Goal: Transaction & Acquisition: Purchase product/service

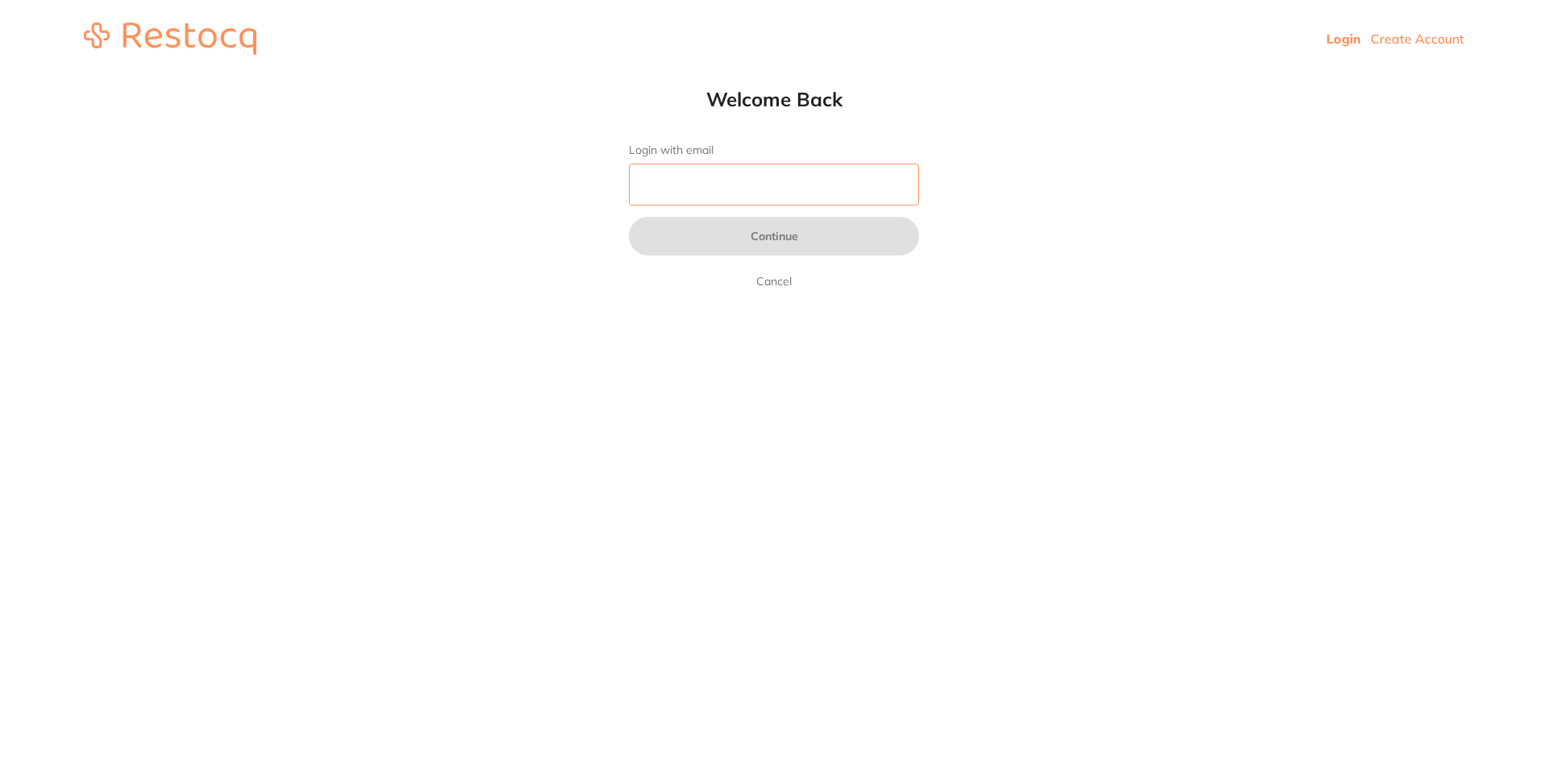
drag, startPoint x: 0, startPoint y: 0, endPoint x: 780, endPoint y: 197, distance: 804.8
click at [780, 197] on input "Login with email" at bounding box center [774, 185] width 290 height 42
type input "[EMAIL_ADDRESS][DOMAIN_NAME]"
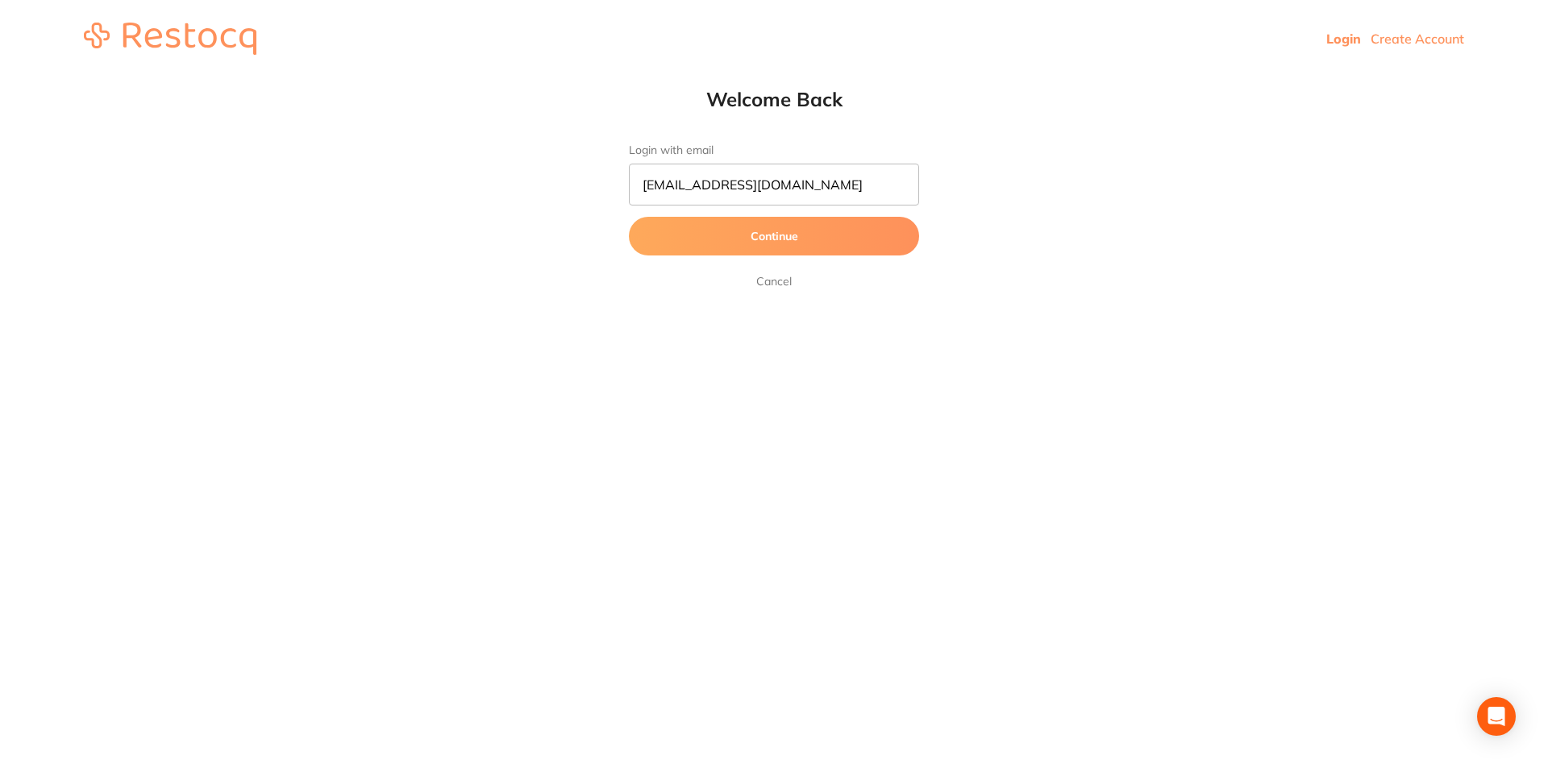
click at [709, 242] on button "Continue" at bounding box center [774, 236] width 290 height 39
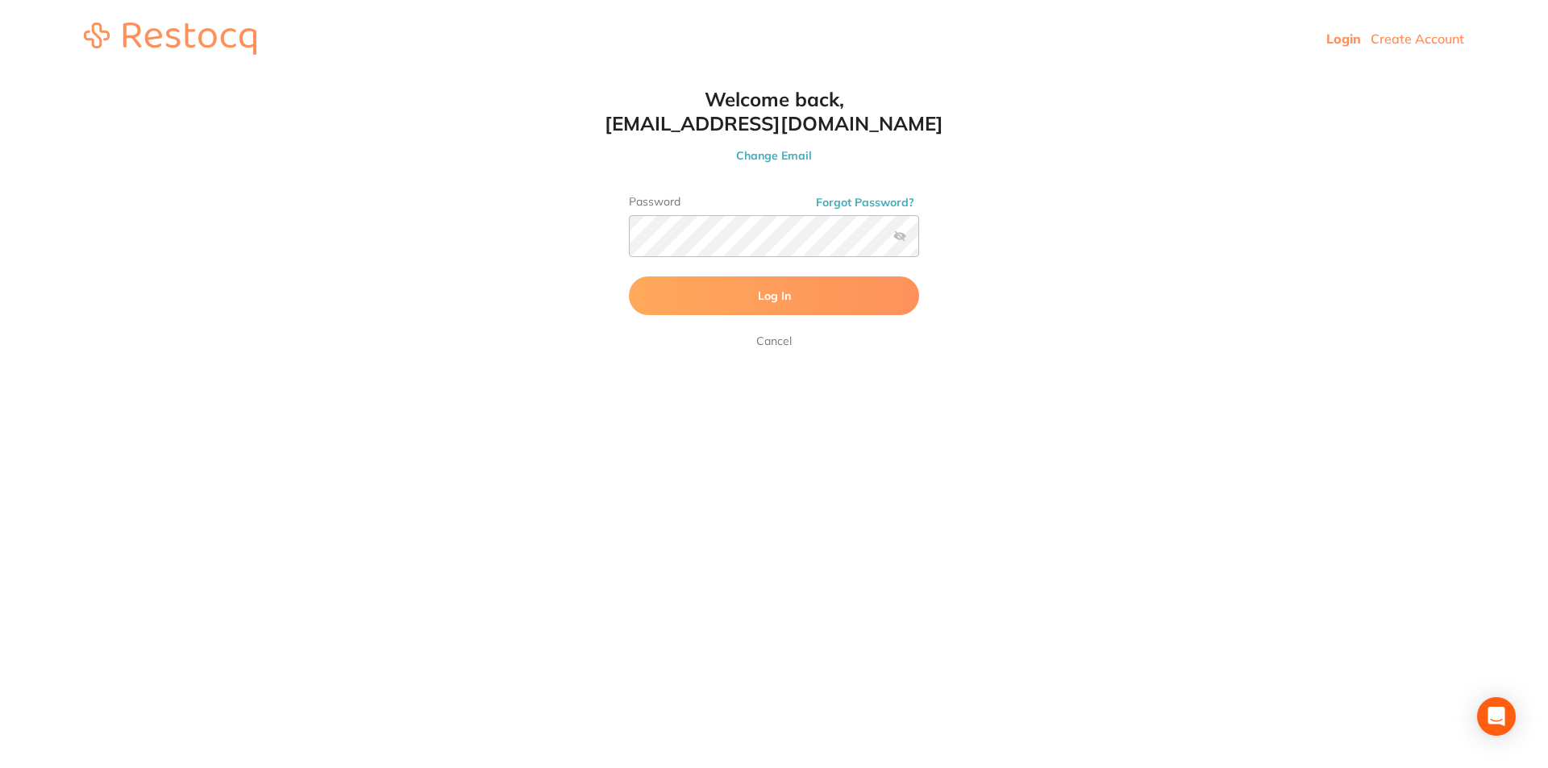
click at [690, 296] on button "Log In" at bounding box center [774, 296] width 290 height 39
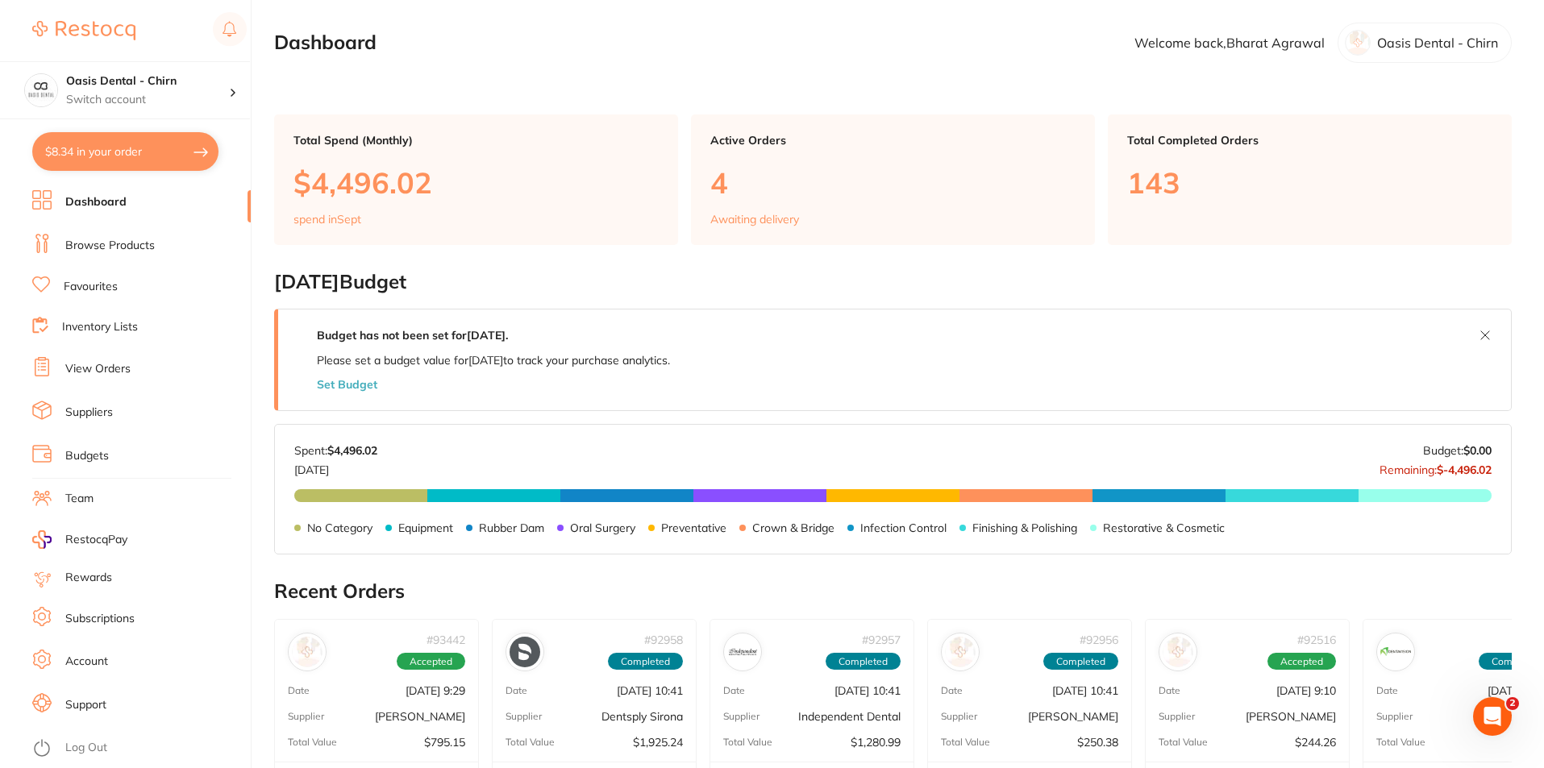
click at [95, 143] on button "$8.34 in your order" at bounding box center [125, 151] width 186 height 39
checkbox input "true"
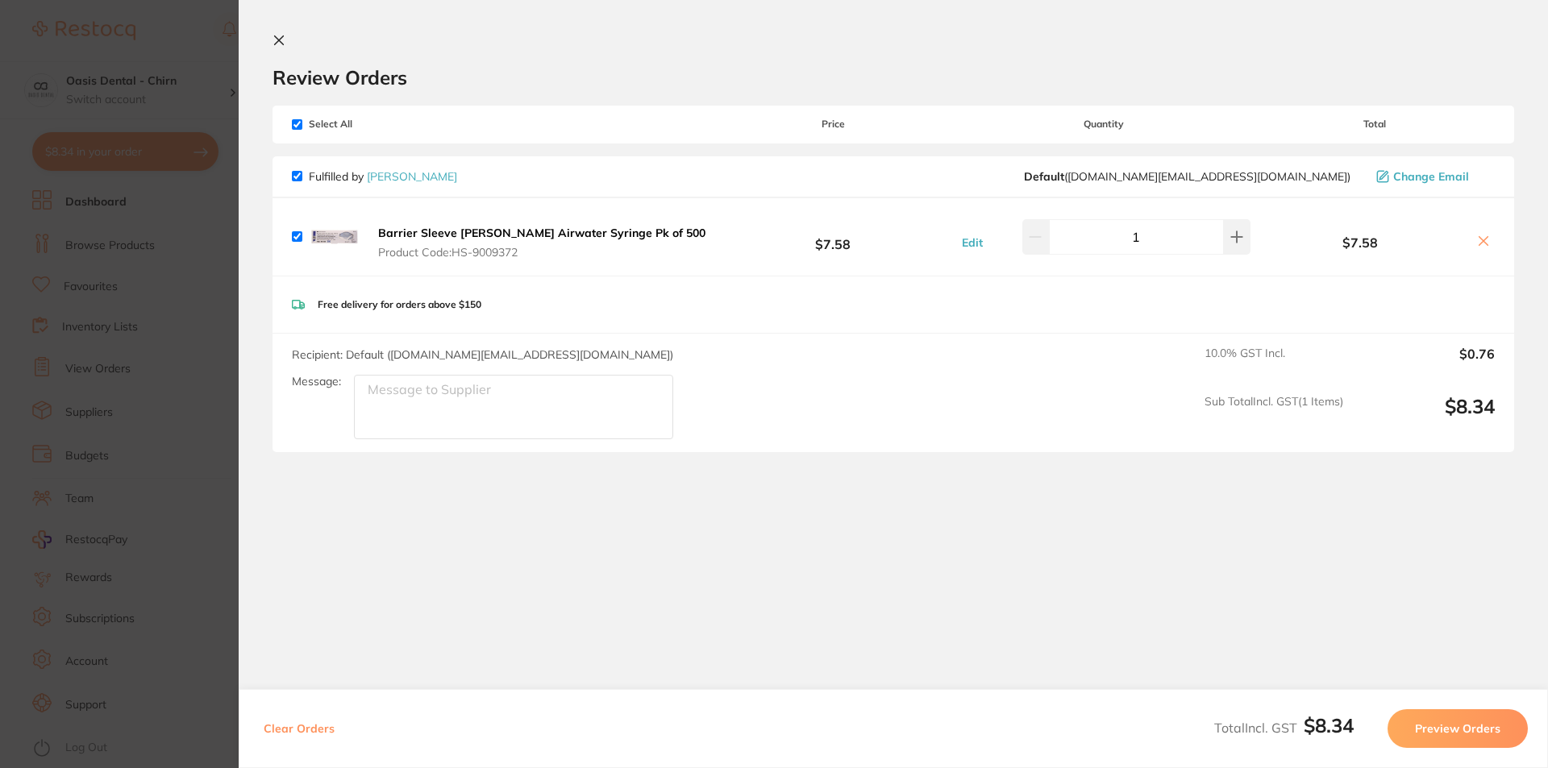
click at [281, 38] on icon at bounding box center [279, 40] width 9 height 9
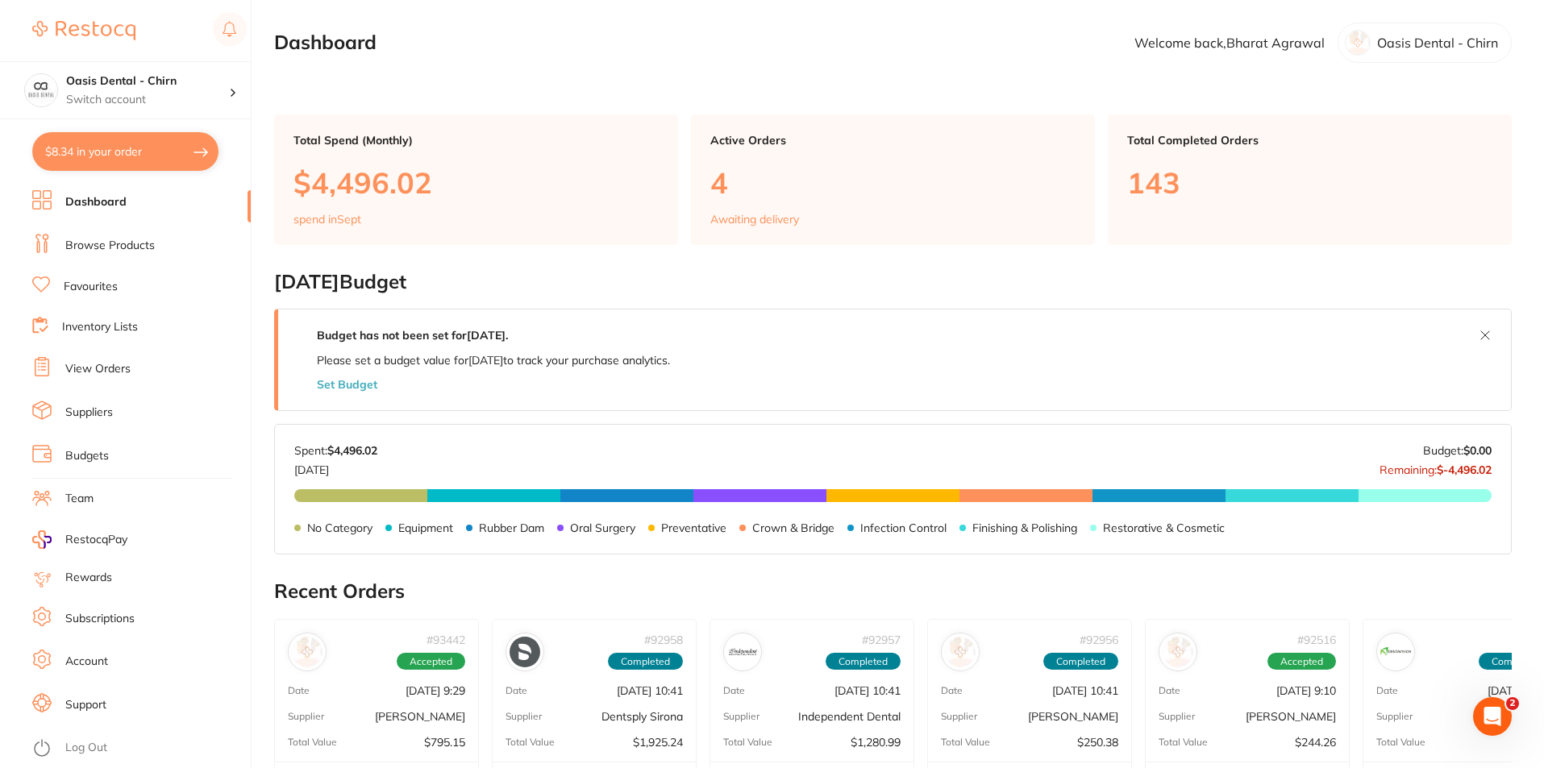
click at [99, 245] on link "Browse Products" at bounding box center [109, 246] width 89 height 16
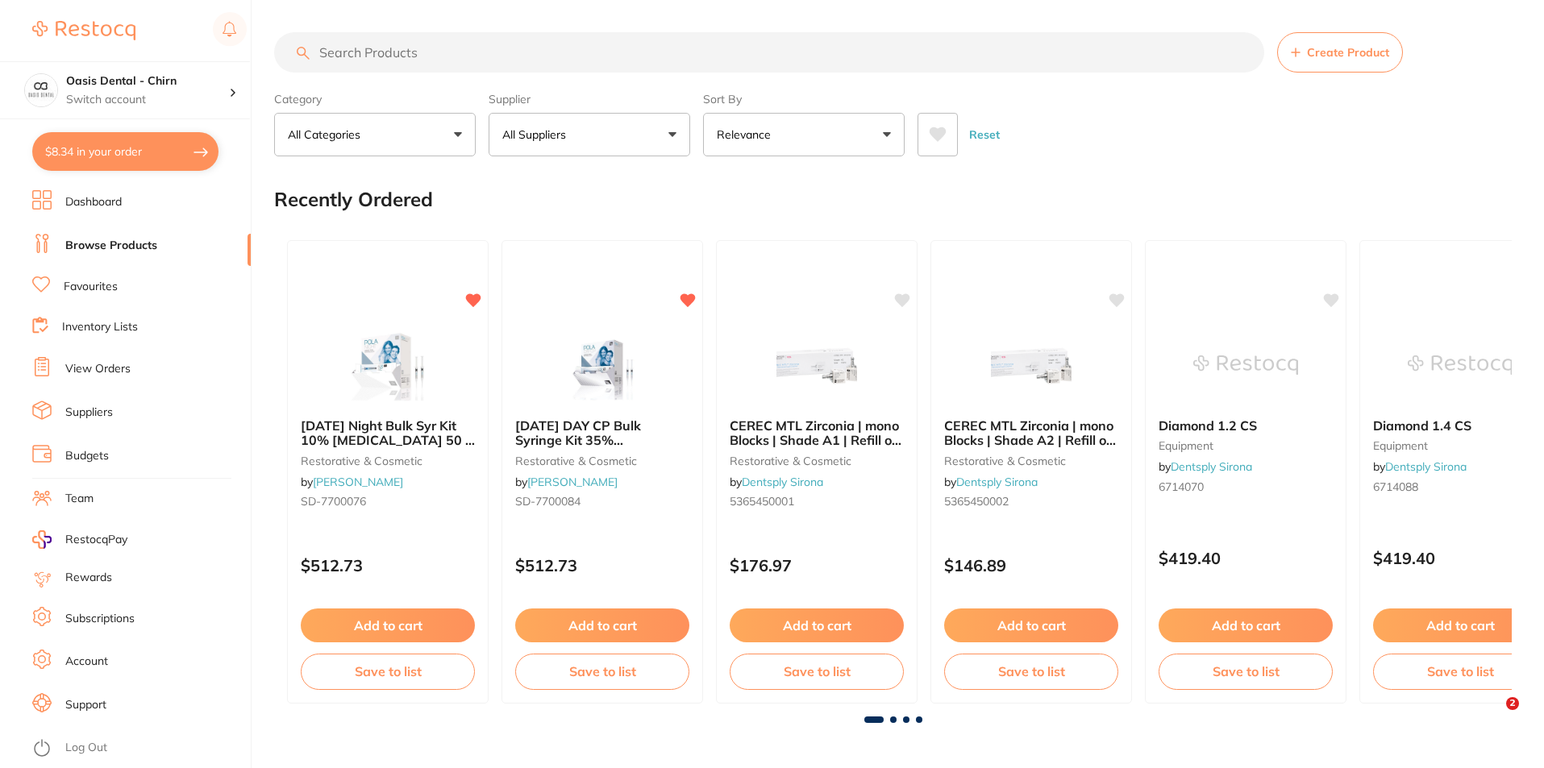
click at [393, 49] on input "search" at bounding box center [769, 52] width 990 height 40
type input "v ring"
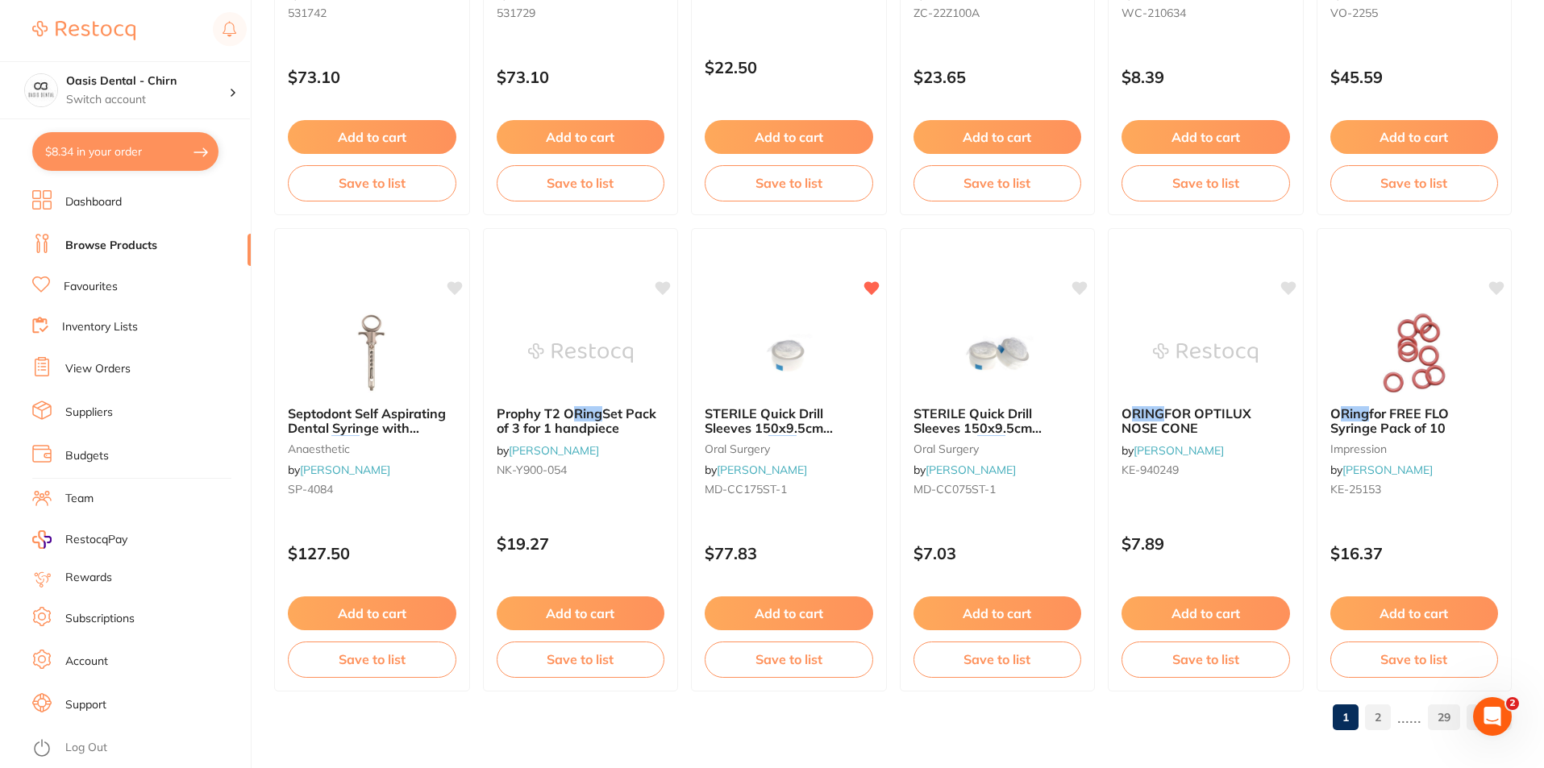
scroll to position [3818, 0]
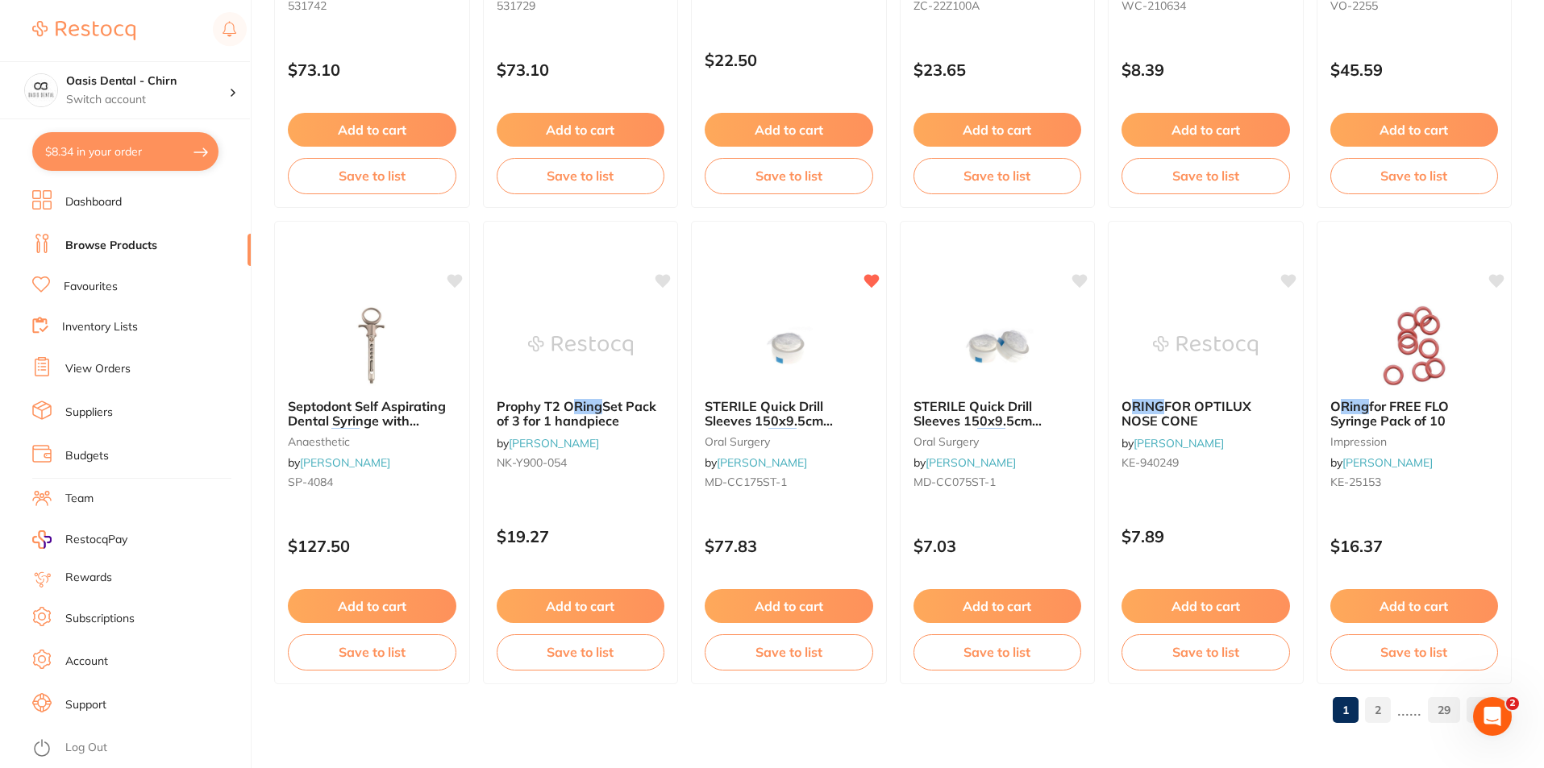
click at [1388, 718] on link "2" at bounding box center [1378, 710] width 26 height 32
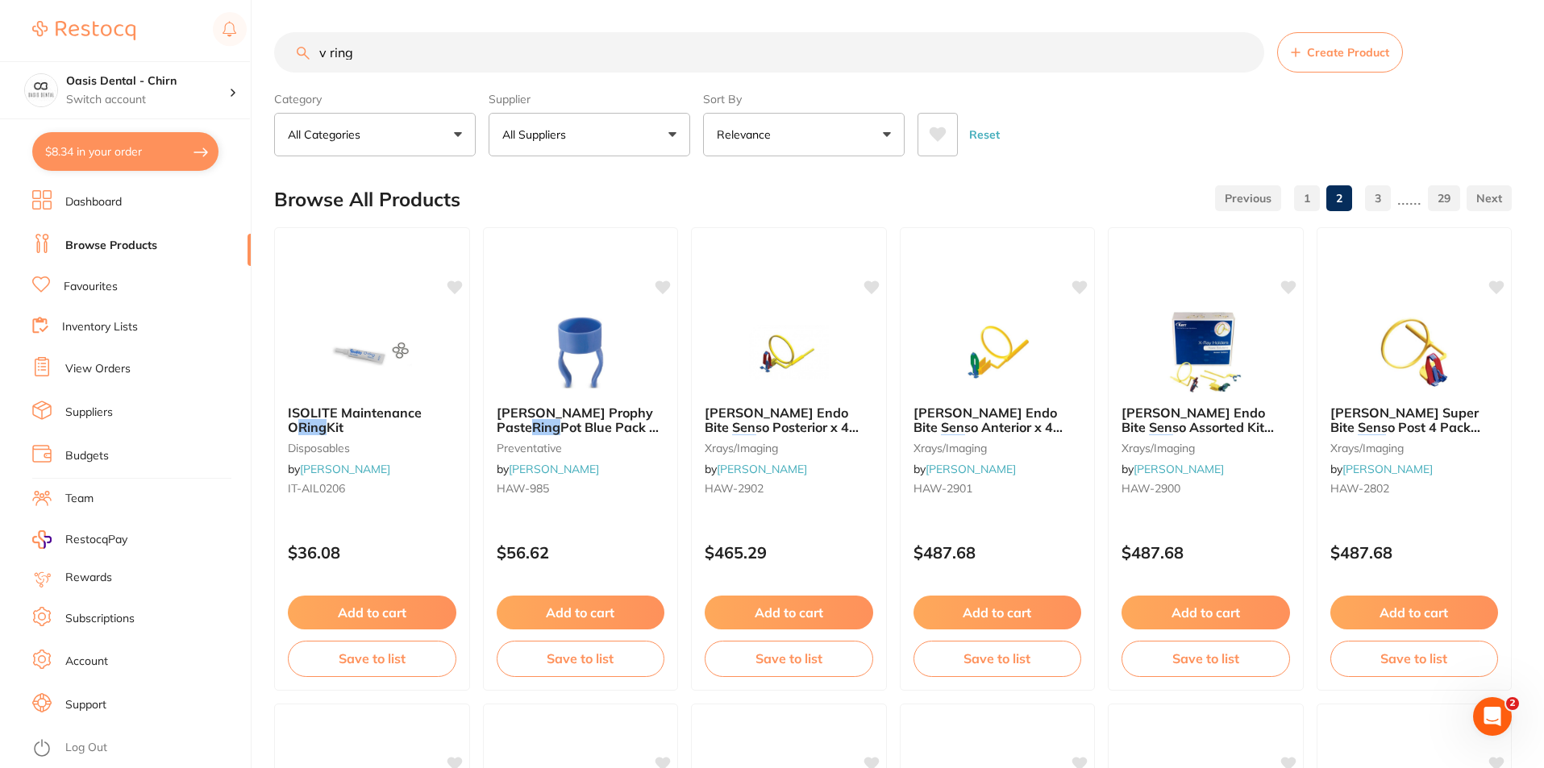
scroll to position [0, 0]
click at [94, 244] on link "Browse Products" at bounding box center [111, 246] width 92 height 16
click at [572, 131] on p "All Suppliers" at bounding box center [537, 135] width 70 height 16
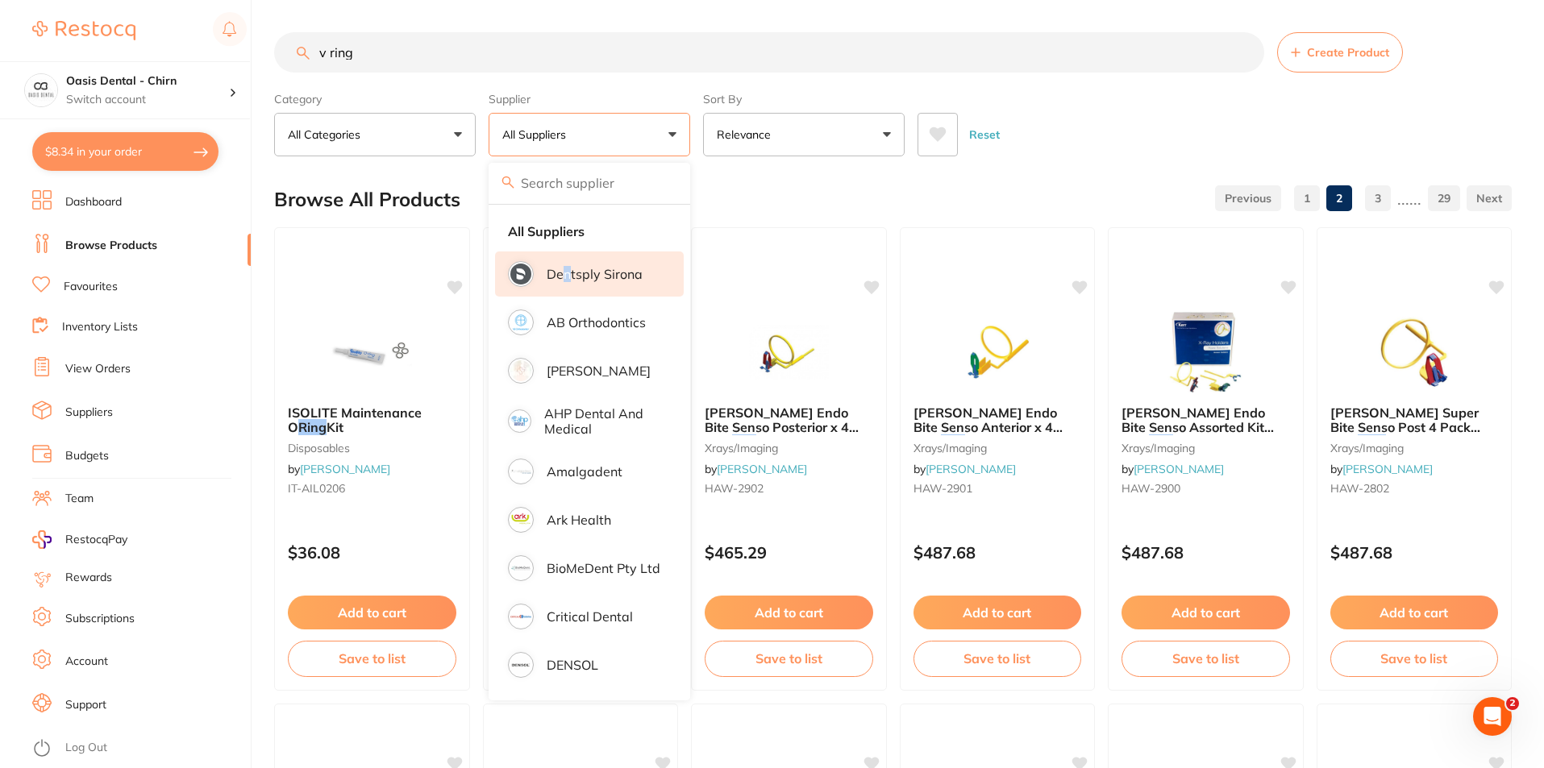
click at [565, 289] on li "Dentsply Sirona" at bounding box center [589, 274] width 189 height 45
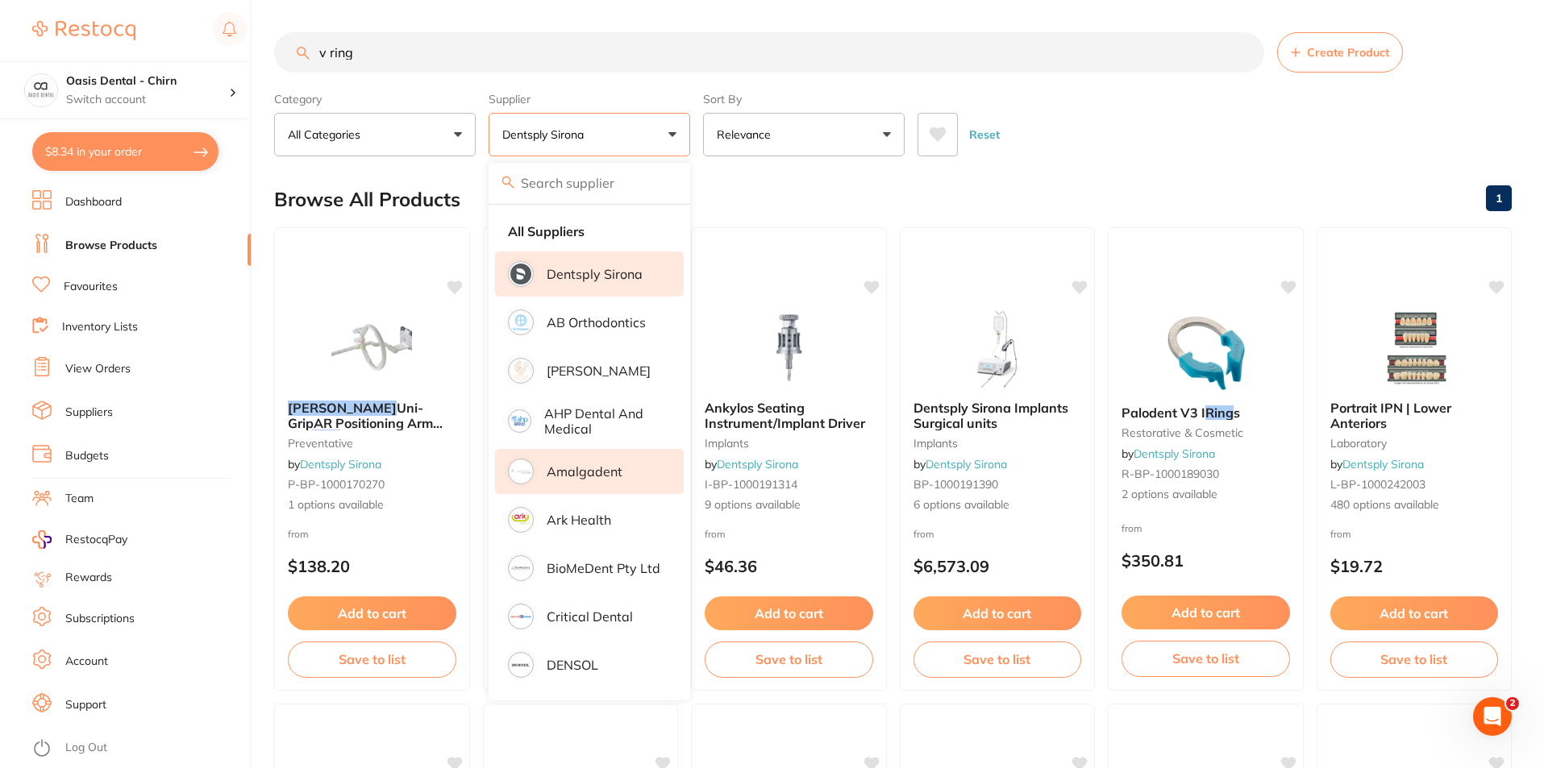
click at [595, 485] on li "Amalgadent" at bounding box center [589, 471] width 189 height 45
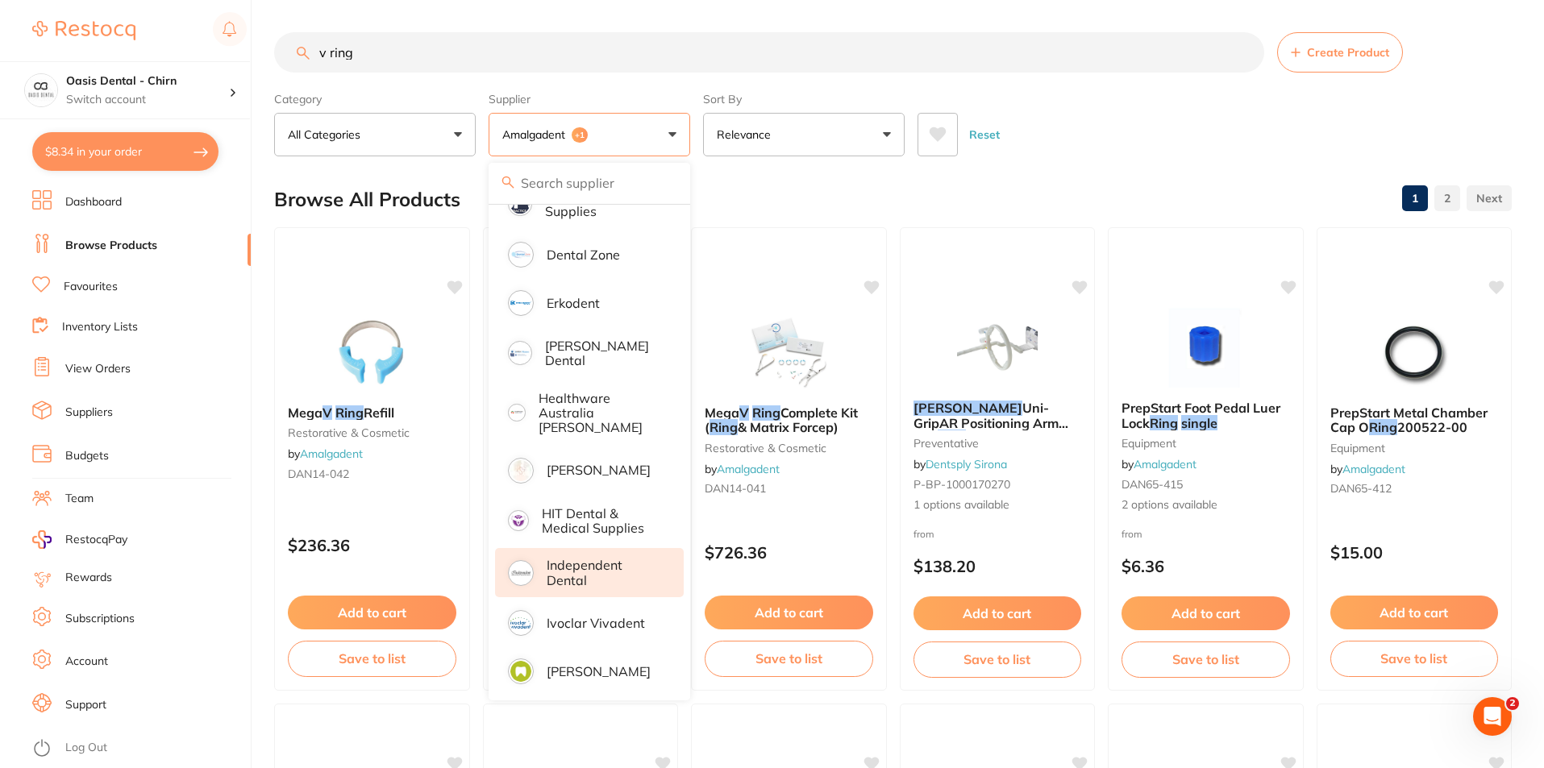
scroll to position [564, 0]
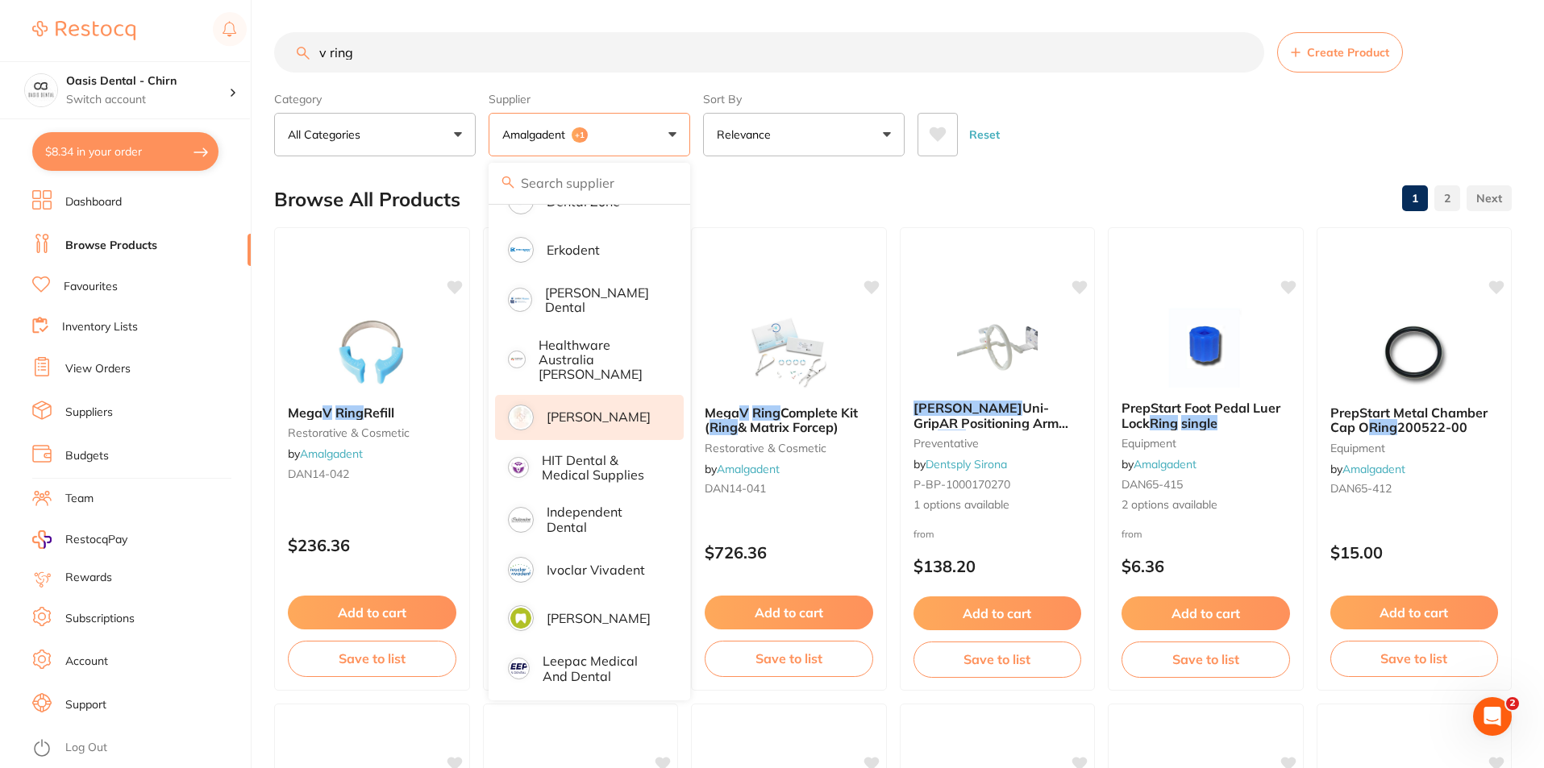
click at [593, 410] on p "[PERSON_NAME]" at bounding box center [599, 417] width 104 height 15
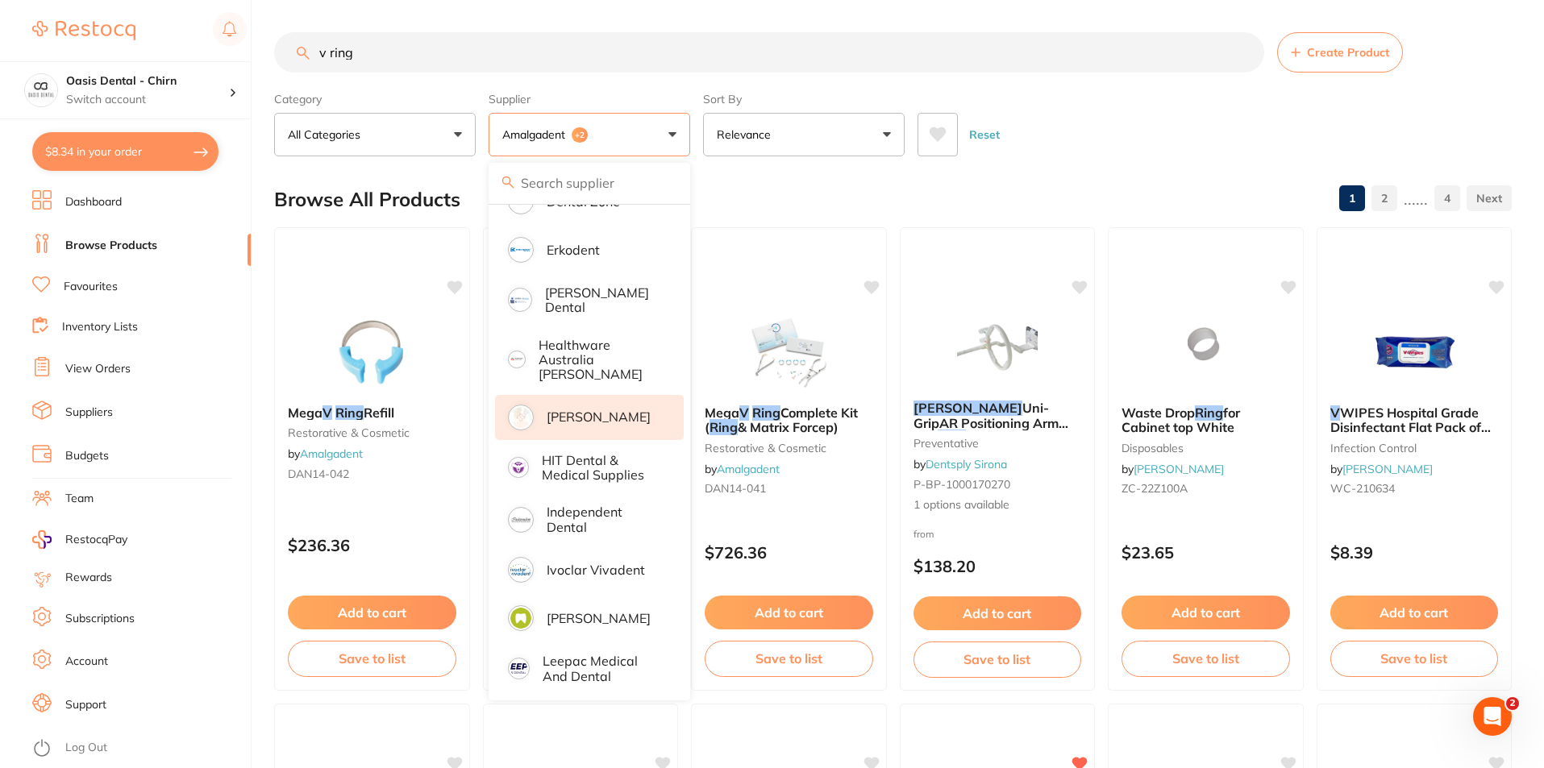
scroll to position [0, 0]
click at [1057, 131] on div "Reset" at bounding box center [1207, 128] width 581 height 56
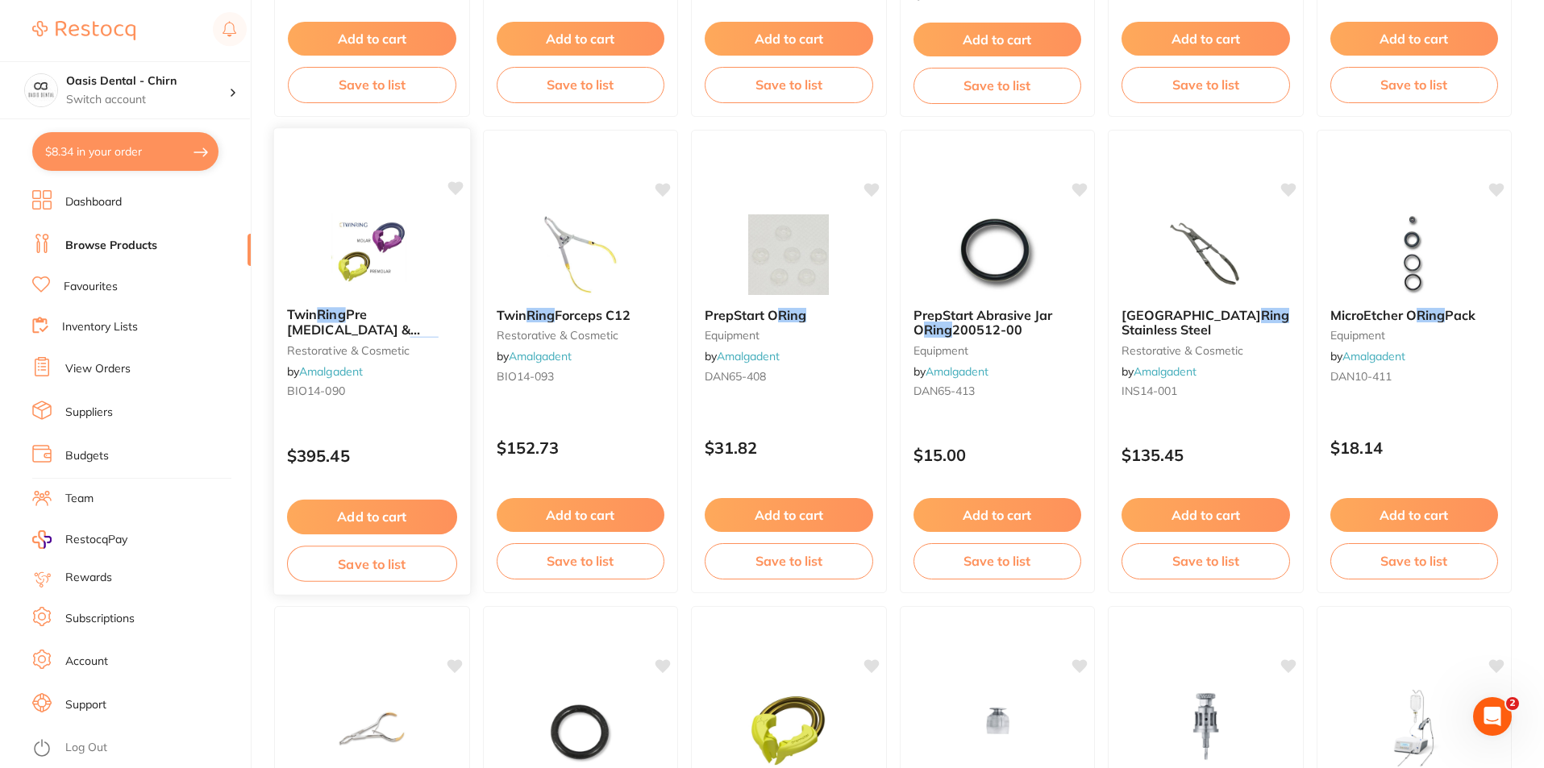
scroll to position [2902, 0]
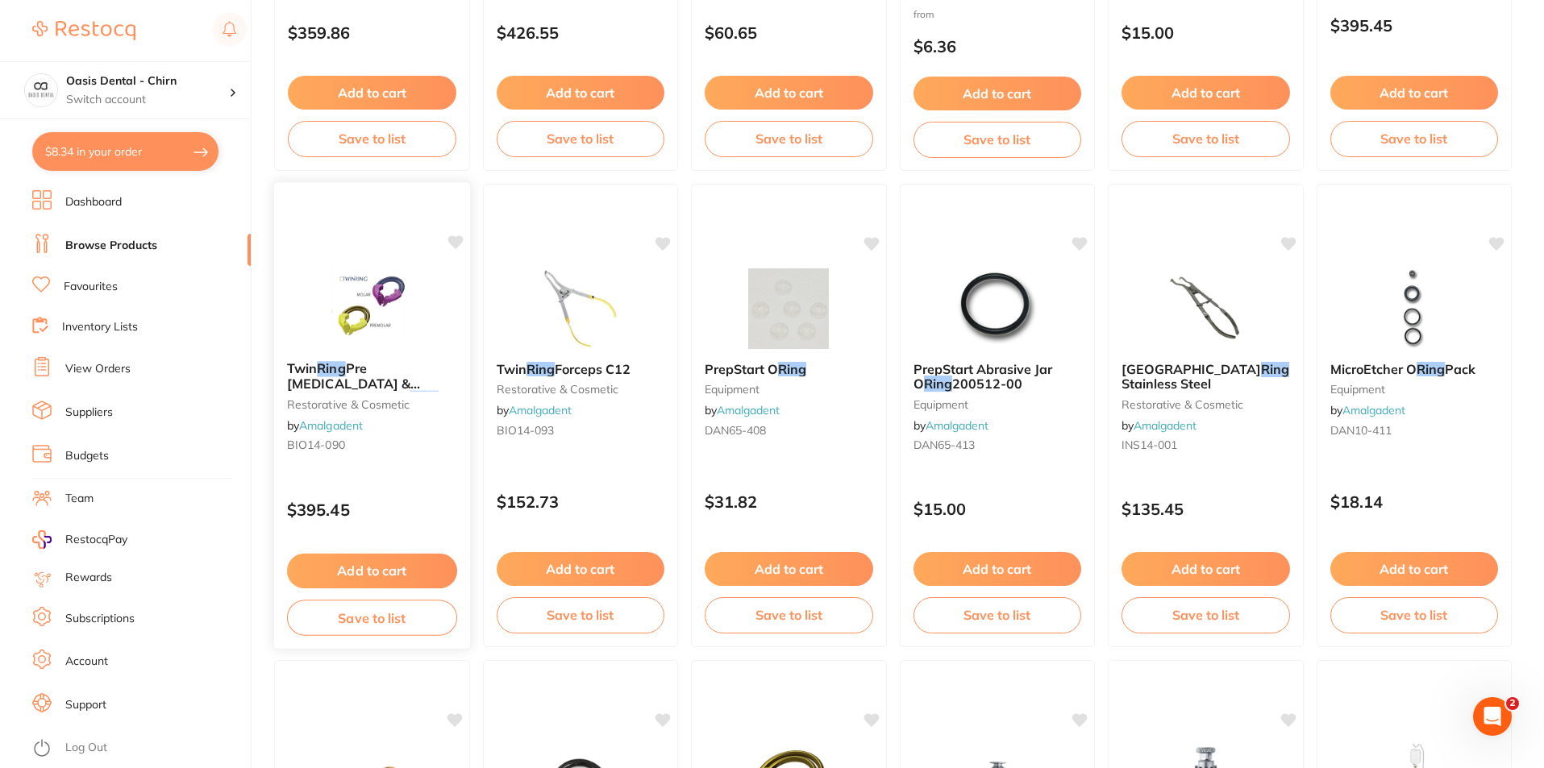
click at [388, 371] on span "Pre [MEDICAL_DATA] & [MEDICAL_DATA] 2" at bounding box center [354, 383] width 134 height 46
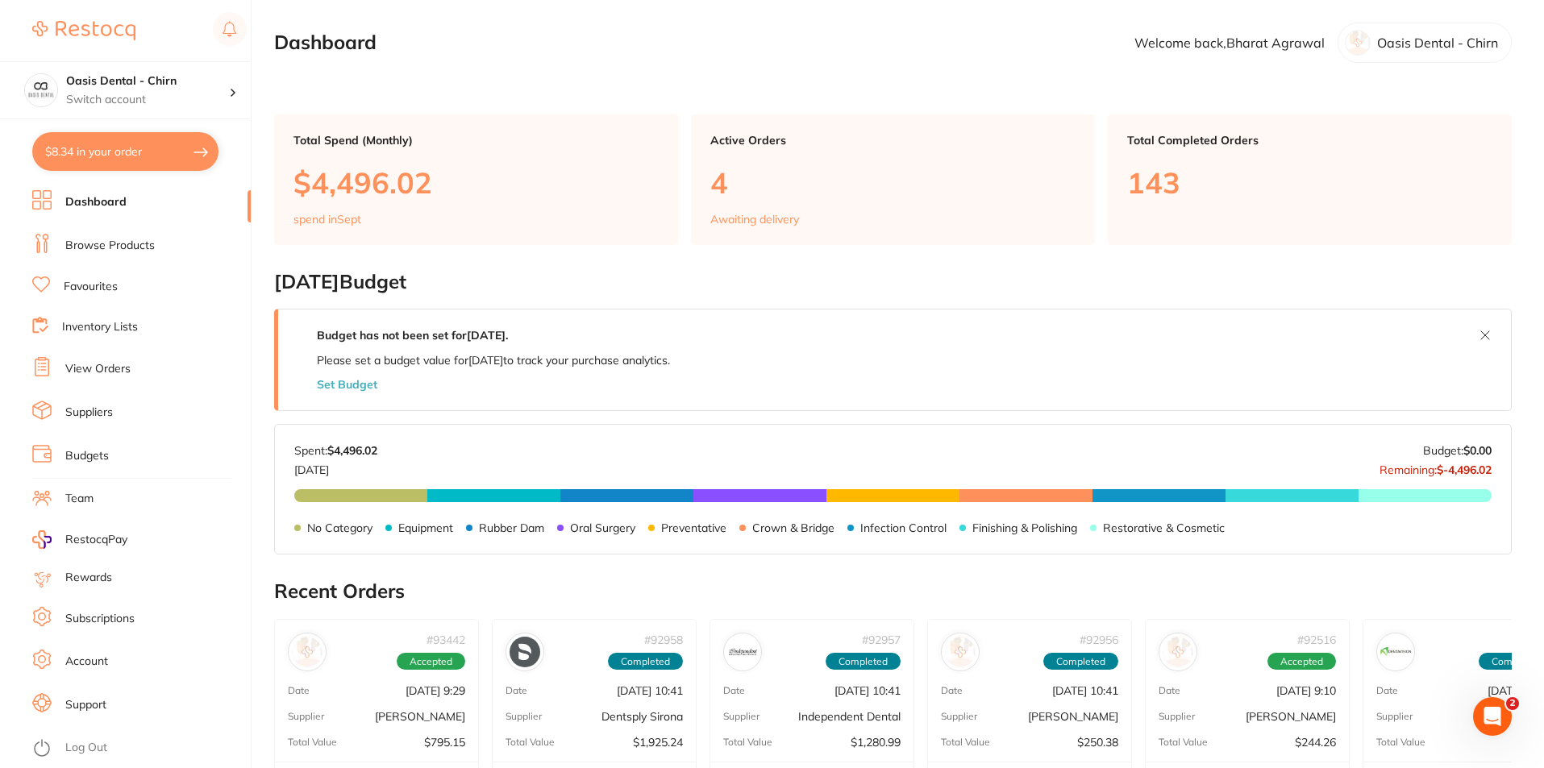
click at [124, 244] on link "Browse Products" at bounding box center [109, 246] width 89 height 16
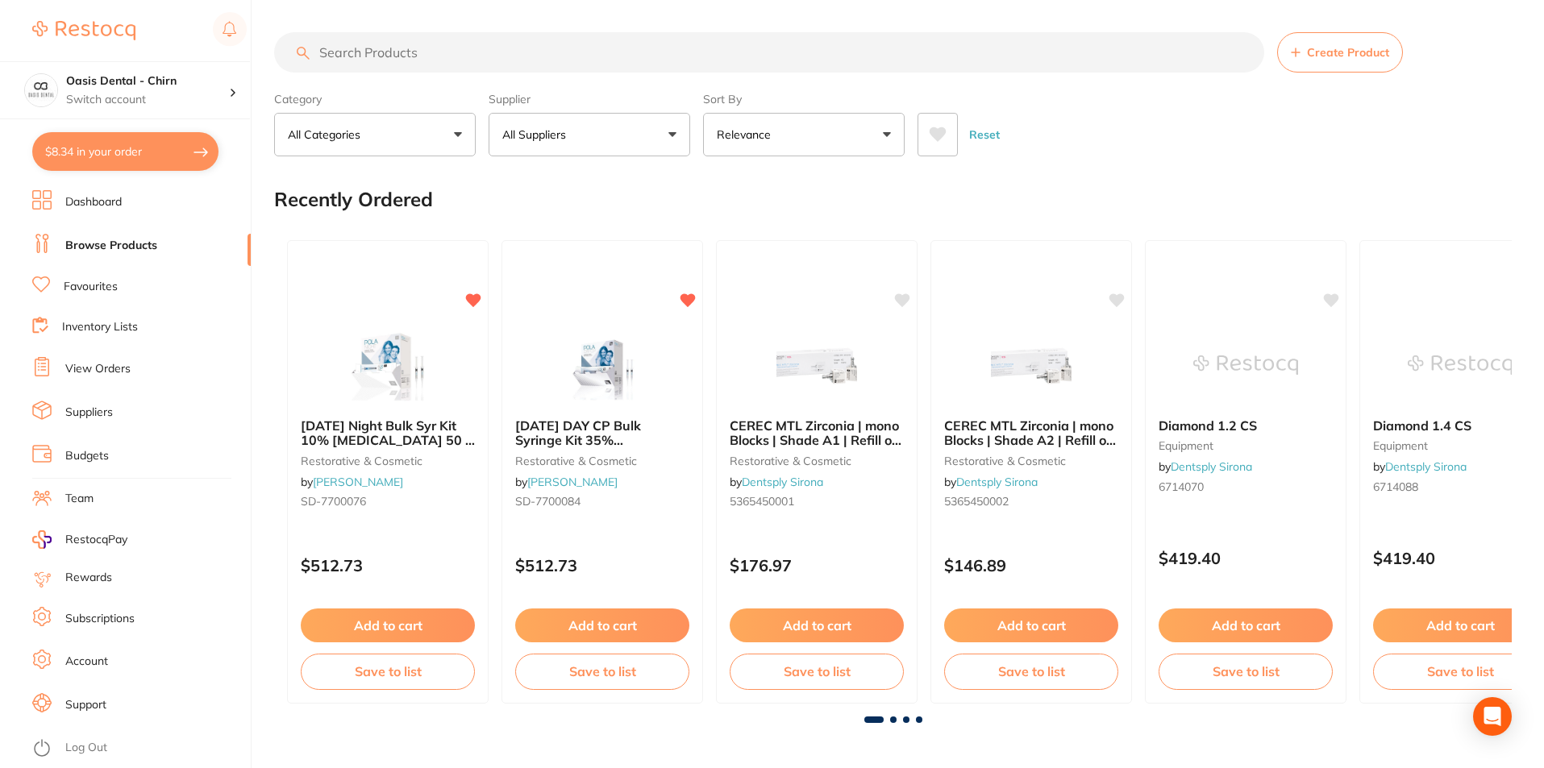
click at [408, 52] on input "search" at bounding box center [769, 52] width 990 height 40
paste input "GA1-FXR01"
type input "GA1-FXR01"
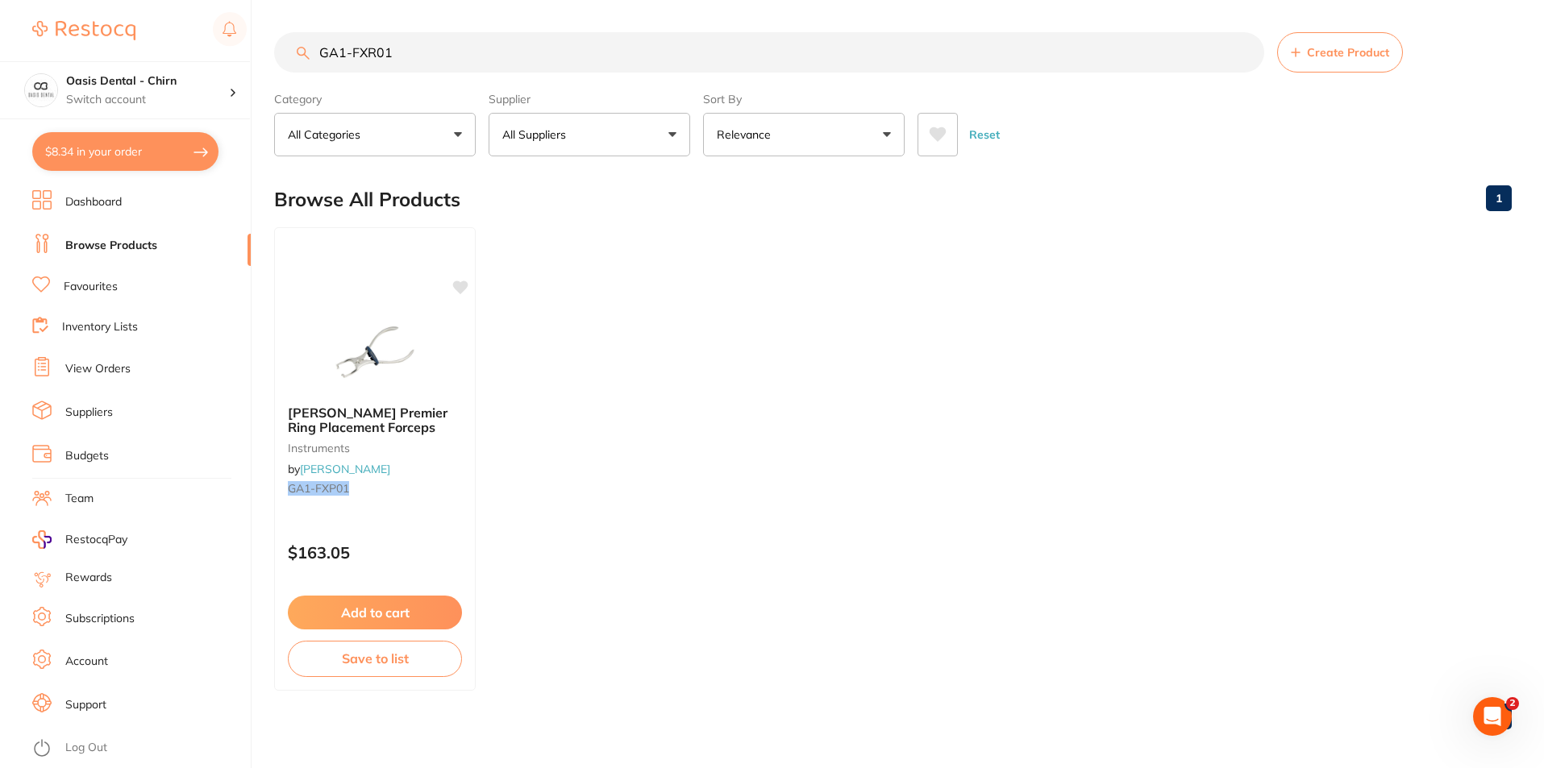
drag, startPoint x: 419, startPoint y: 50, endPoint x: 190, endPoint y: 41, distance: 229.1
click at [190, 41] on div "$8.34 Oasis Dental - Chirn Switch account Oasis Dental - Chirn $8.34 in your or…" at bounding box center [772, 384] width 1544 height 768
click at [582, 156] on button "All Suppliers" at bounding box center [590, 135] width 202 height 44
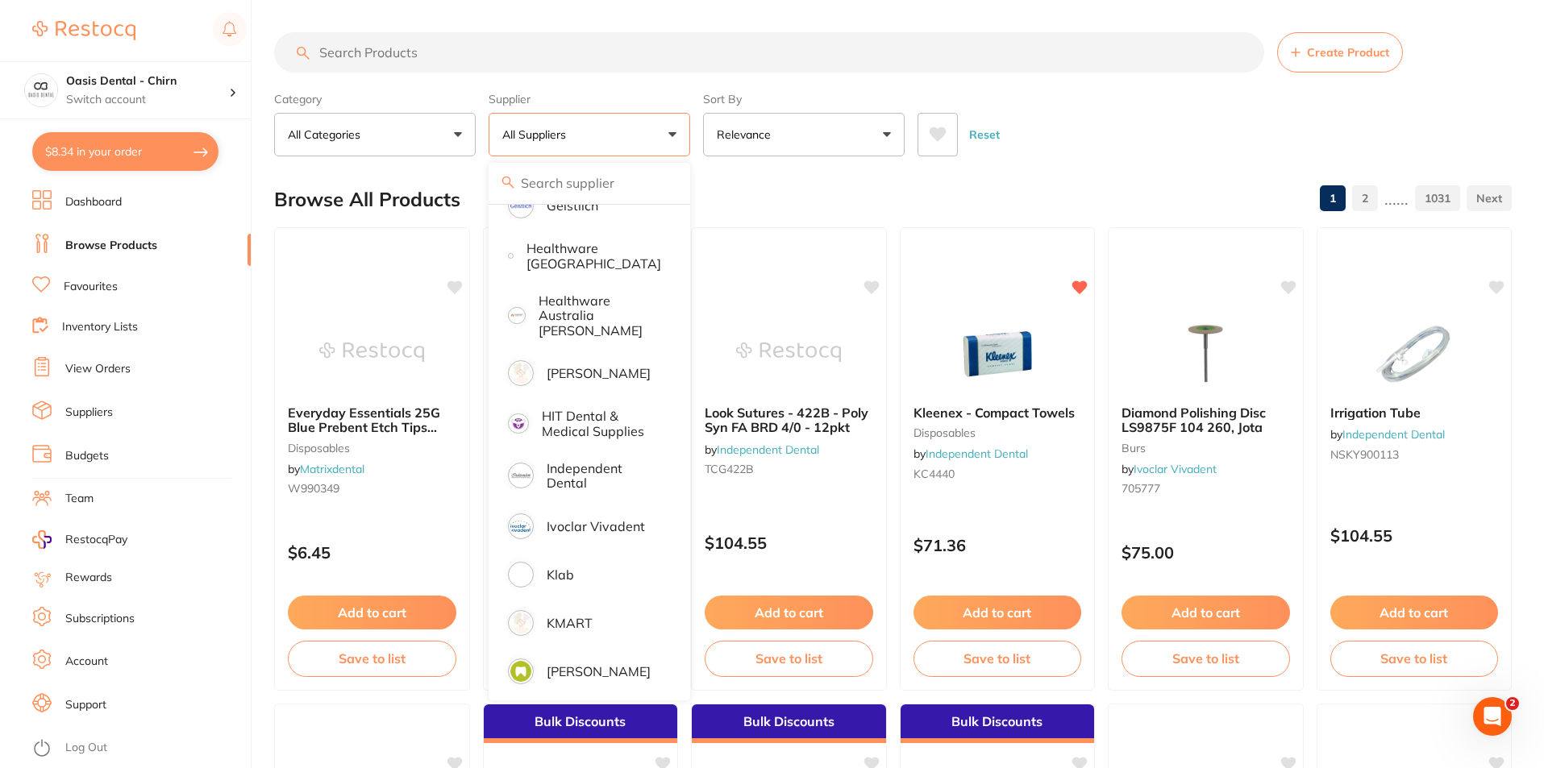
scroll to position [967, 0]
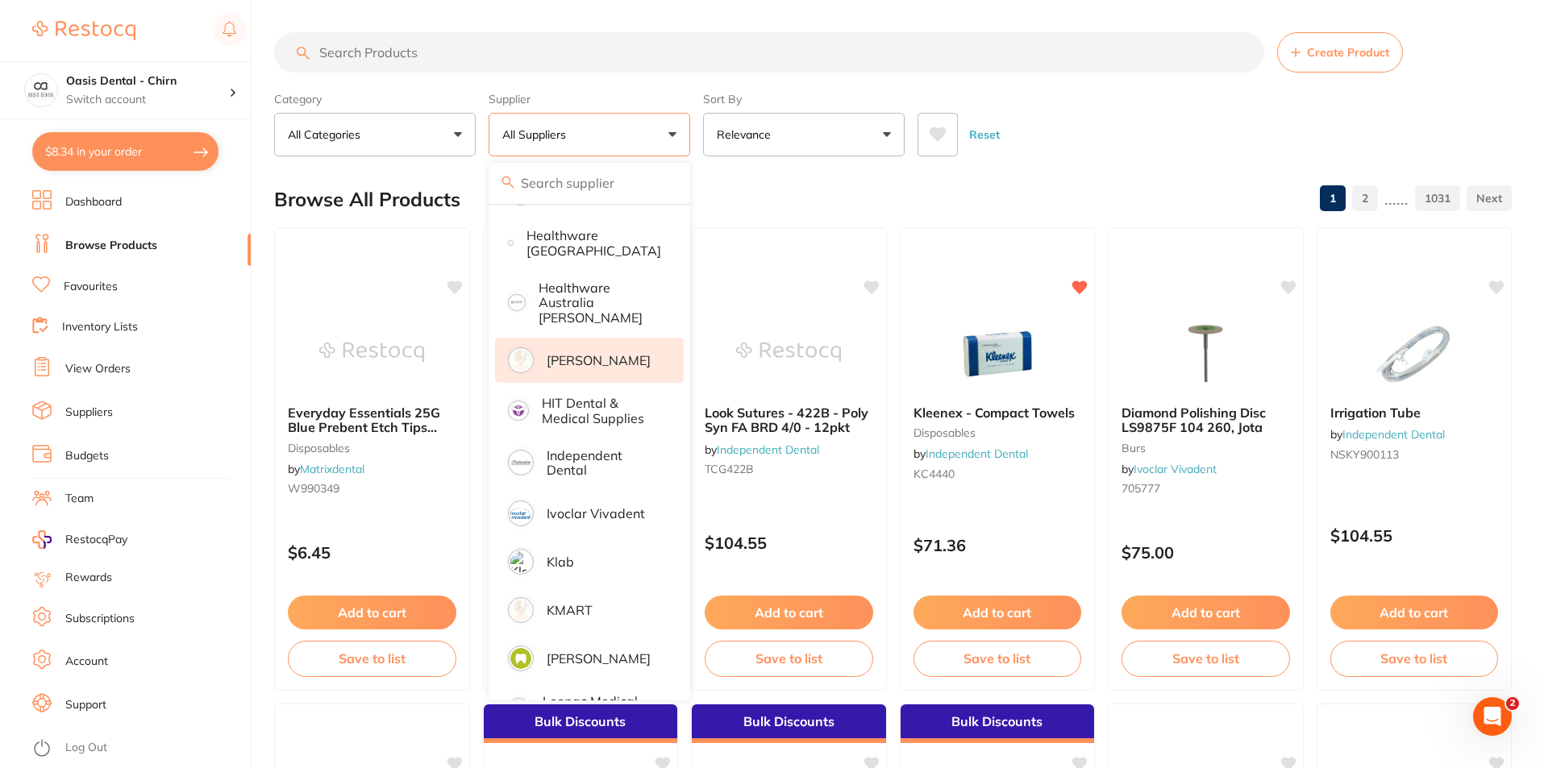
click at [593, 353] on p "[PERSON_NAME]" at bounding box center [599, 360] width 104 height 15
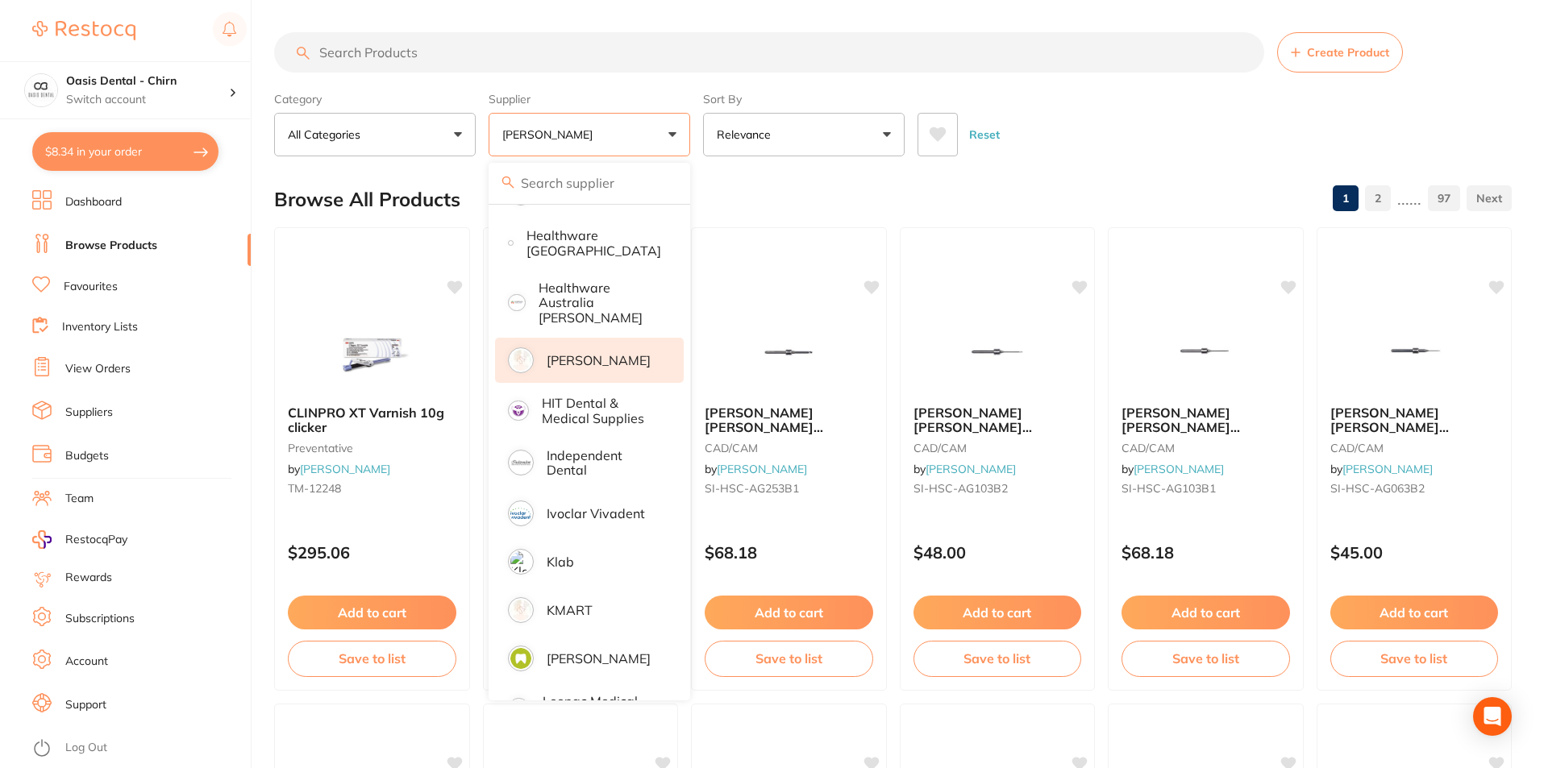
click at [411, 64] on input "search" at bounding box center [769, 52] width 990 height 40
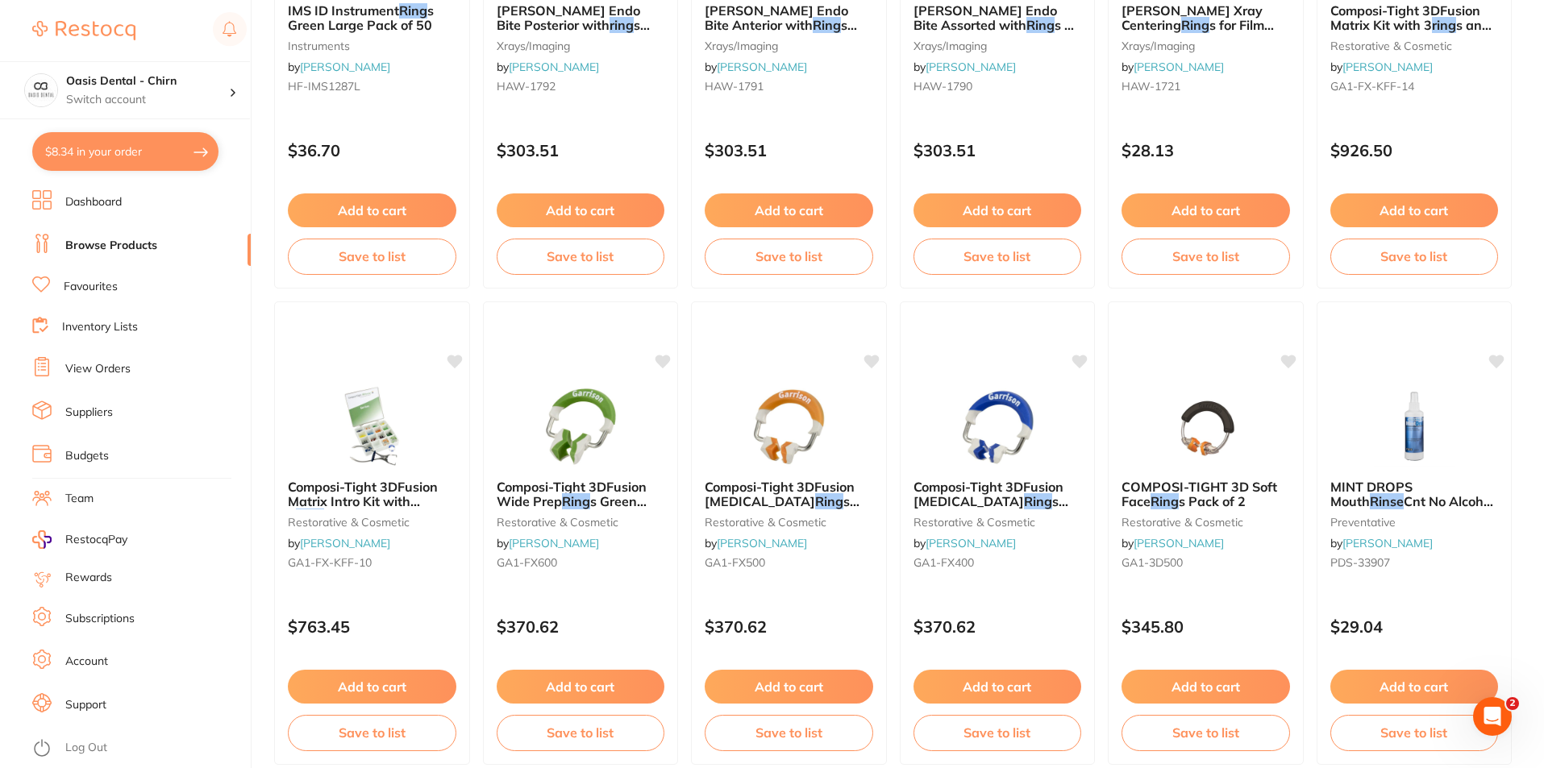
scroll to position [3818, 0]
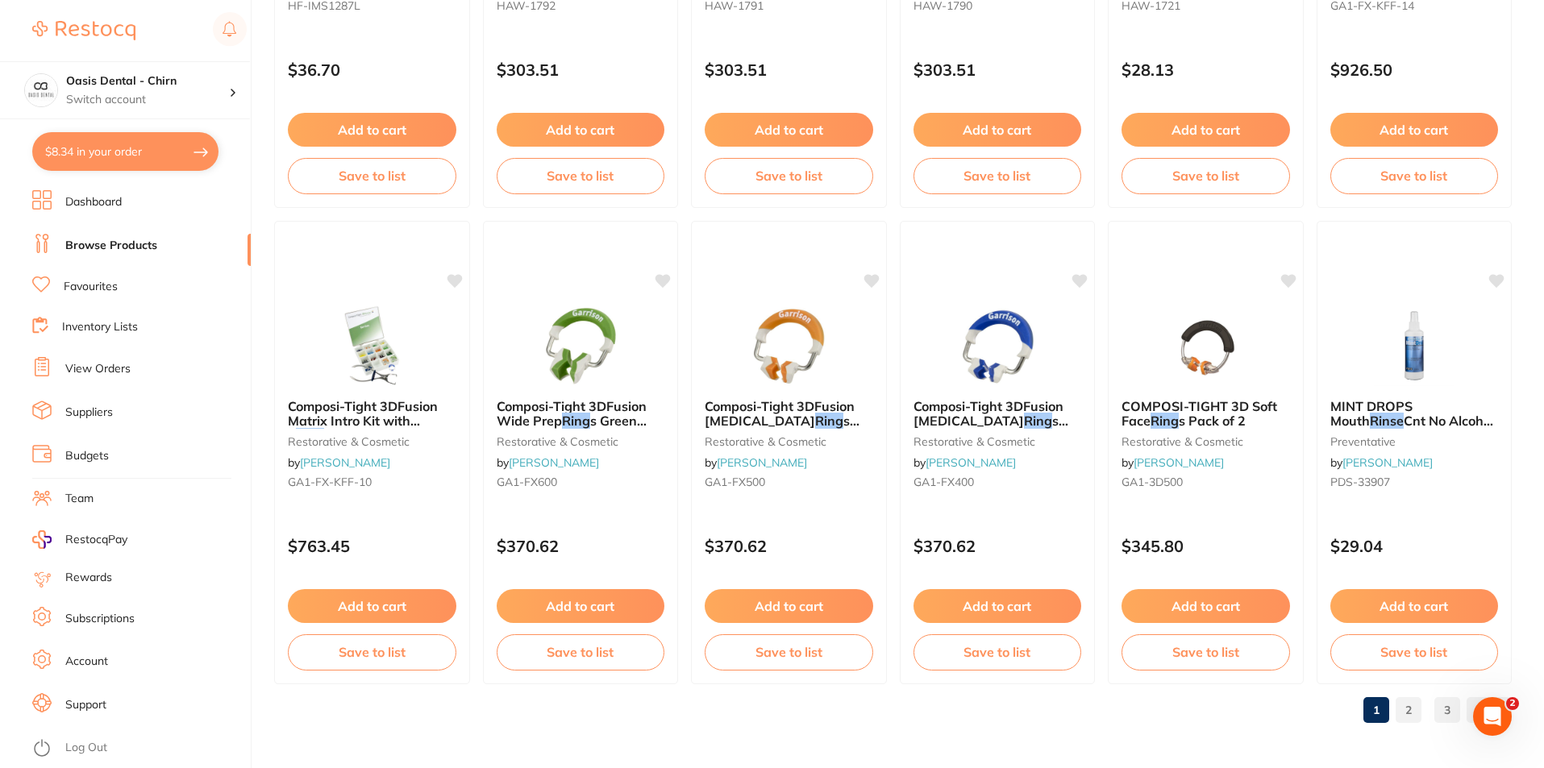
click at [1414, 717] on link "2" at bounding box center [1409, 710] width 26 height 32
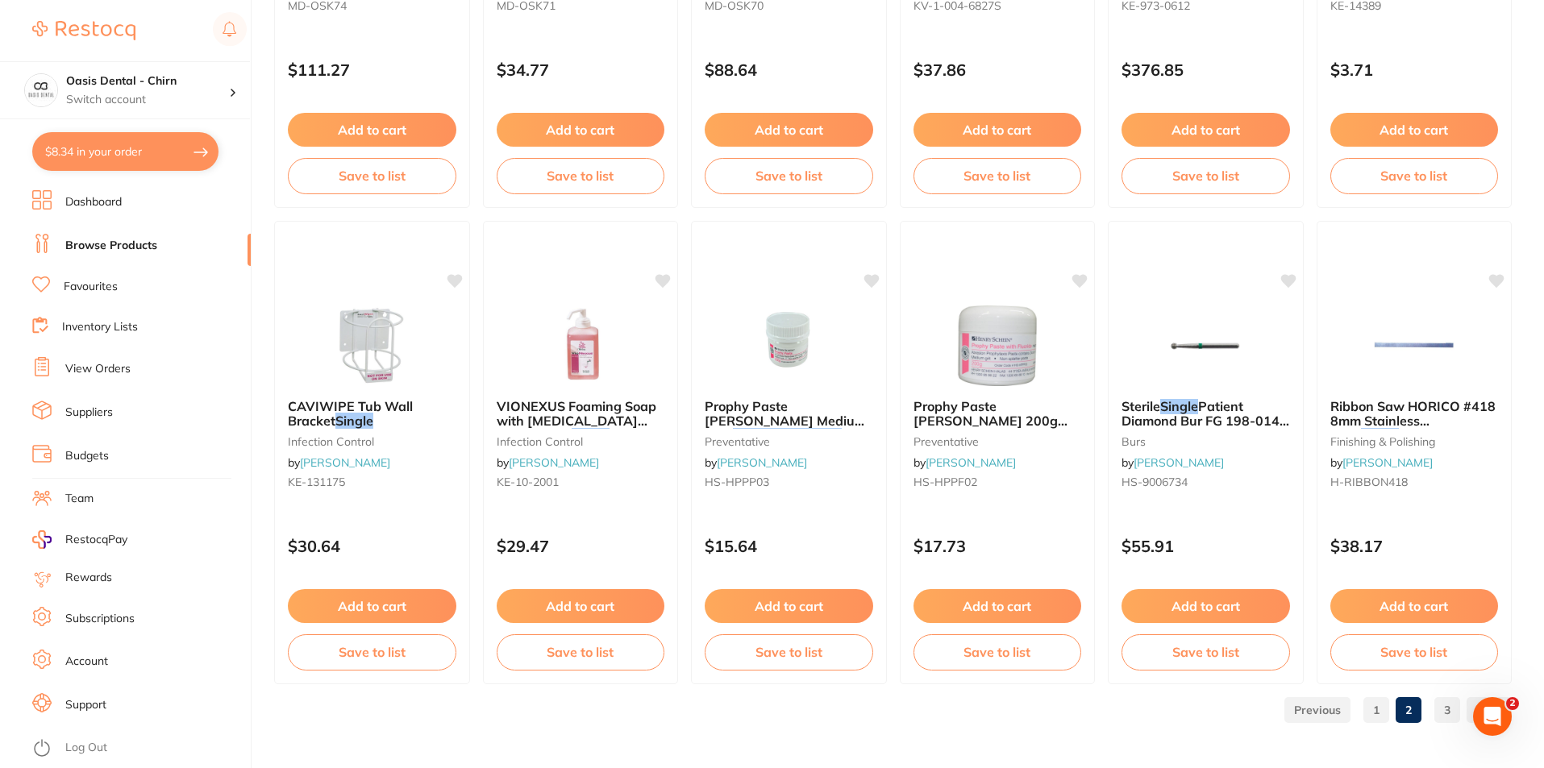
click at [1441, 713] on link "3" at bounding box center [1447, 710] width 26 height 32
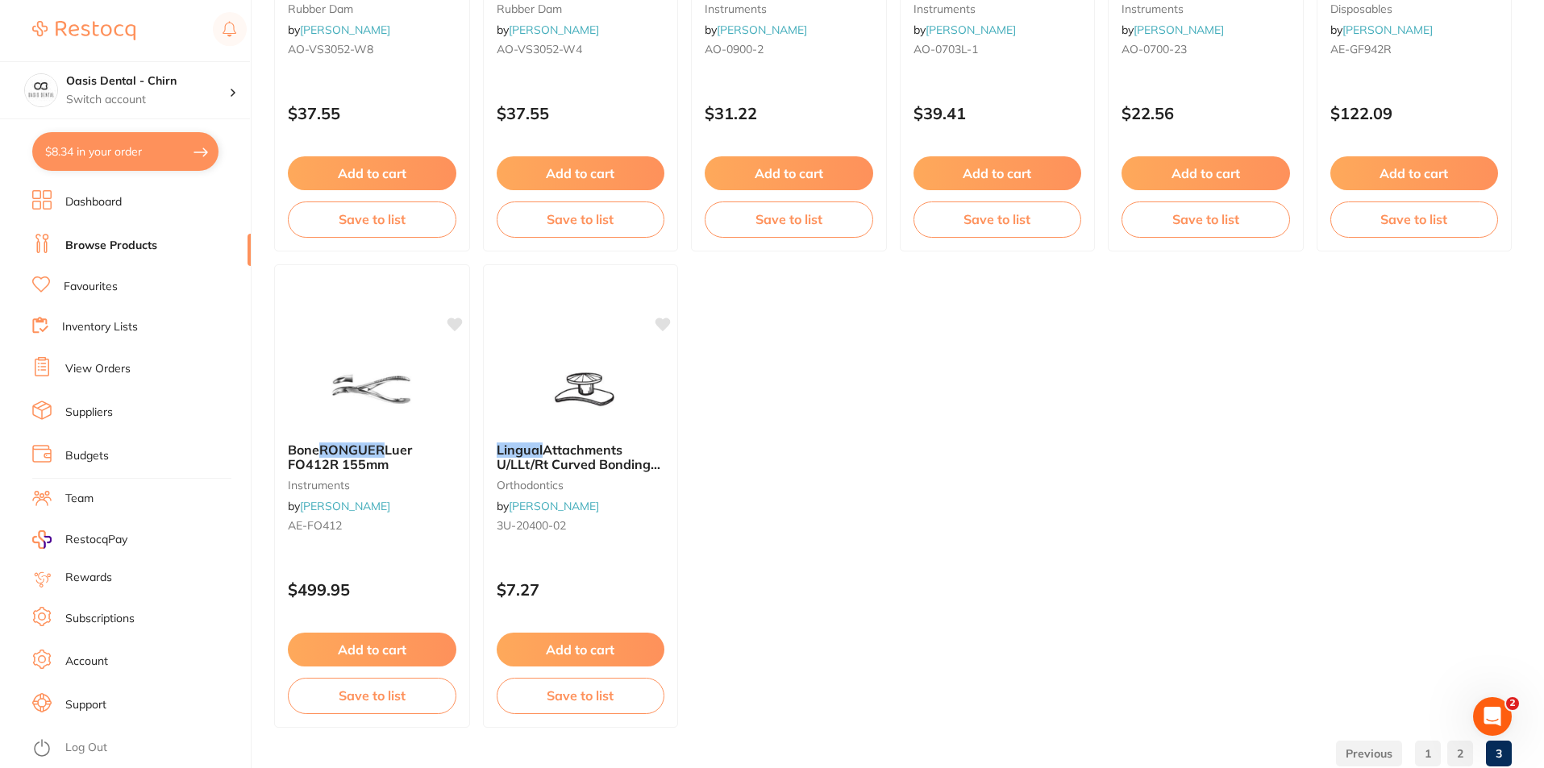
scroll to position [2865, 0]
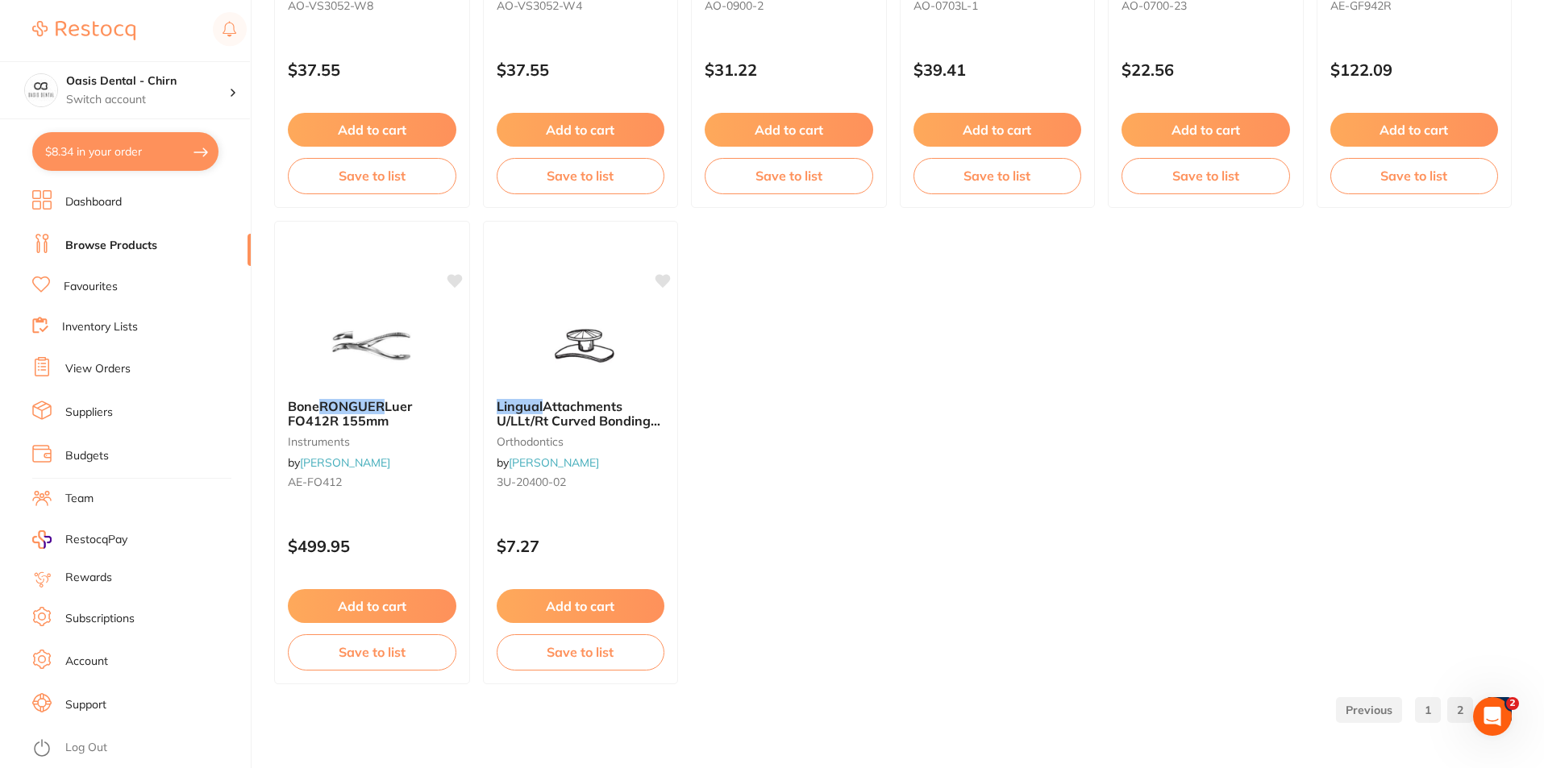
click at [1427, 707] on link "1" at bounding box center [1428, 710] width 26 height 32
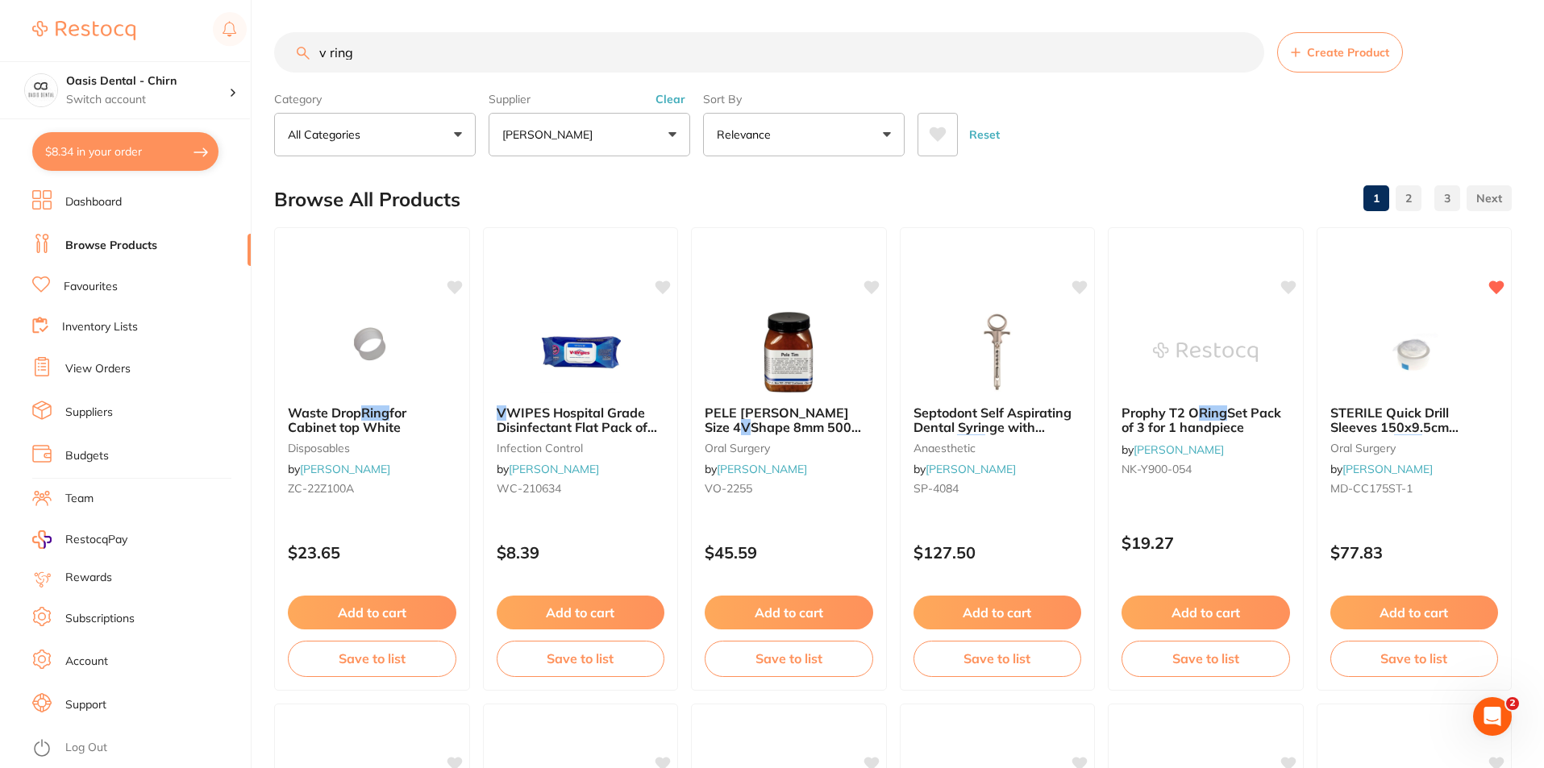
scroll to position [0, 0]
click at [578, 137] on p "[PERSON_NAME]" at bounding box center [550, 135] width 97 height 16
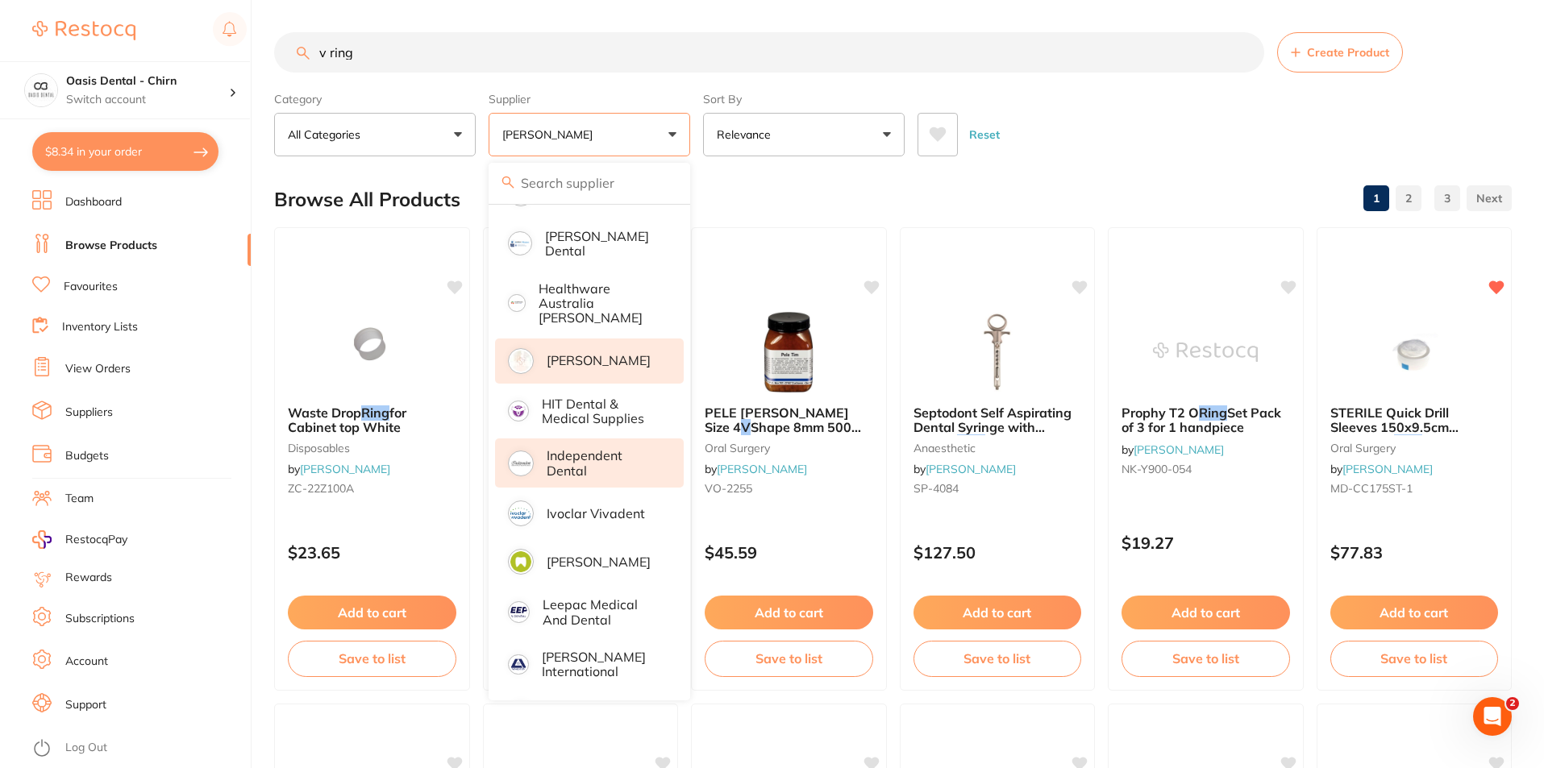
click at [571, 448] on p "Independent Dental" at bounding box center [604, 463] width 114 height 30
click at [1010, 149] on div "Reset" at bounding box center [1207, 128] width 581 height 56
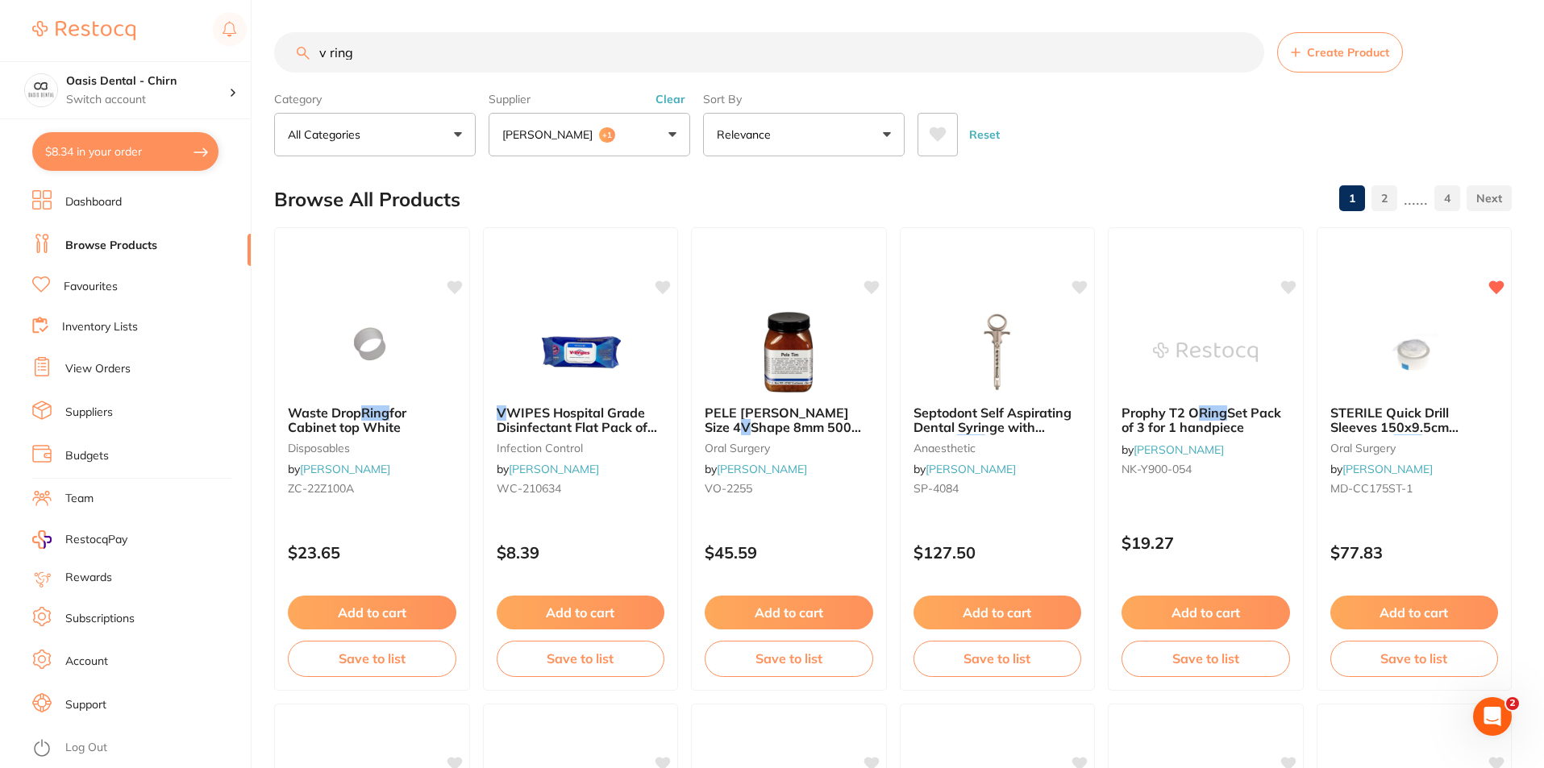
click at [663, 131] on button "[PERSON_NAME] +1" at bounding box center [590, 135] width 202 height 44
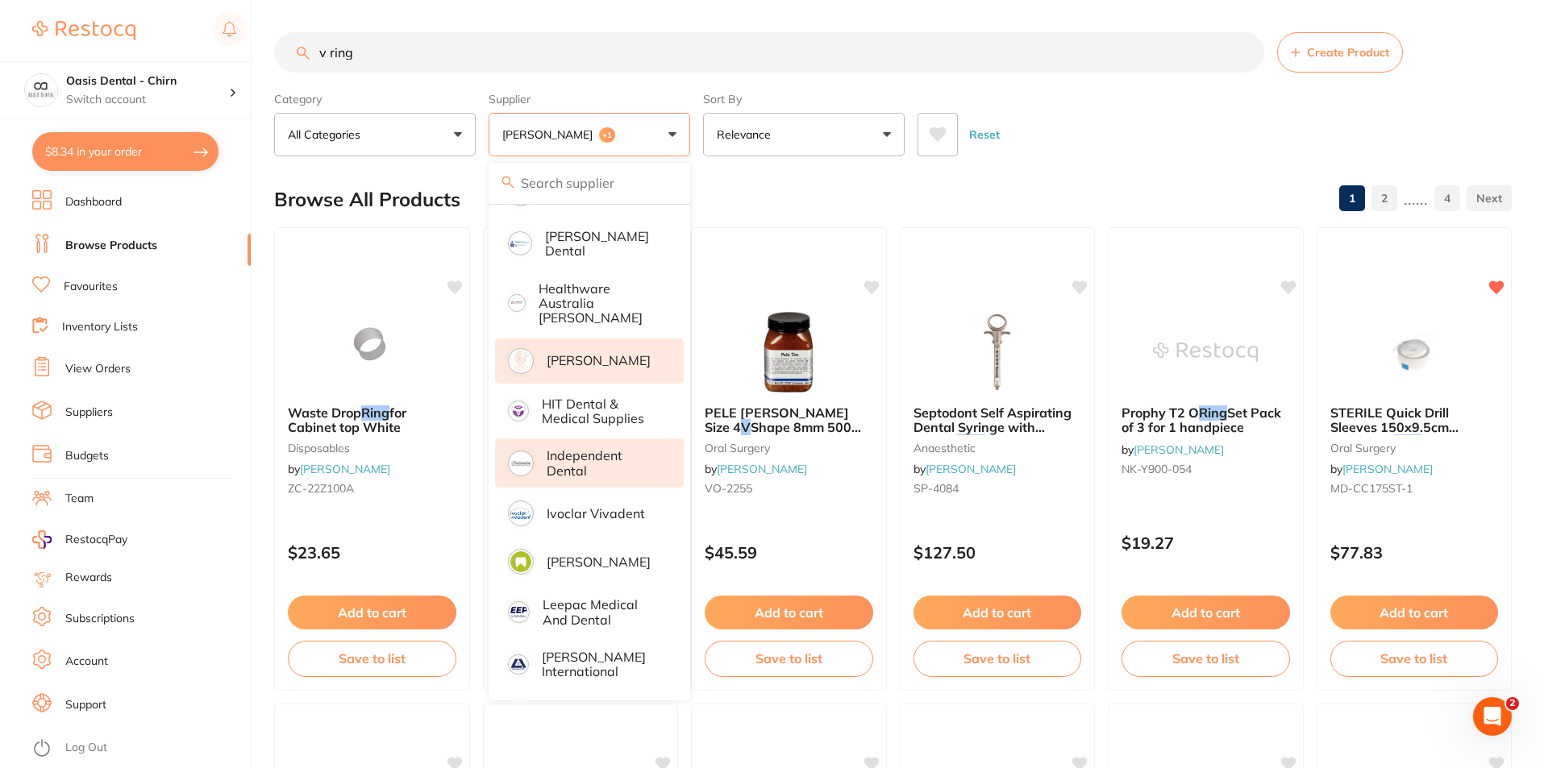
click at [597, 353] on p "[PERSON_NAME]" at bounding box center [599, 360] width 104 height 15
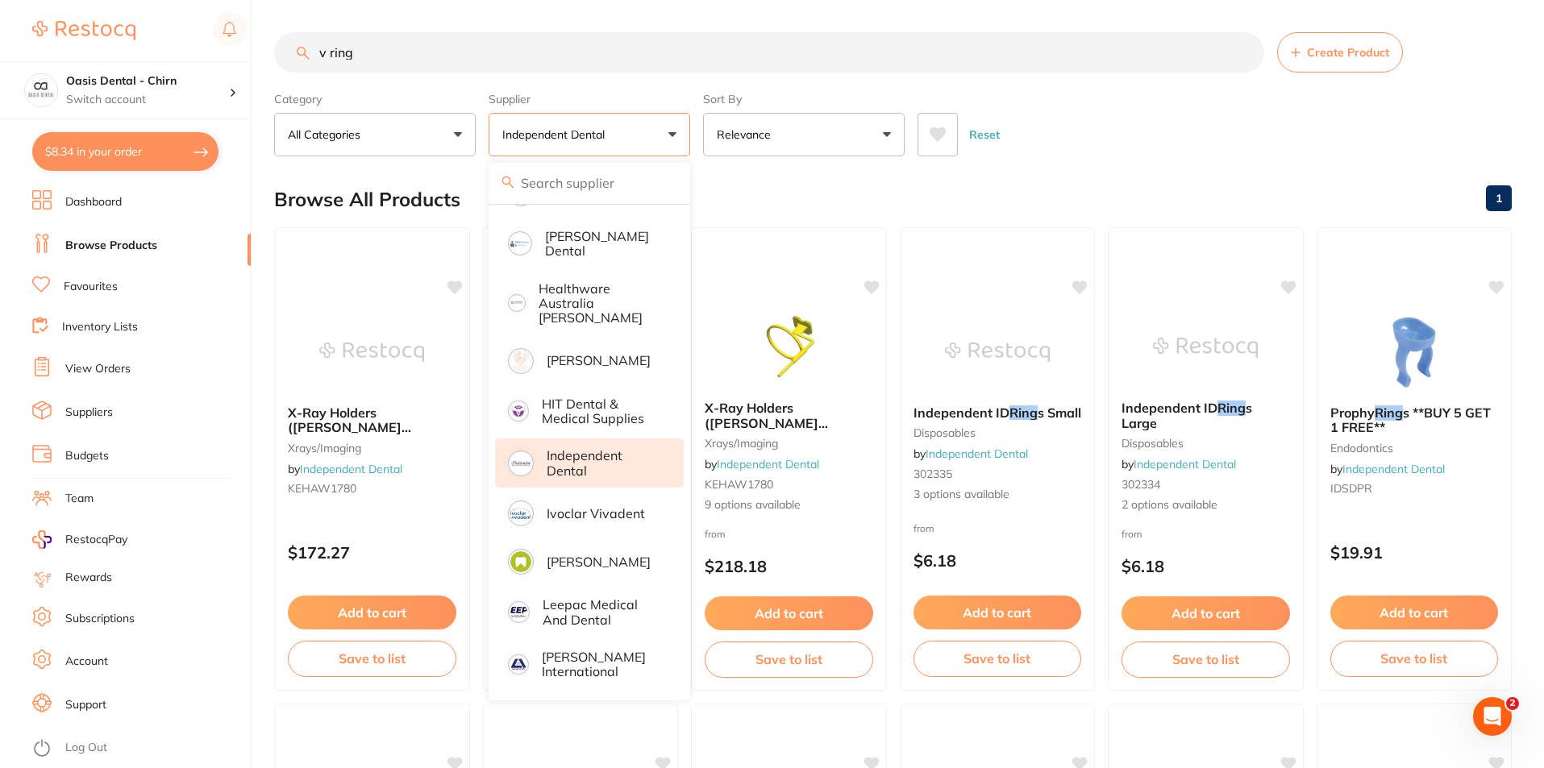
click at [1121, 175] on div "Browse All Products 1" at bounding box center [892, 200] width 1237 height 54
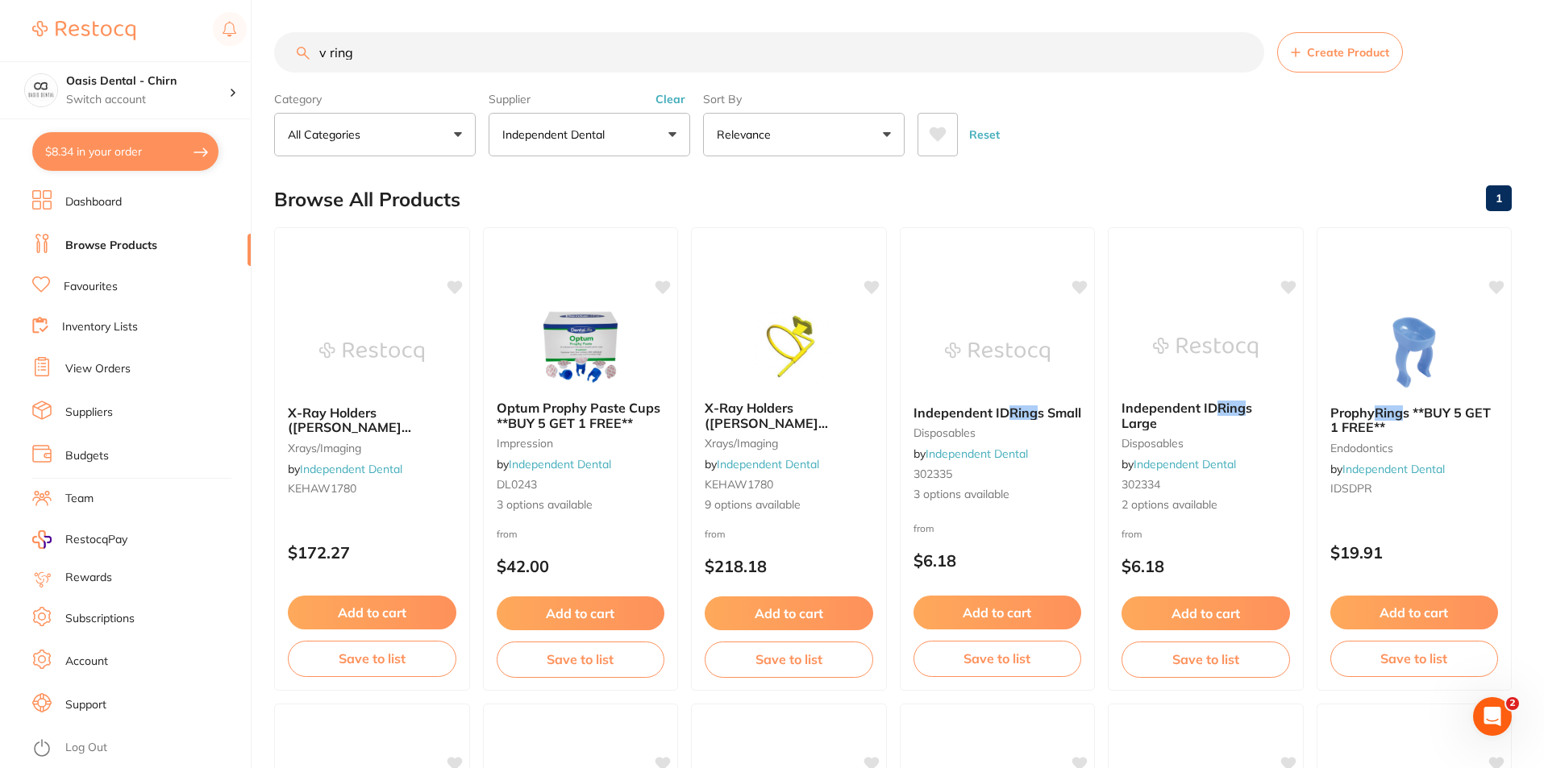
click at [537, 130] on p "Independent Dental" at bounding box center [556, 135] width 109 height 16
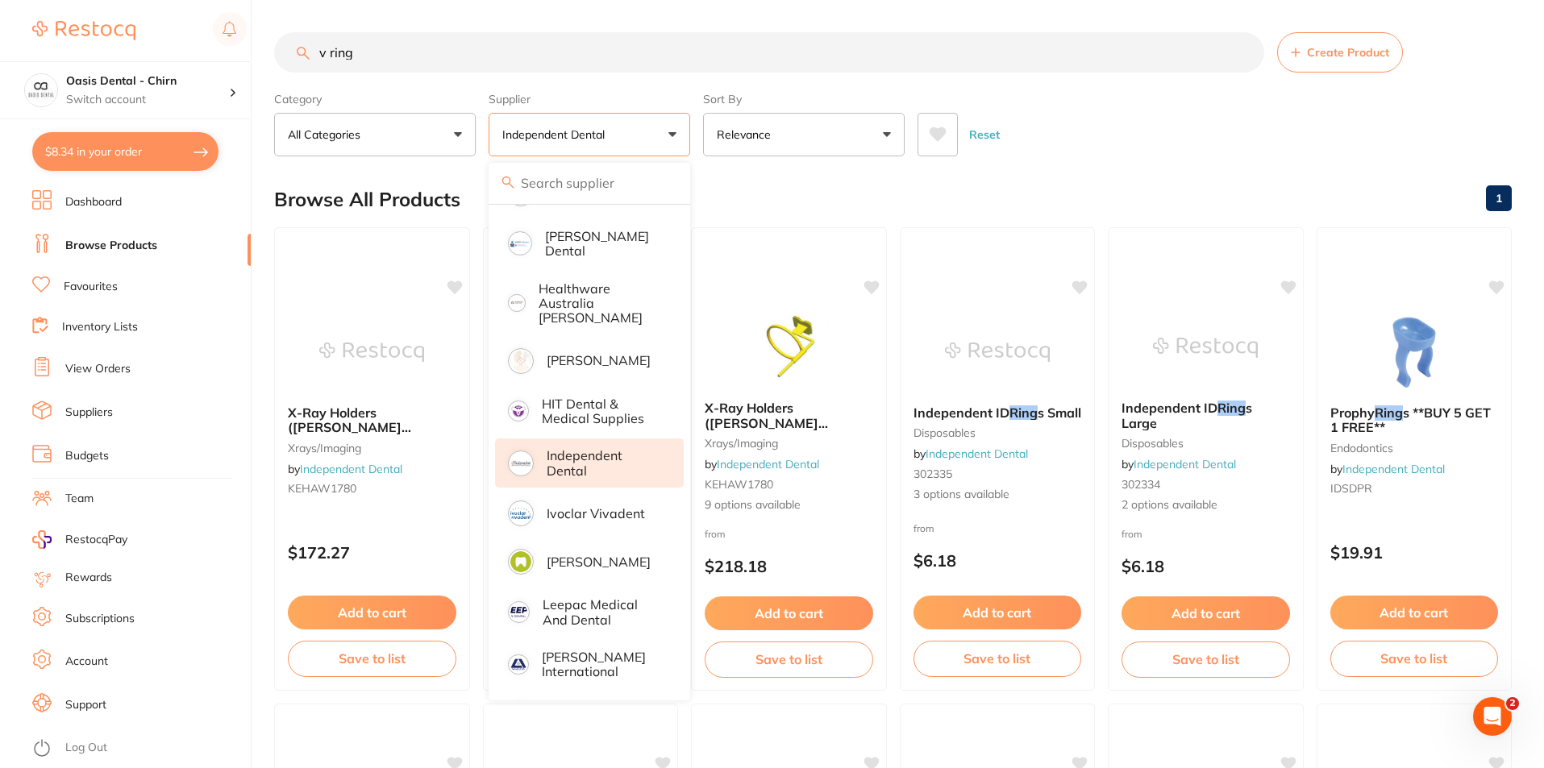
click at [576, 458] on p "Independent Dental" at bounding box center [604, 463] width 114 height 30
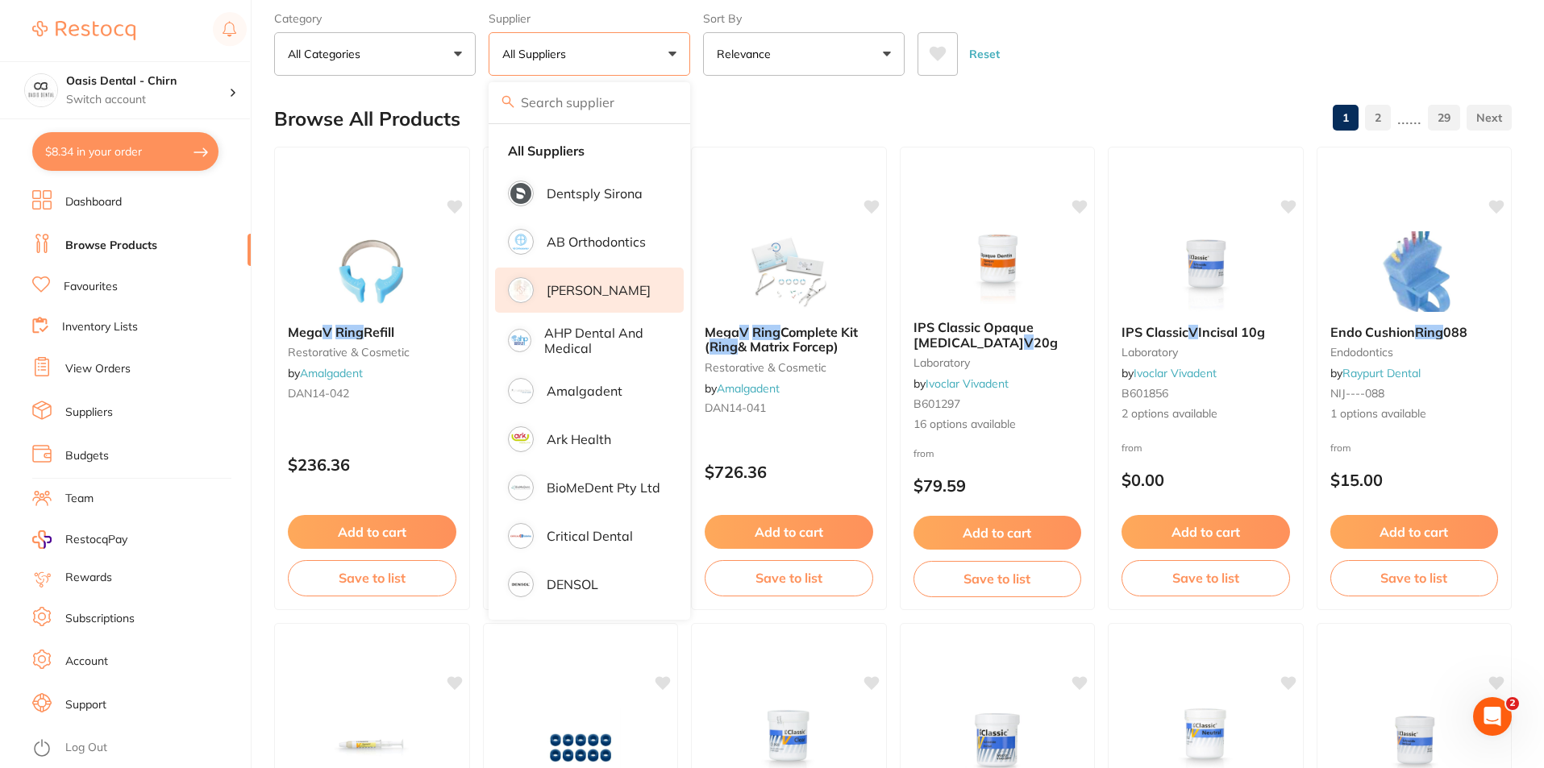
click at [581, 281] on li "[PERSON_NAME]" at bounding box center [589, 290] width 189 height 45
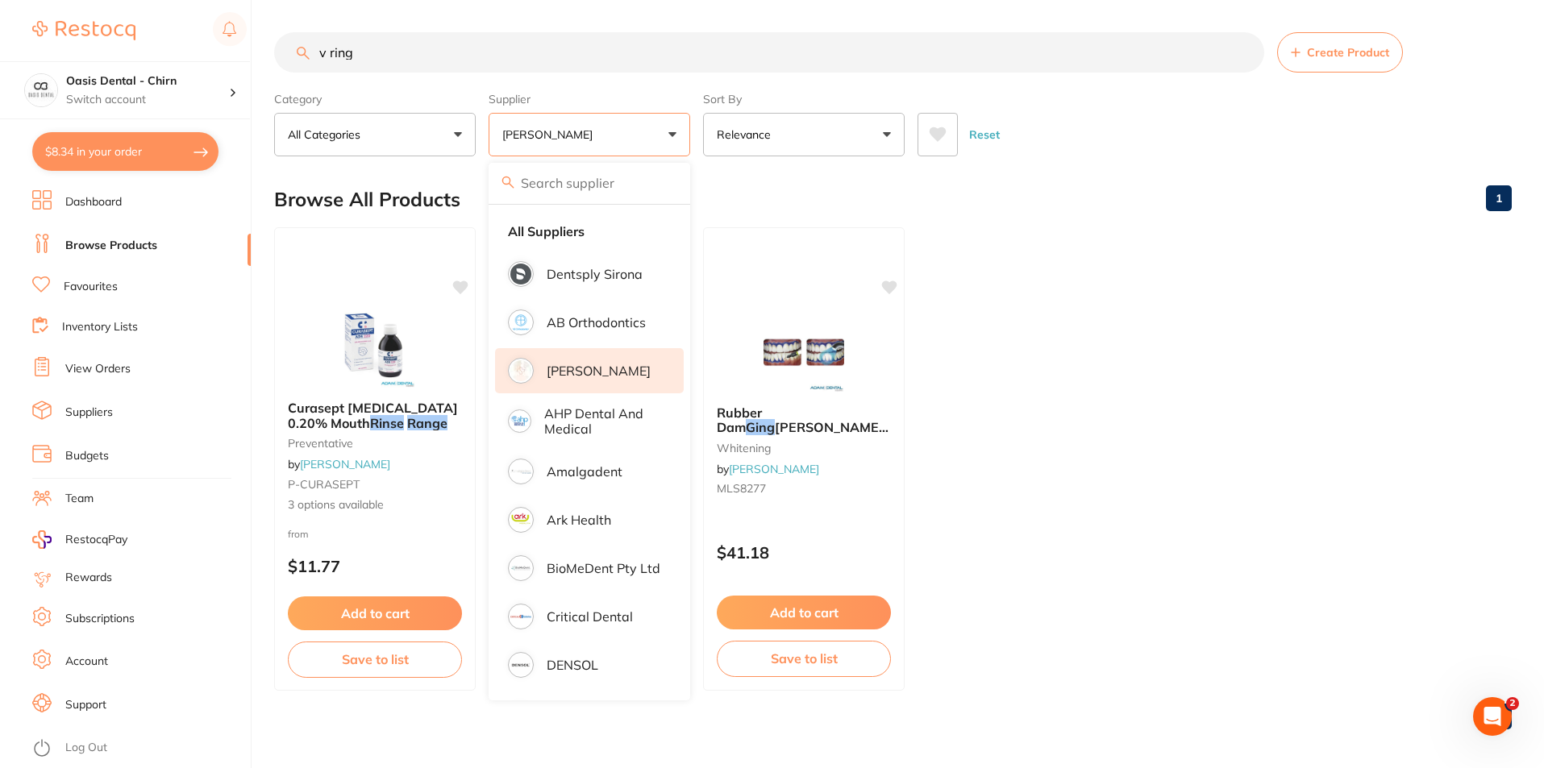
click at [1037, 345] on ul "Curasept [MEDICAL_DATA] 0.20% [MEDICAL_DATA] Range preventative by [PERSON_NAME…" at bounding box center [892, 459] width 1237 height 464
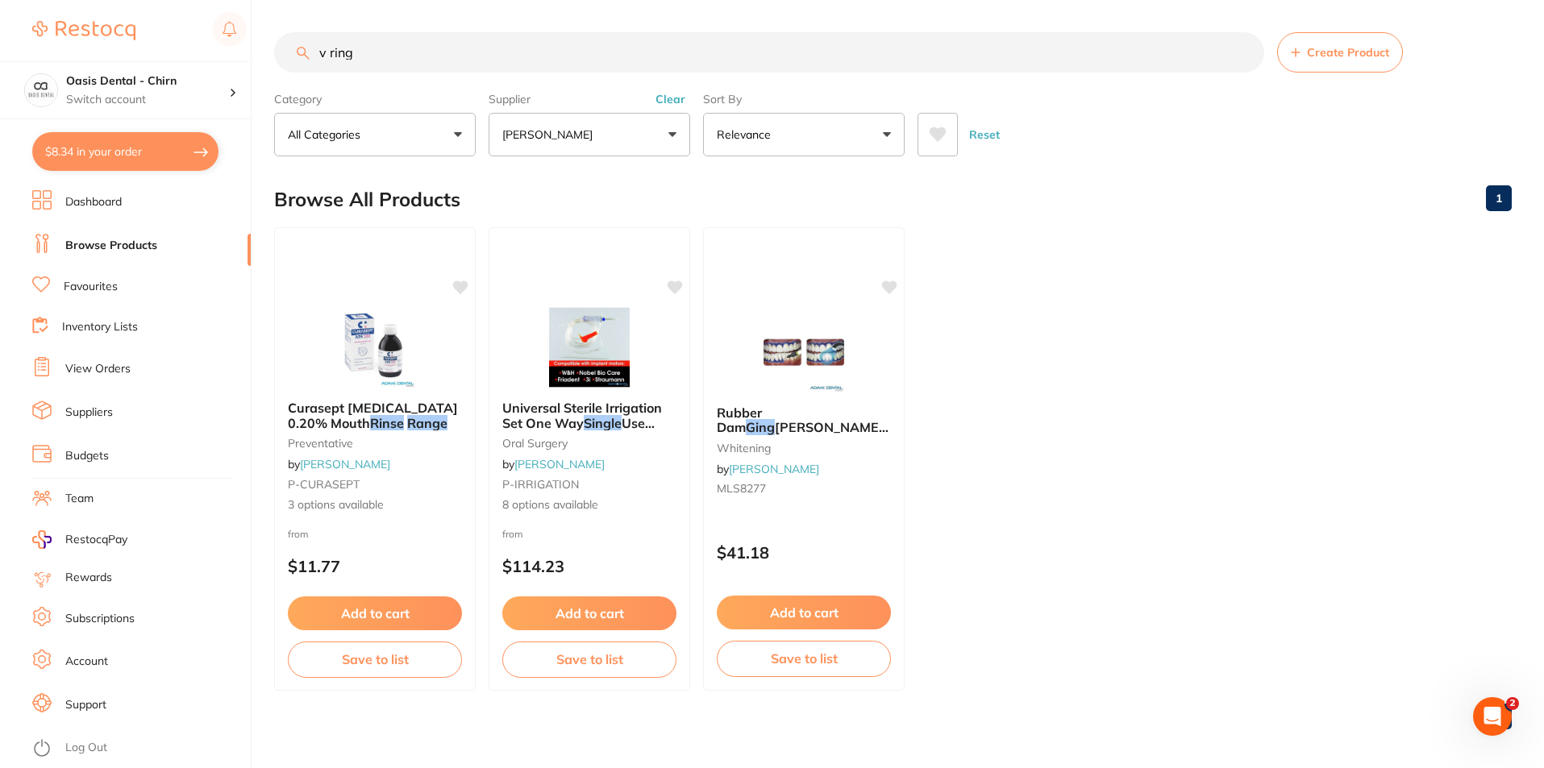
click at [432, 59] on input "v ring" at bounding box center [769, 52] width 990 height 40
click at [574, 141] on p "[PERSON_NAME]" at bounding box center [550, 135] width 97 height 16
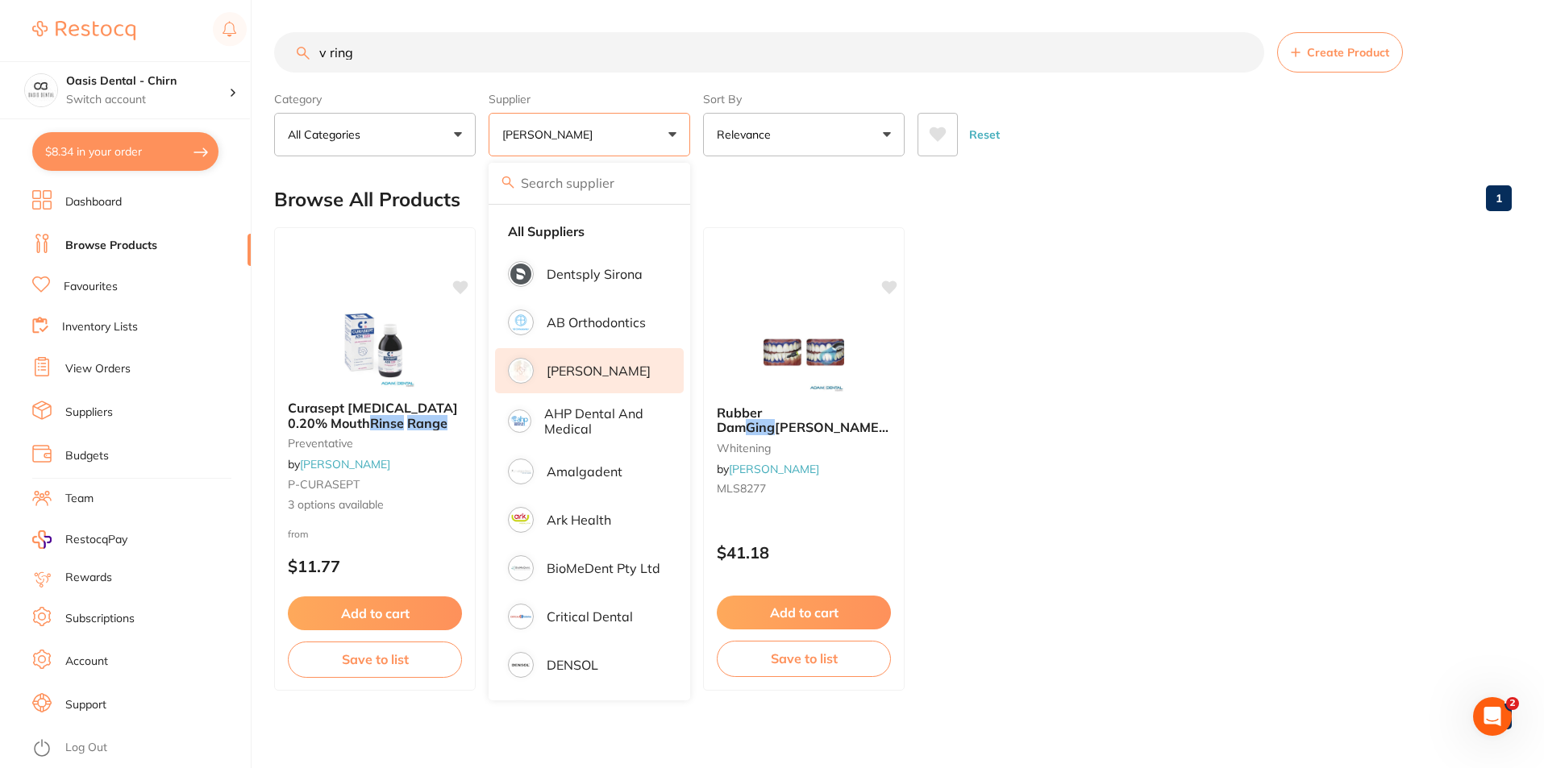
click at [363, 136] on p "All Categories" at bounding box center [327, 135] width 79 height 16
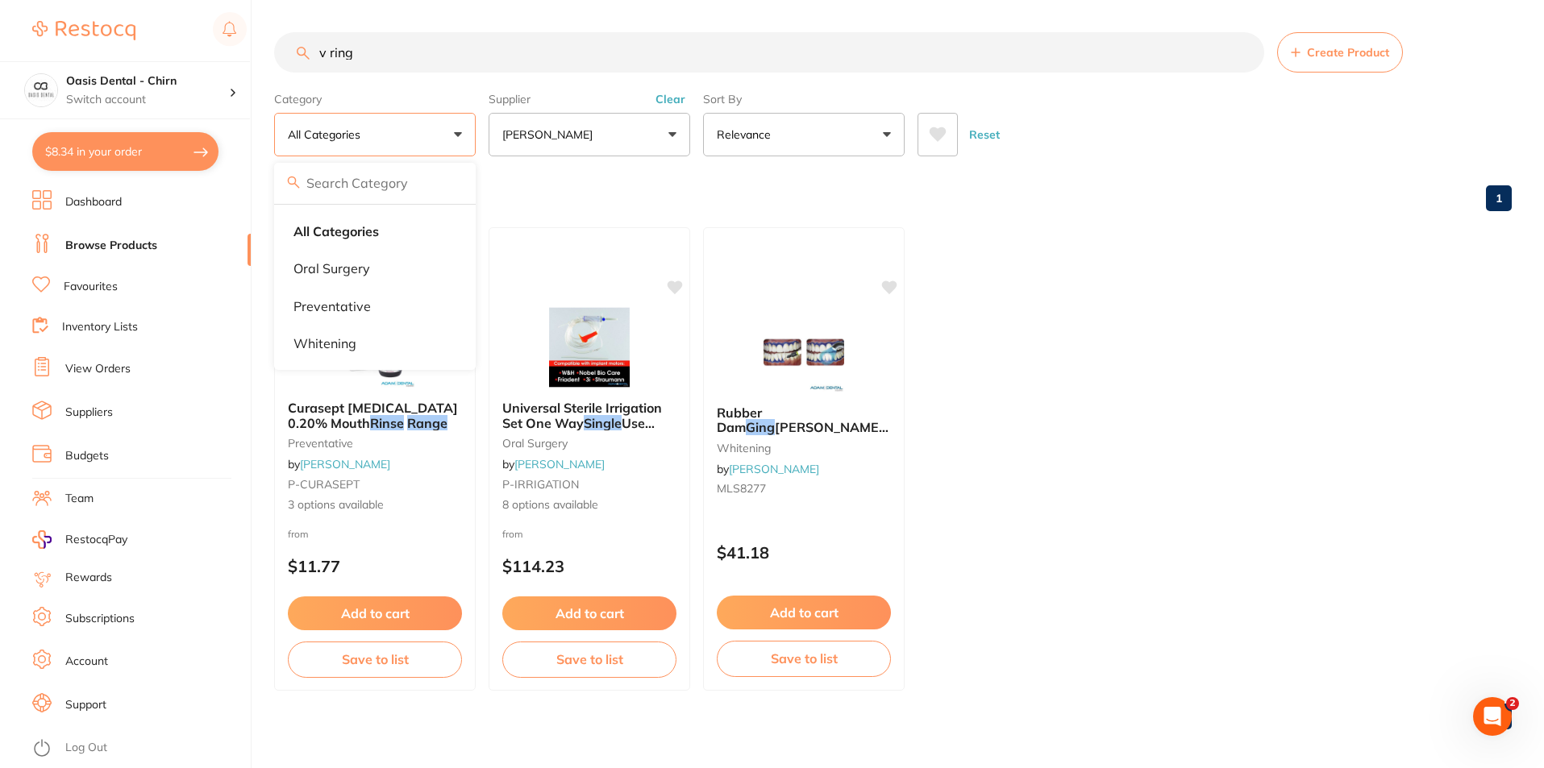
click at [363, 136] on p "All Categories" at bounding box center [327, 135] width 79 height 16
click at [525, 131] on p "[PERSON_NAME]" at bounding box center [550, 135] width 97 height 16
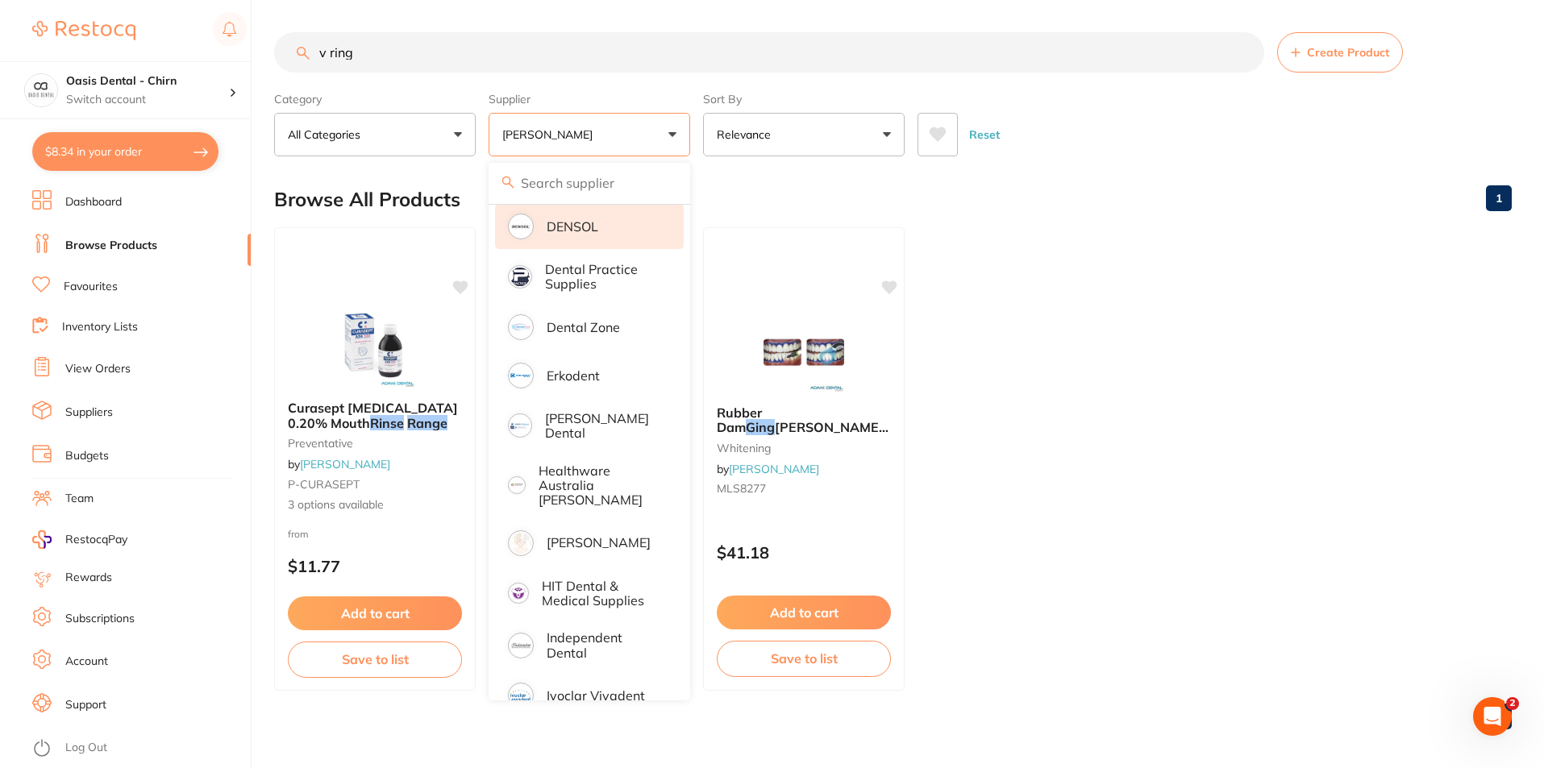
scroll to position [484, 0]
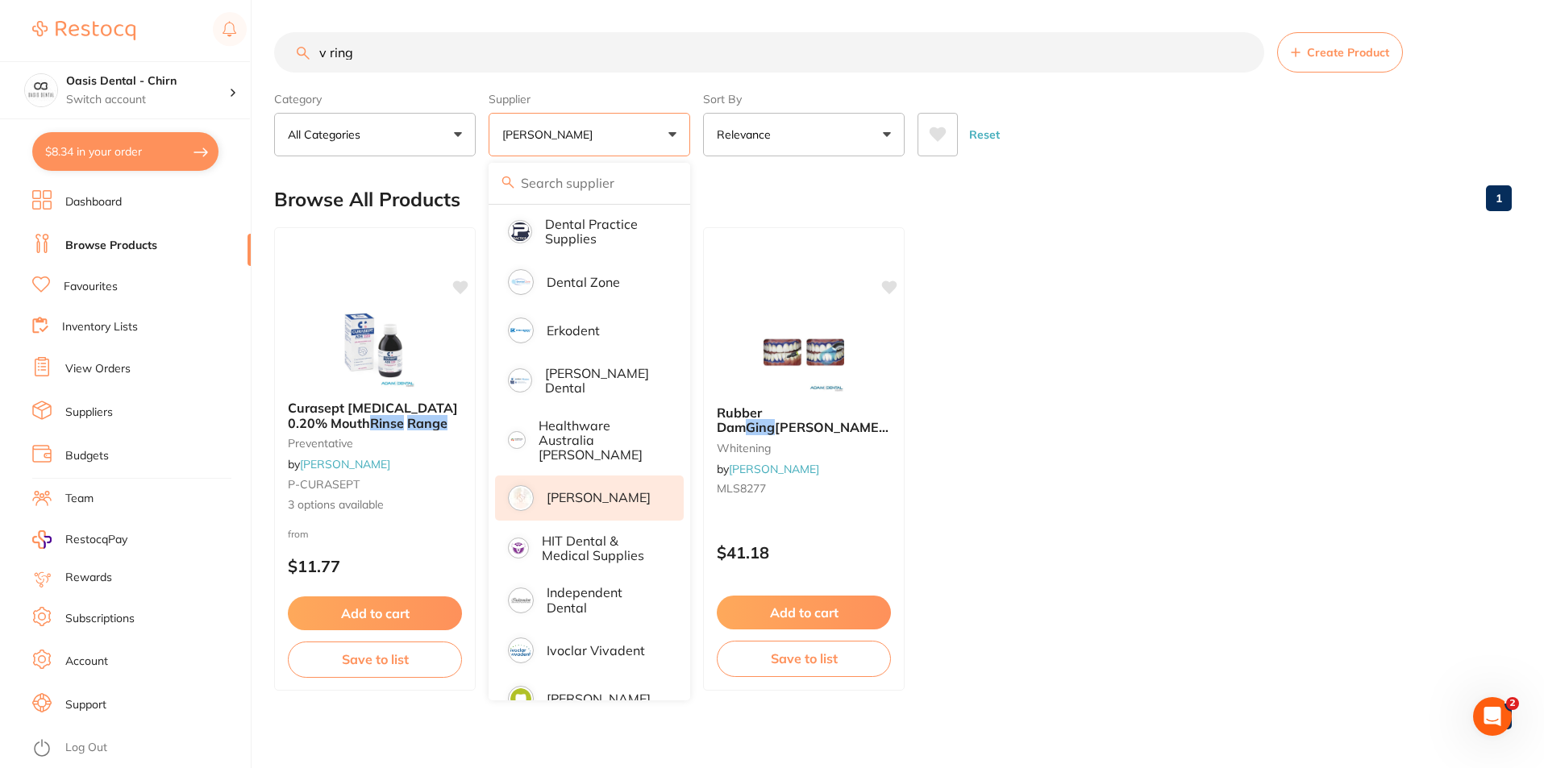
click at [584, 490] on p "[PERSON_NAME]" at bounding box center [599, 497] width 104 height 15
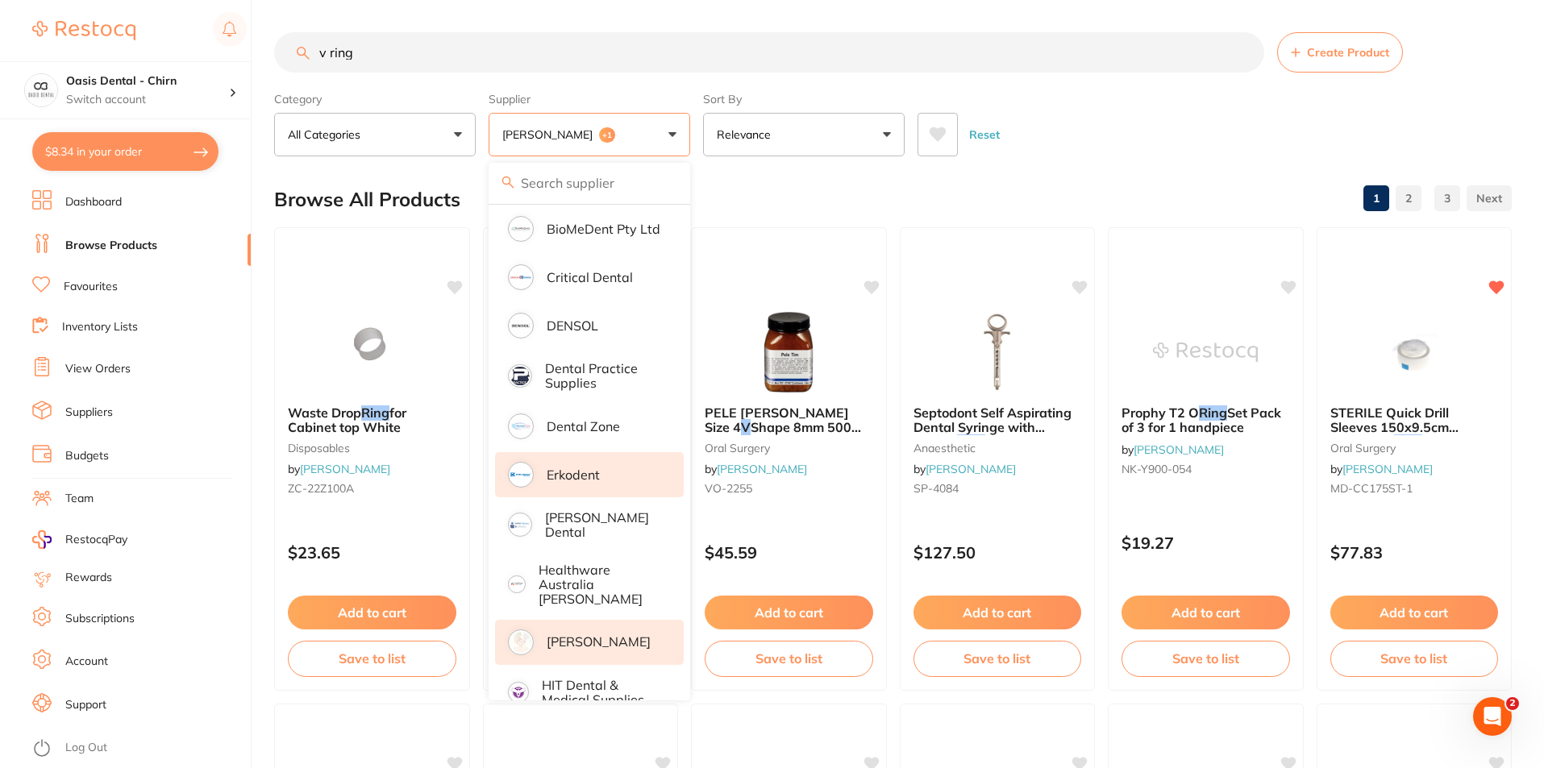
scroll to position [81, 0]
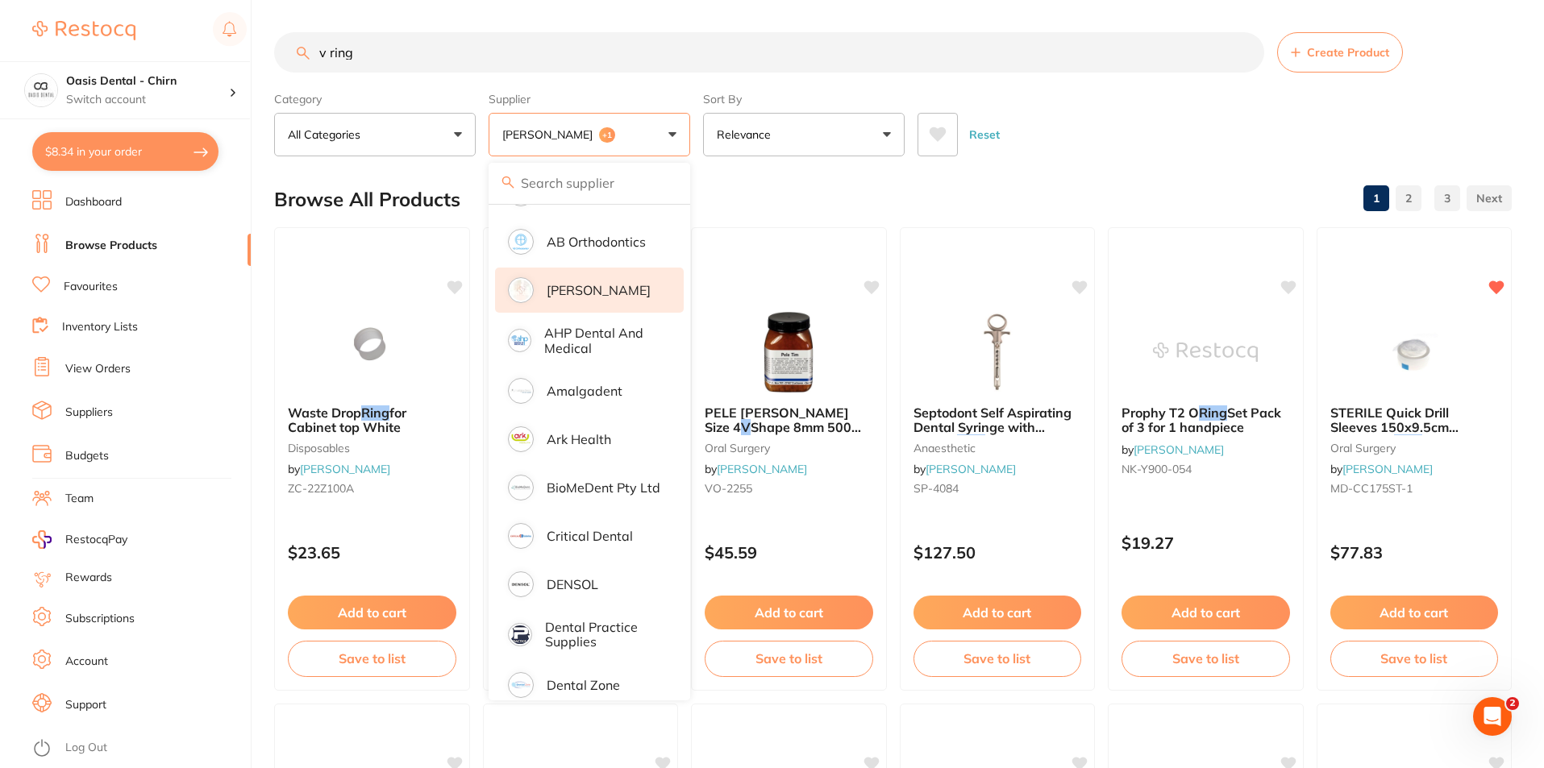
click at [580, 288] on p "[PERSON_NAME]" at bounding box center [599, 290] width 104 height 15
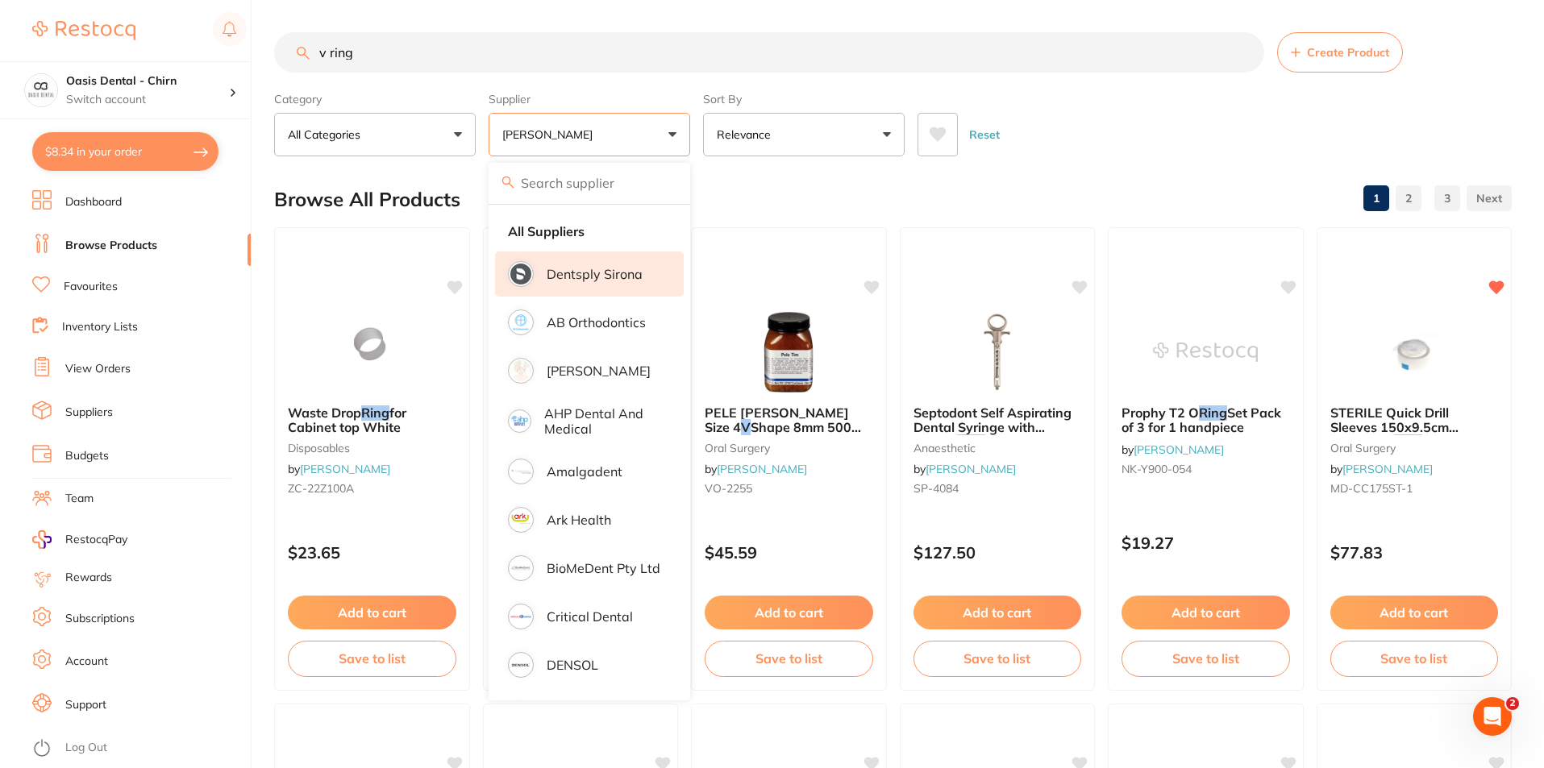
click at [606, 277] on p "Dentsply Sirona" at bounding box center [595, 274] width 96 height 15
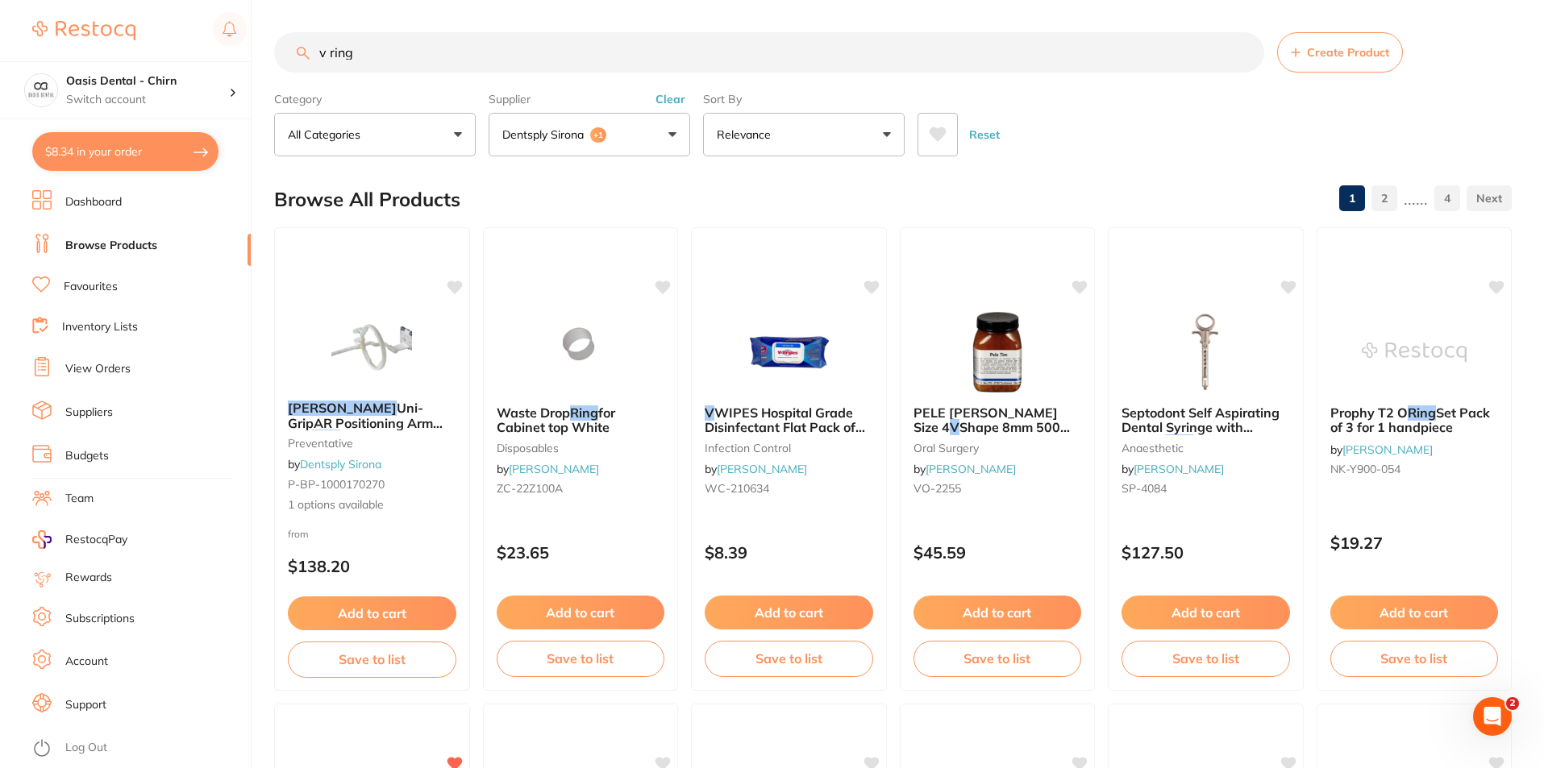
click at [565, 137] on p "Dentsply Sirona" at bounding box center [546, 135] width 88 height 16
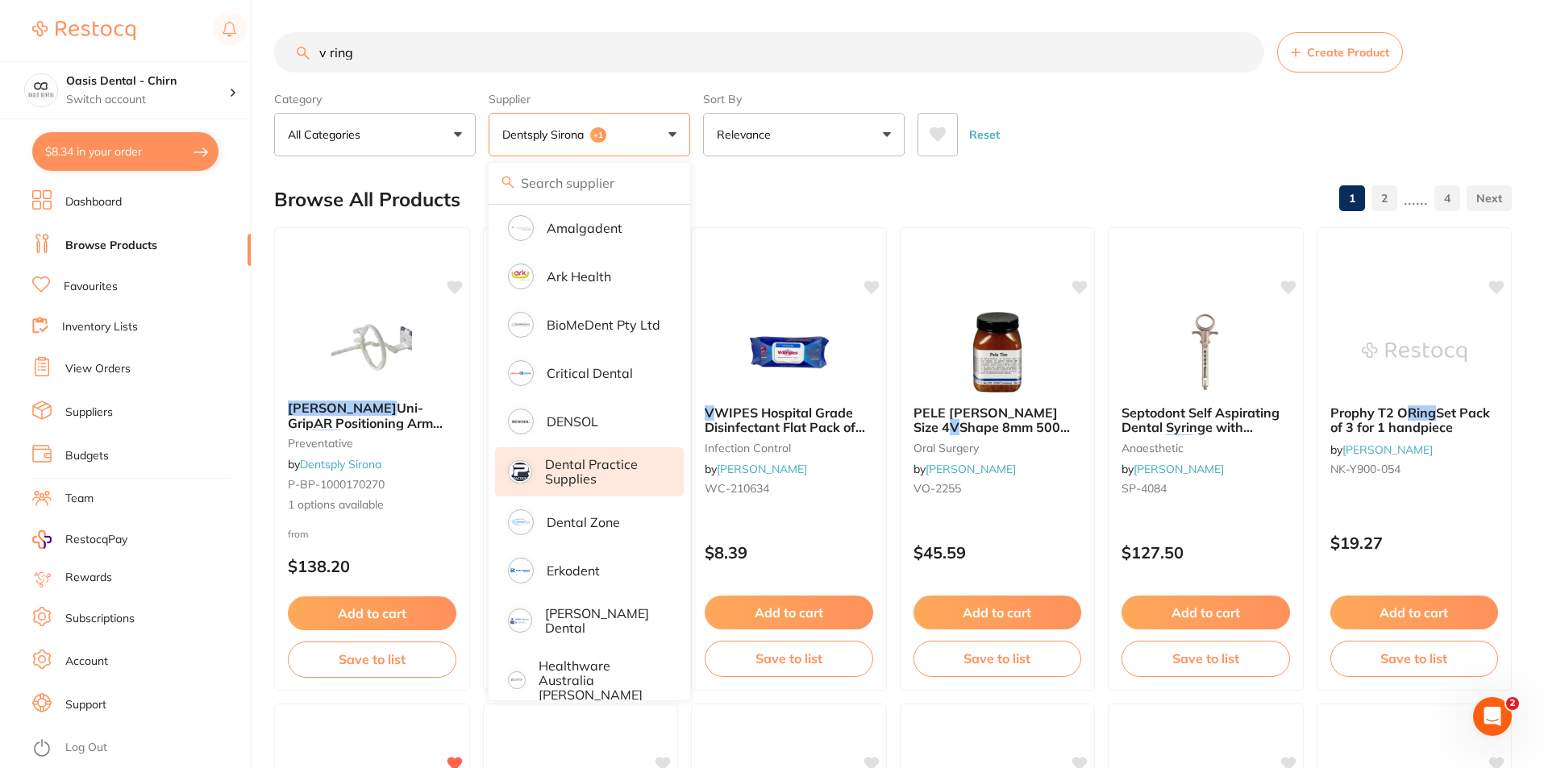
scroll to position [403, 0]
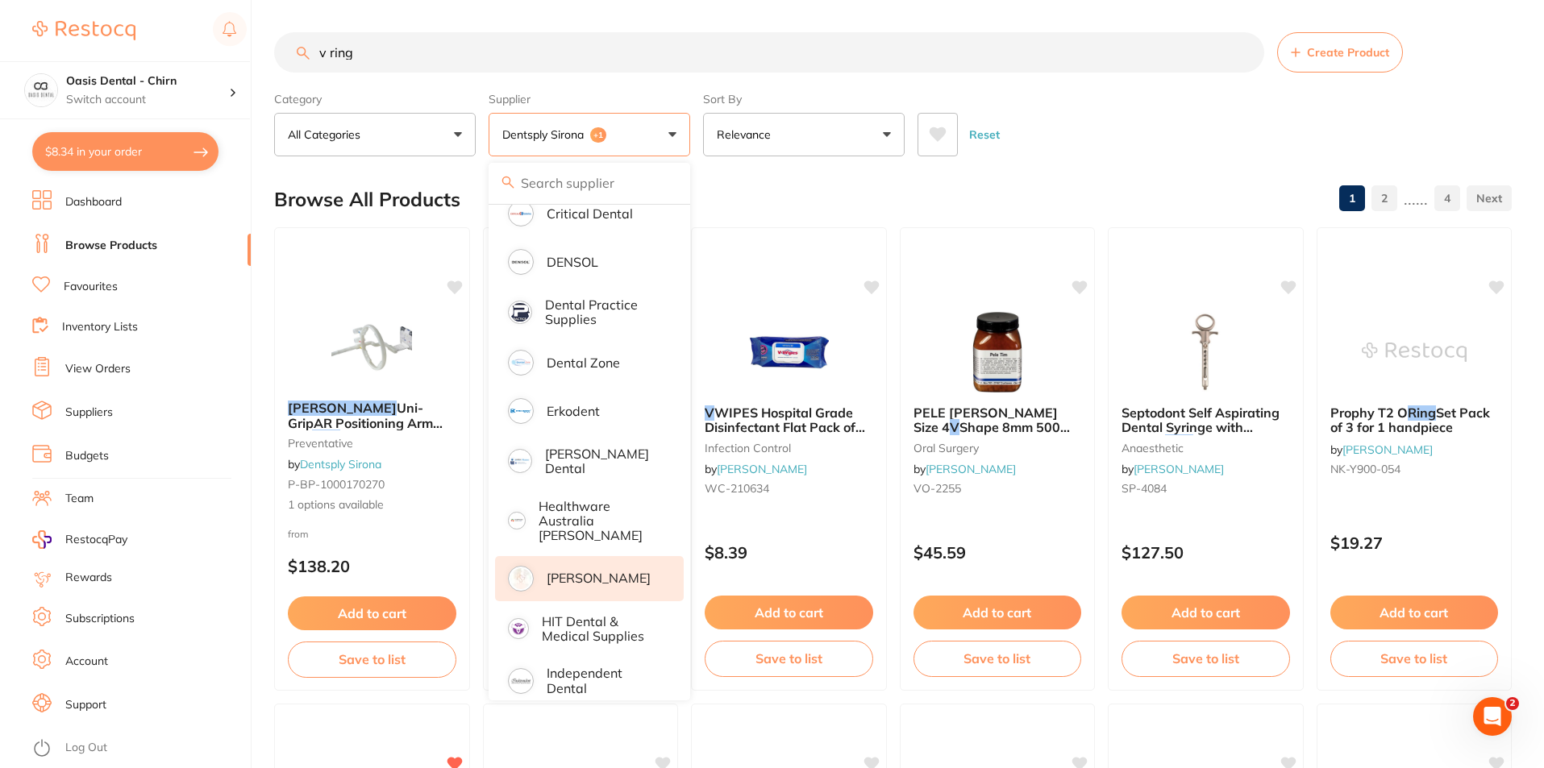
click at [555, 571] on p "[PERSON_NAME]" at bounding box center [599, 578] width 104 height 15
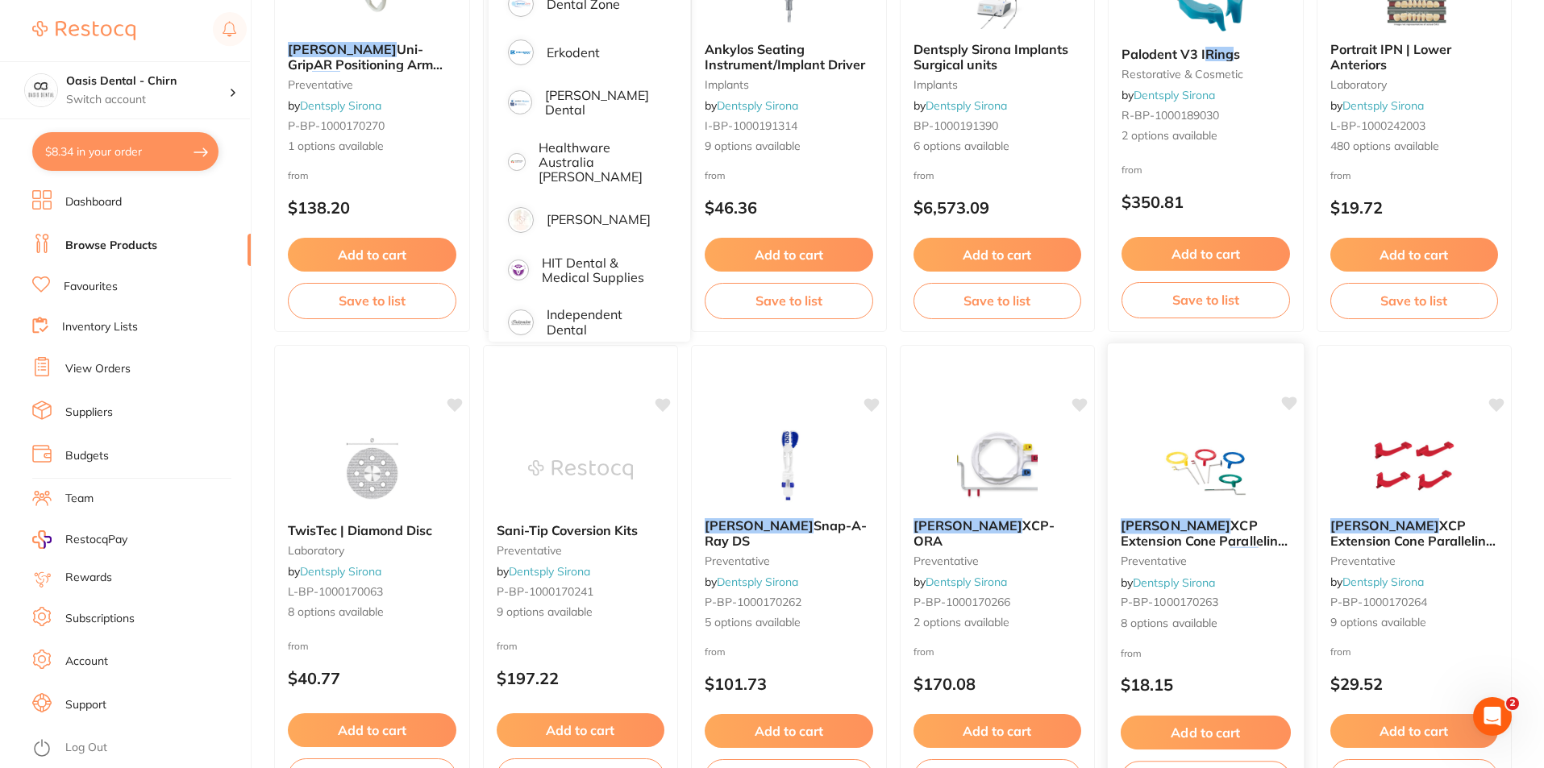
scroll to position [0, 0]
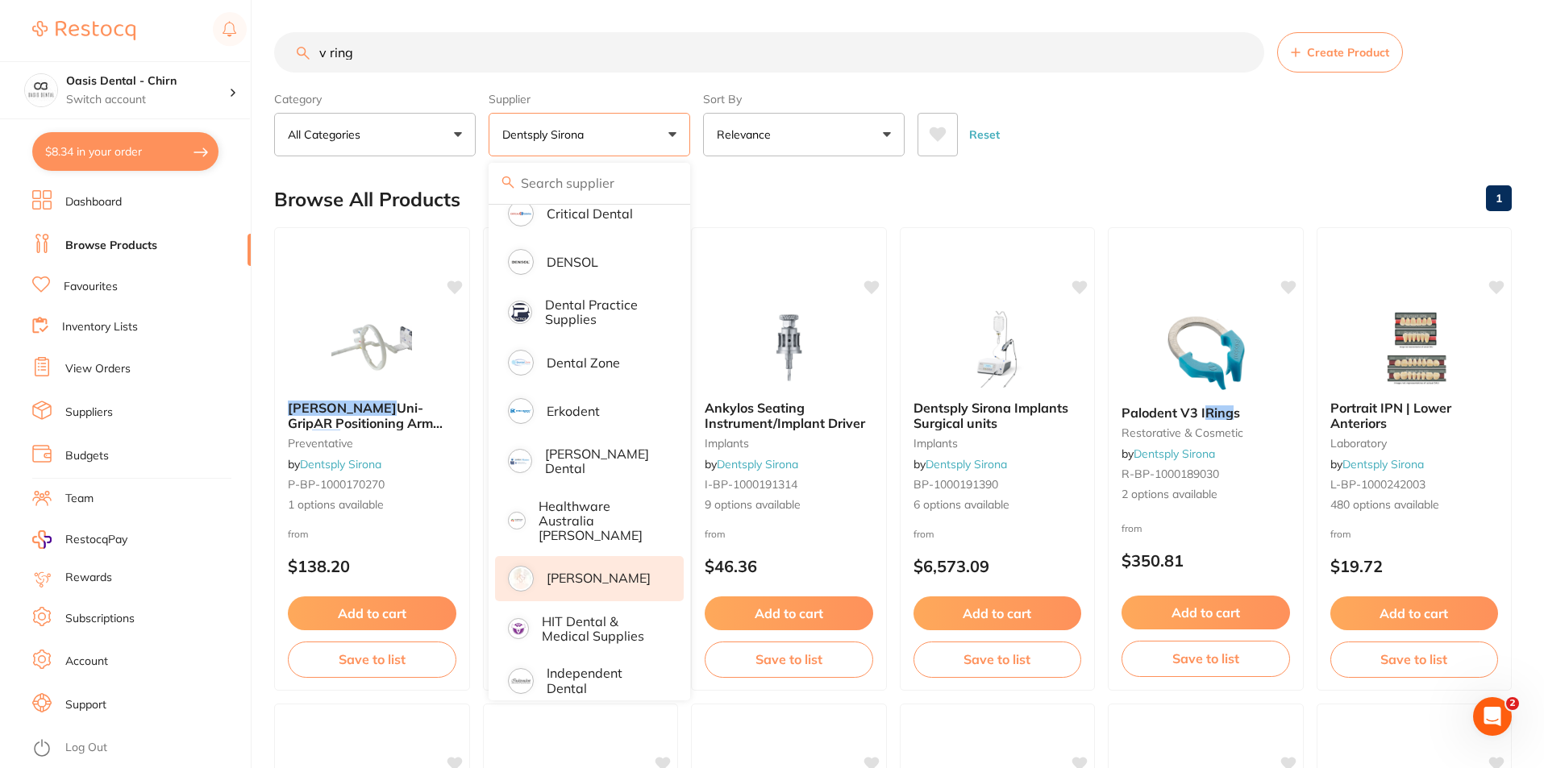
click at [597, 571] on p "[PERSON_NAME]" at bounding box center [599, 578] width 104 height 15
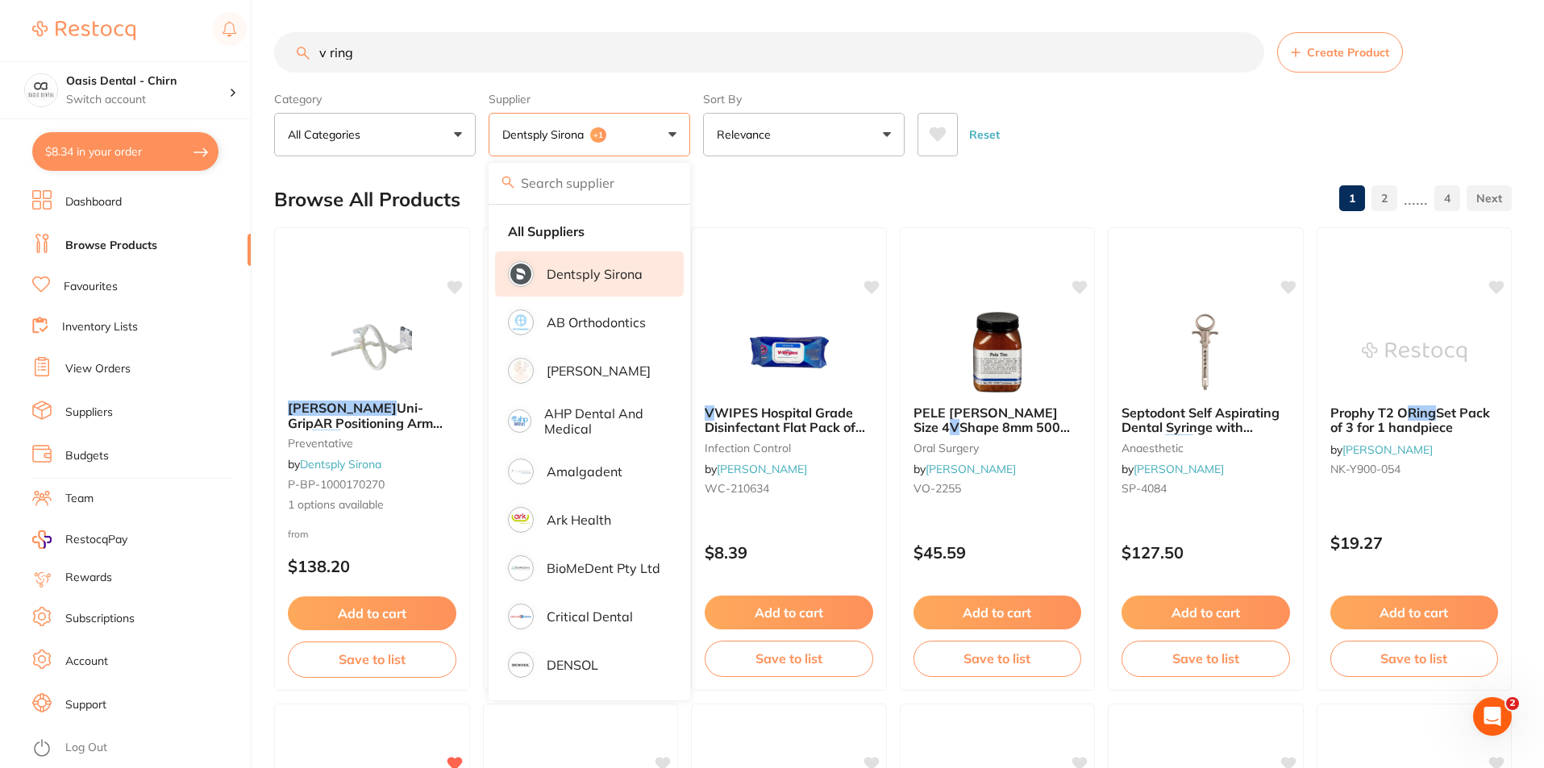
click at [615, 275] on p "Dentsply Sirona" at bounding box center [595, 274] width 96 height 15
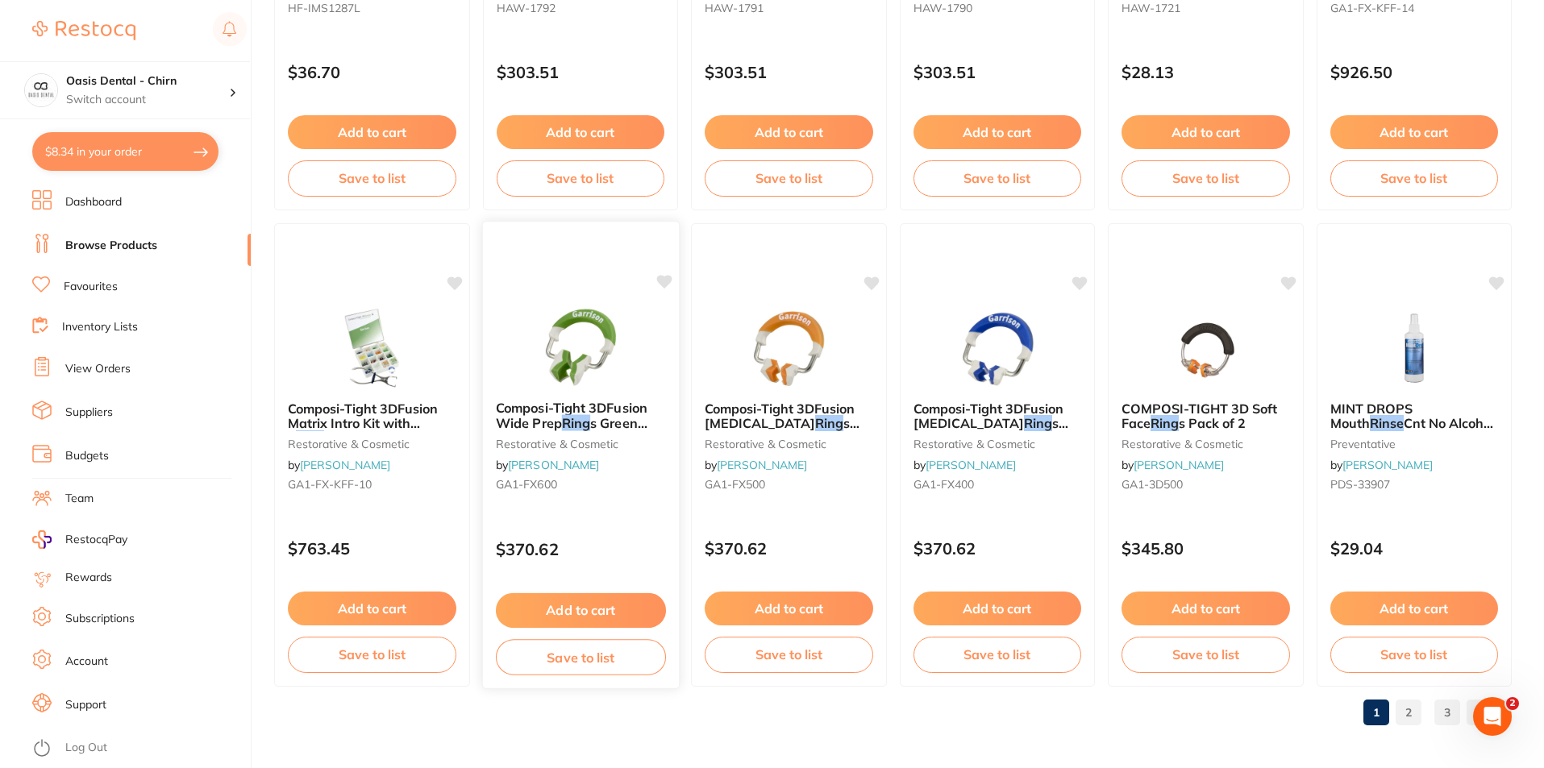
scroll to position [3818, 0]
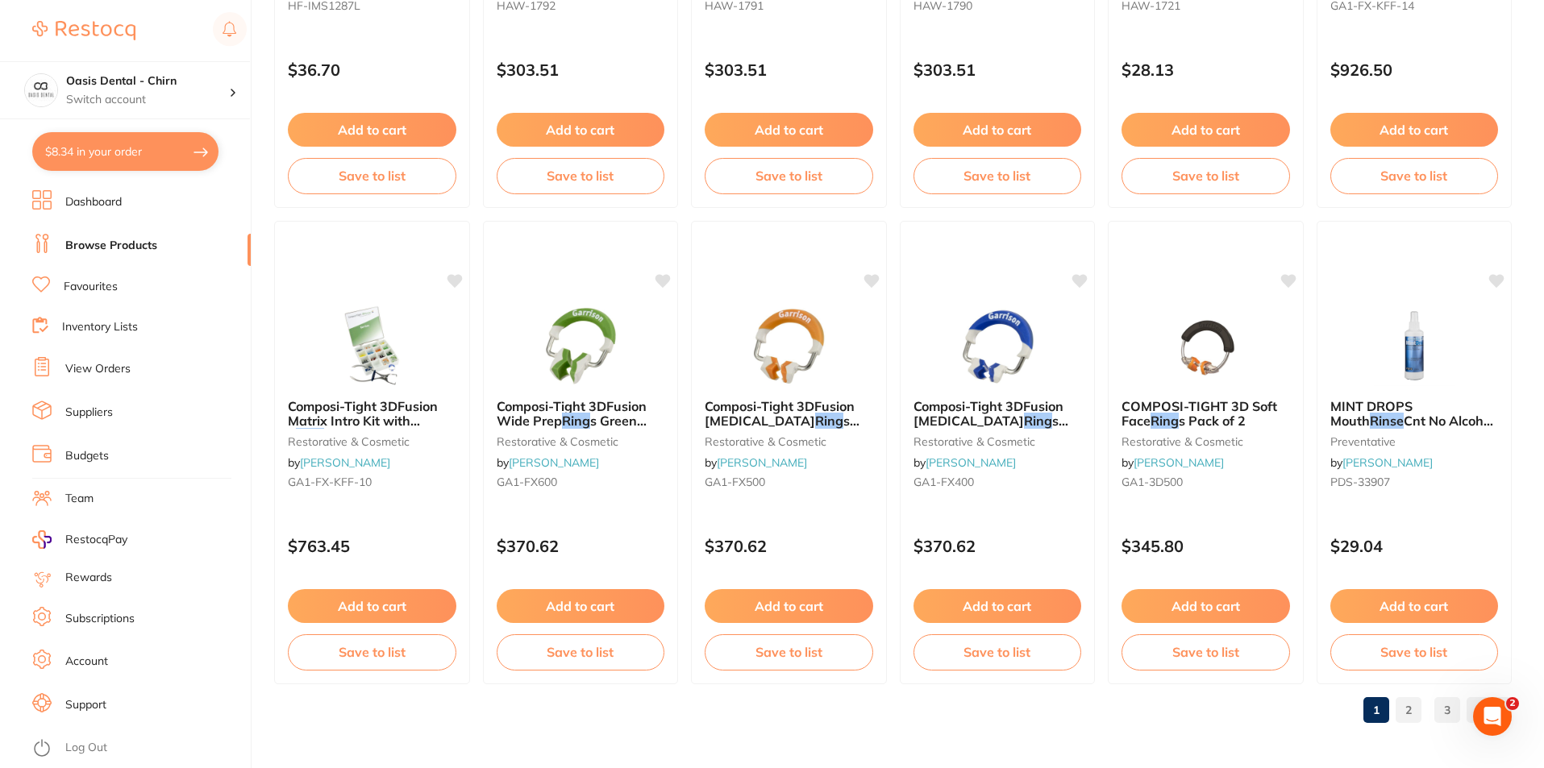
click at [1407, 718] on link "2" at bounding box center [1409, 710] width 26 height 32
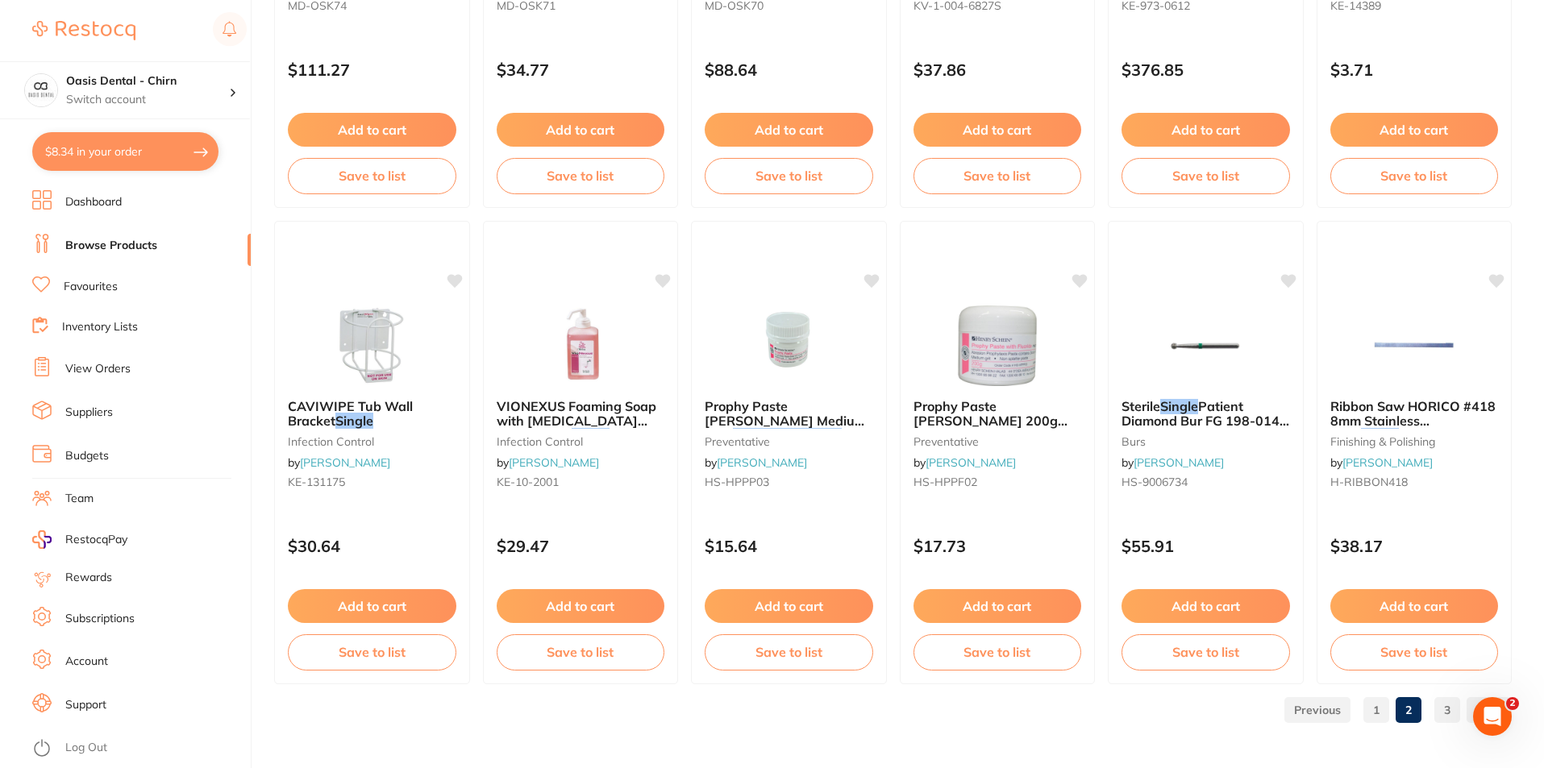
click at [1437, 720] on link "3" at bounding box center [1447, 710] width 26 height 32
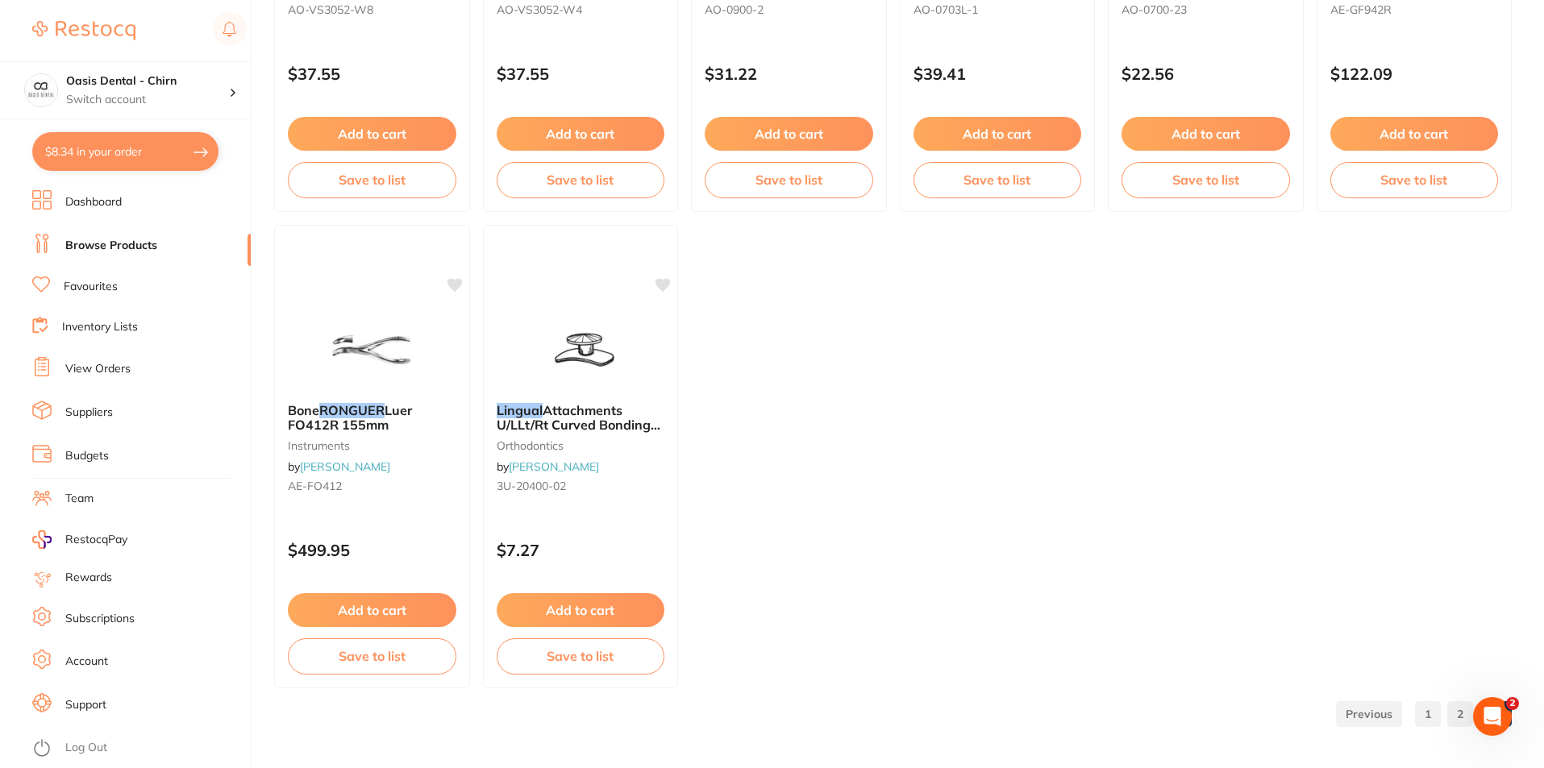
scroll to position [2865, 0]
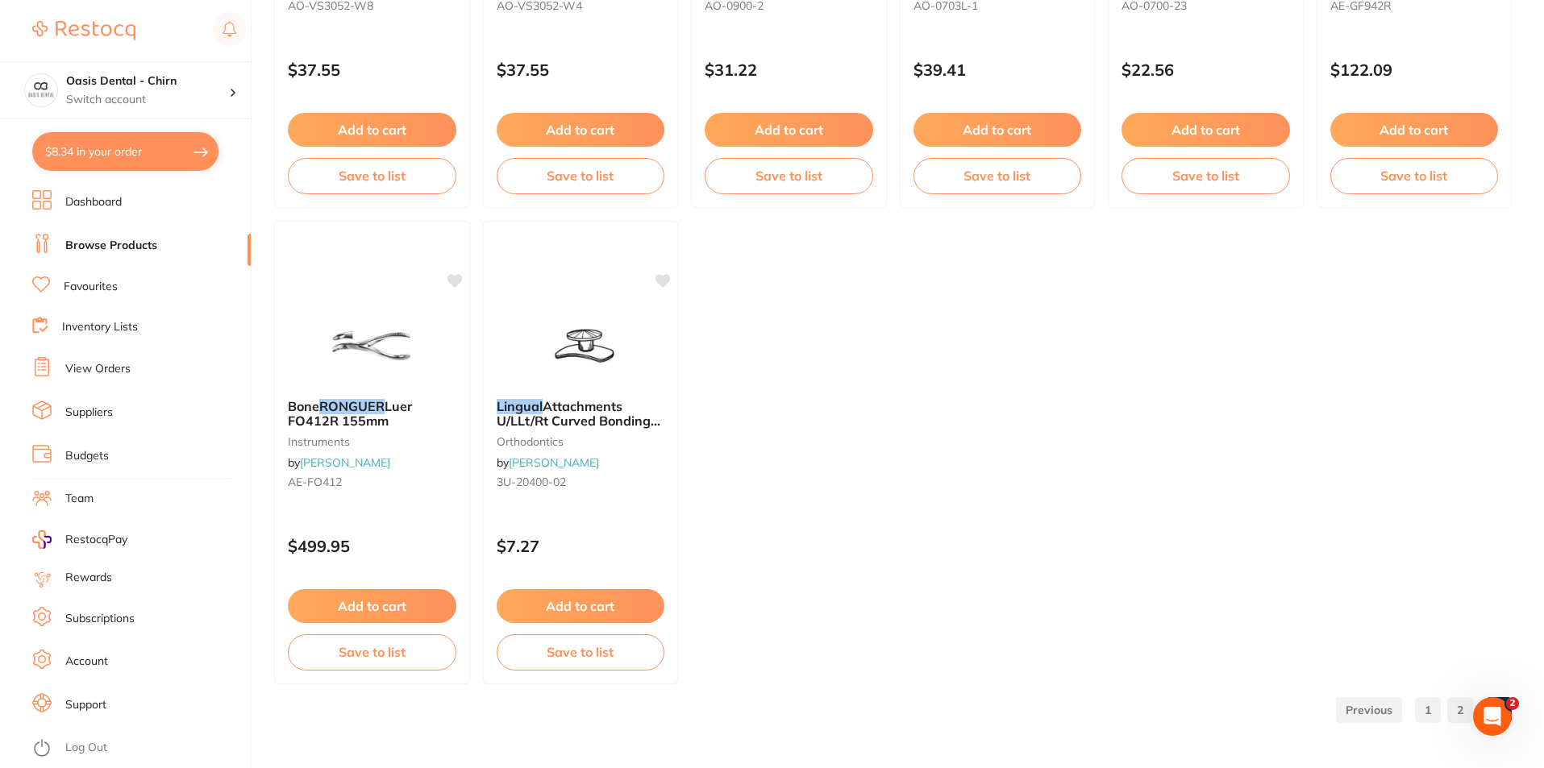
click at [1431, 719] on link "1" at bounding box center [1428, 710] width 26 height 32
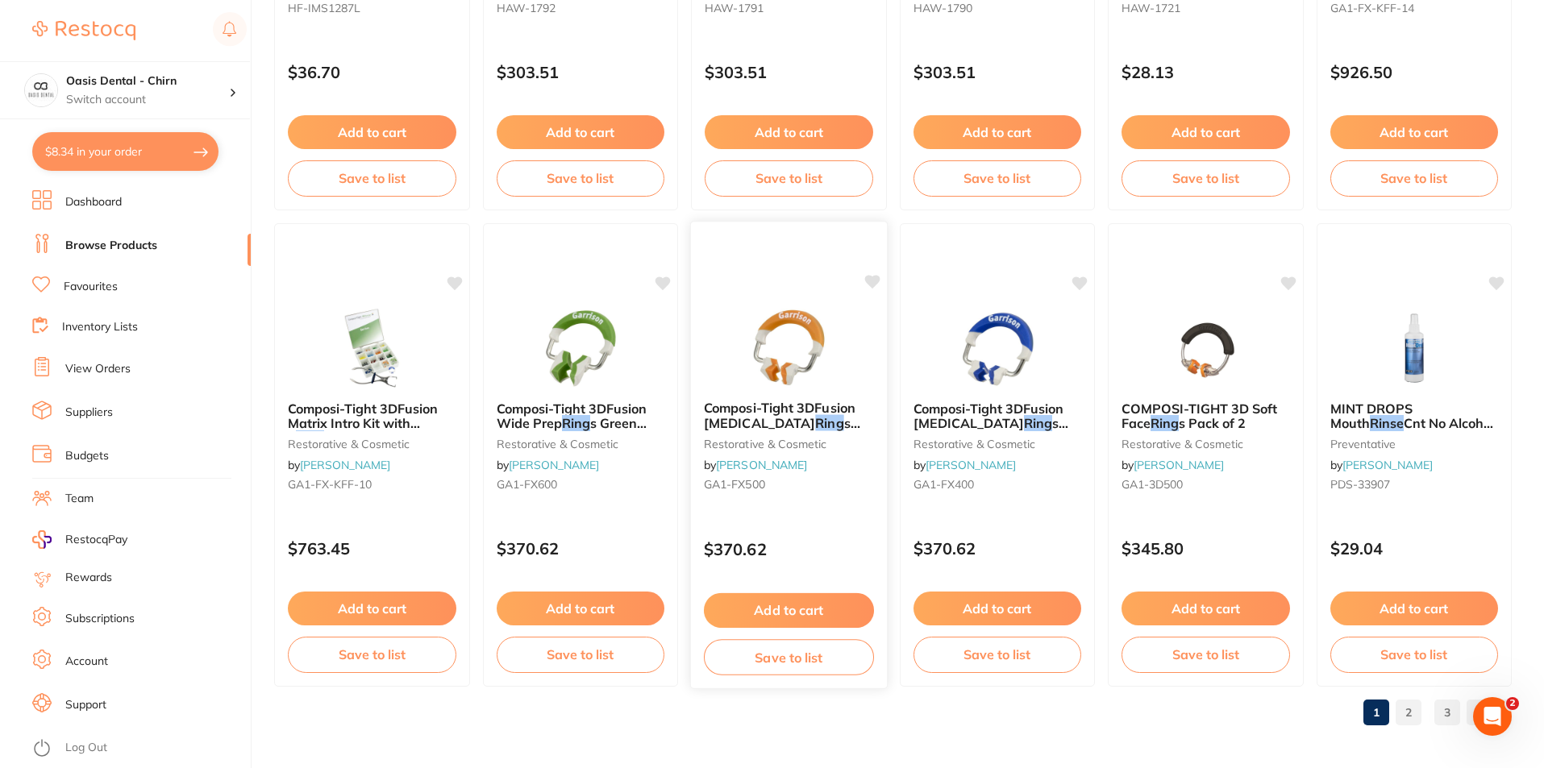
scroll to position [3818, 0]
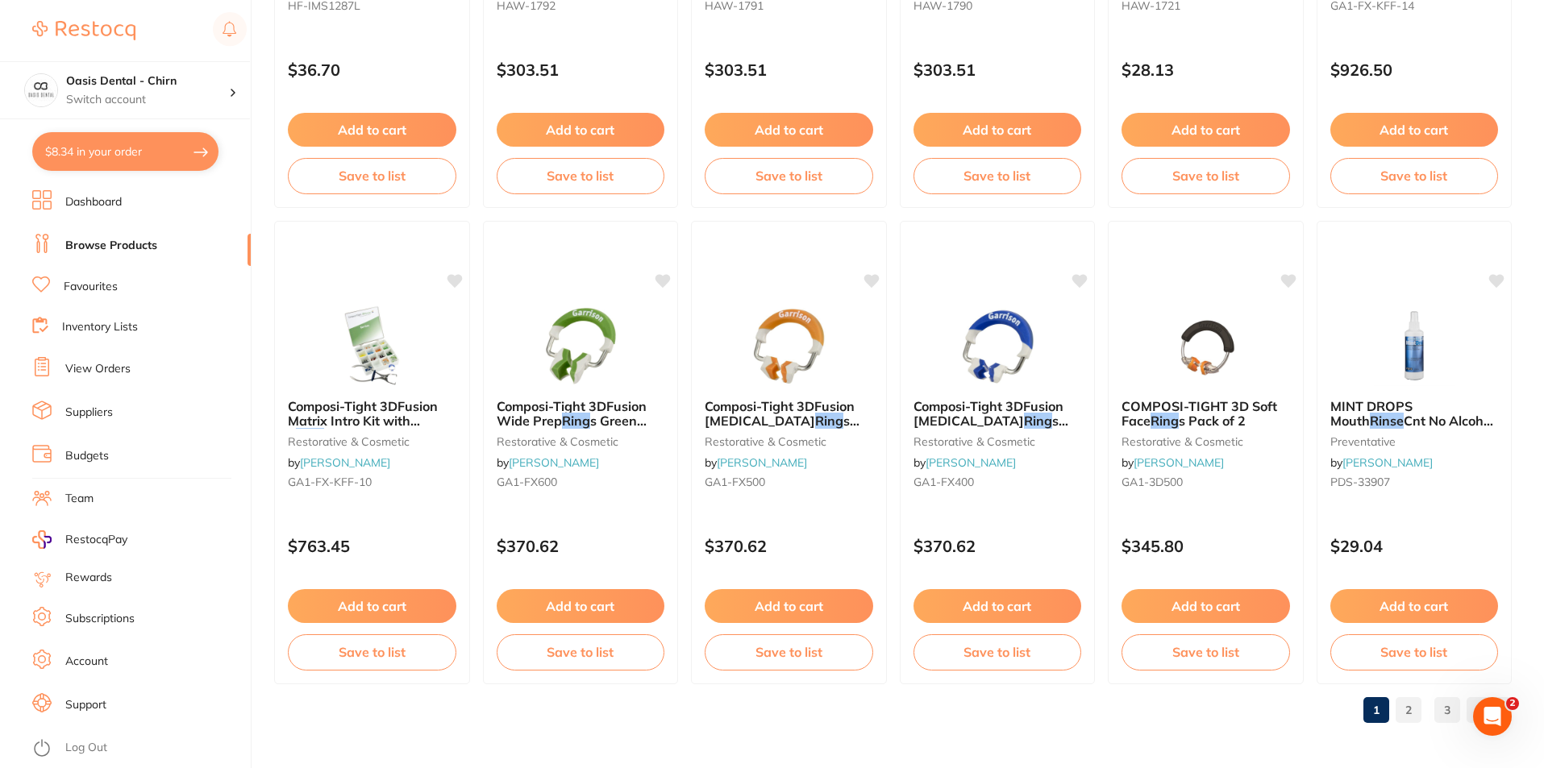
click at [1410, 712] on link "2" at bounding box center [1409, 710] width 26 height 32
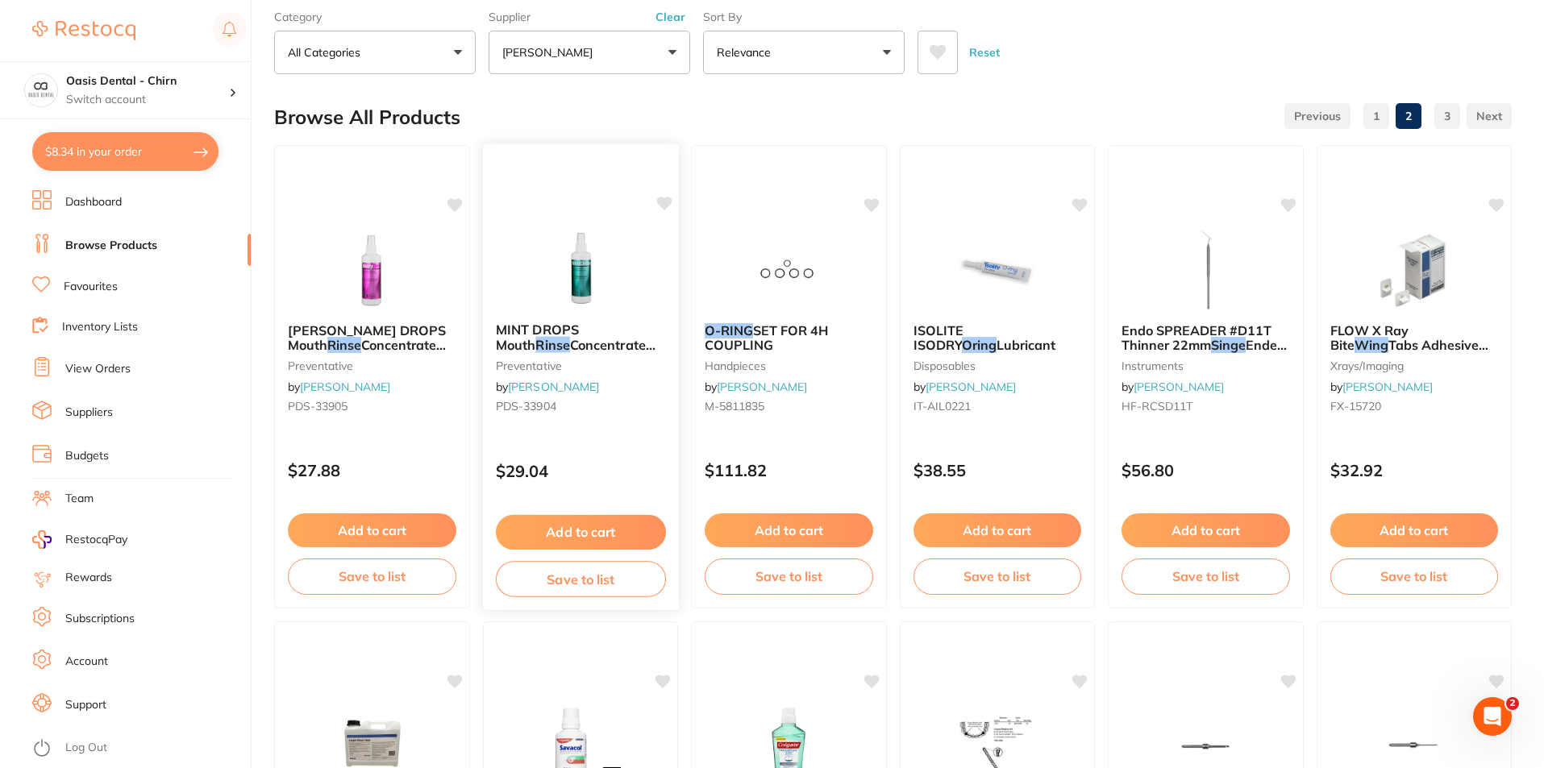
scroll to position [0, 0]
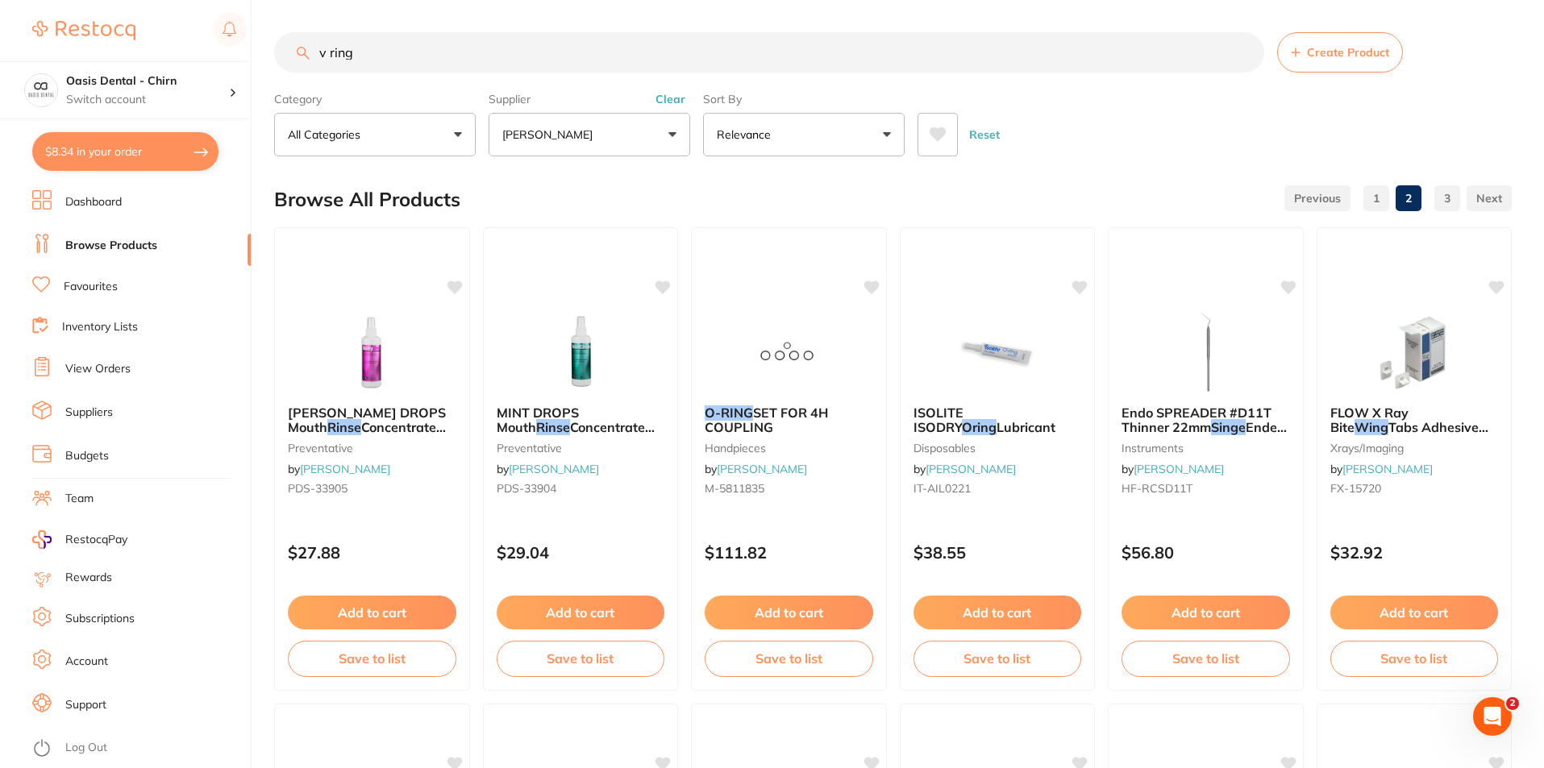
click at [583, 140] on p "[PERSON_NAME]" at bounding box center [550, 135] width 97 height 16
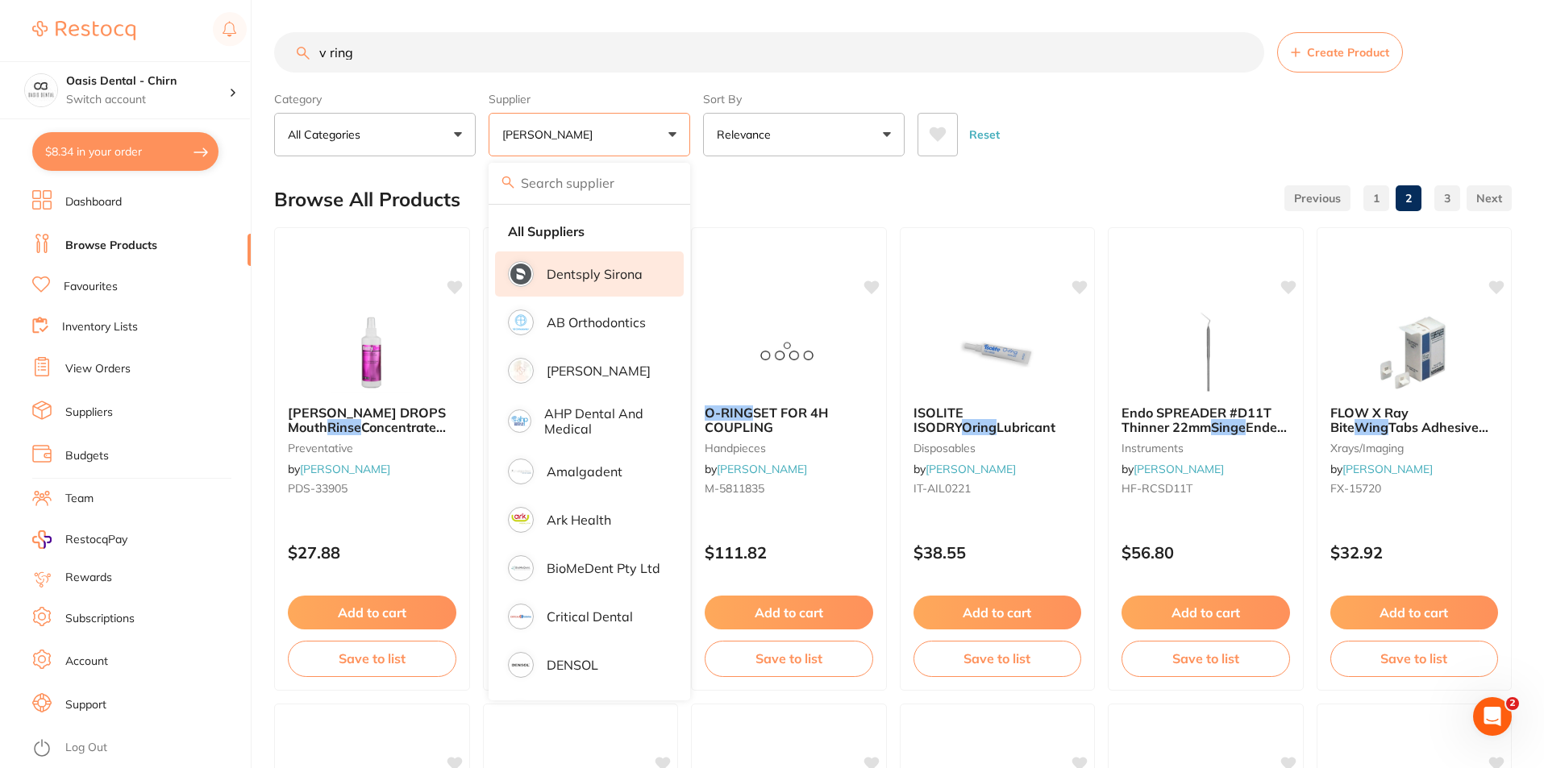
click at [641, 269] on p "Dentsply Sirona" at bounding box center [595, 274] width 96 height 15
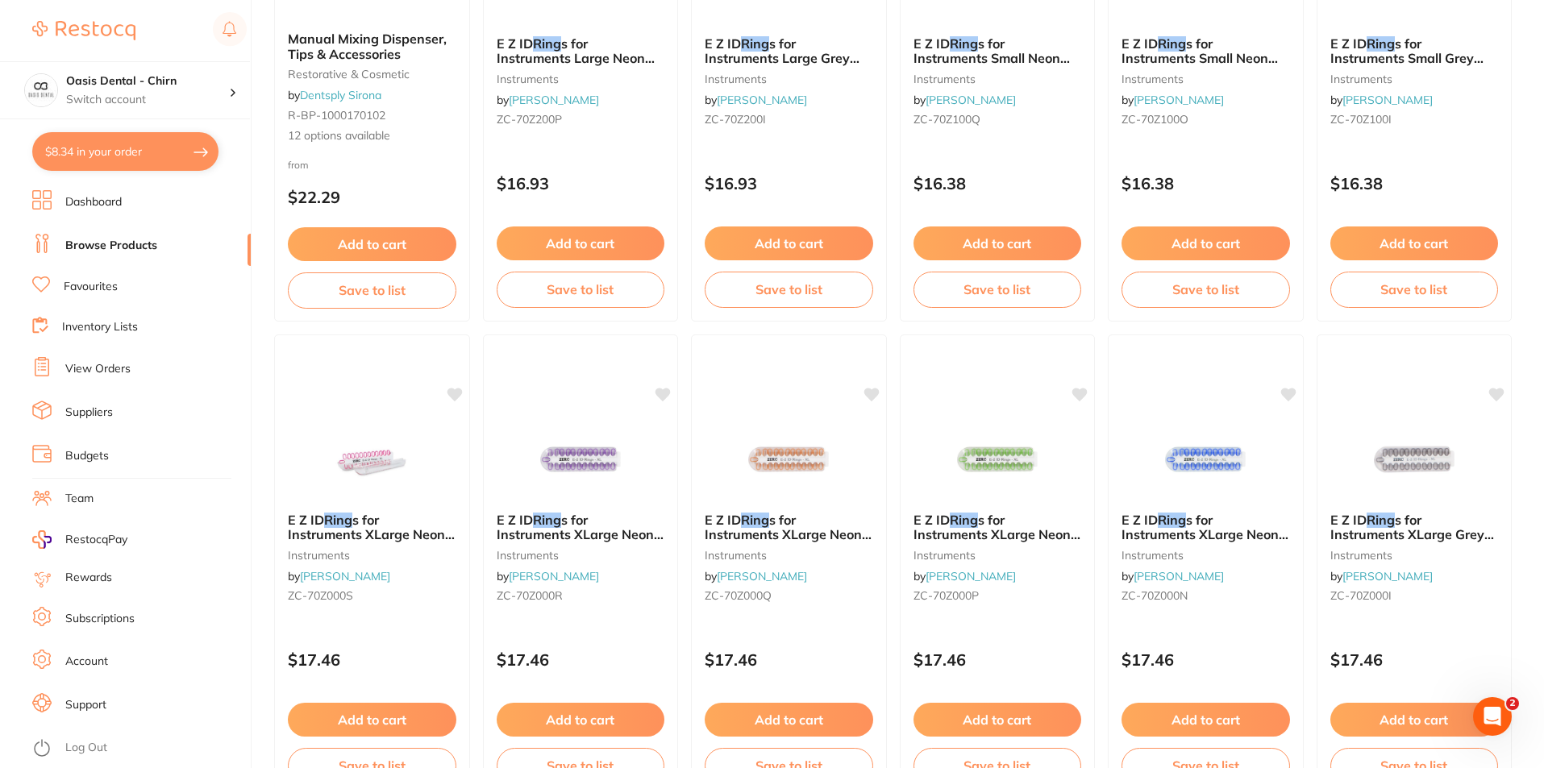
scroll to position [3818, 0]
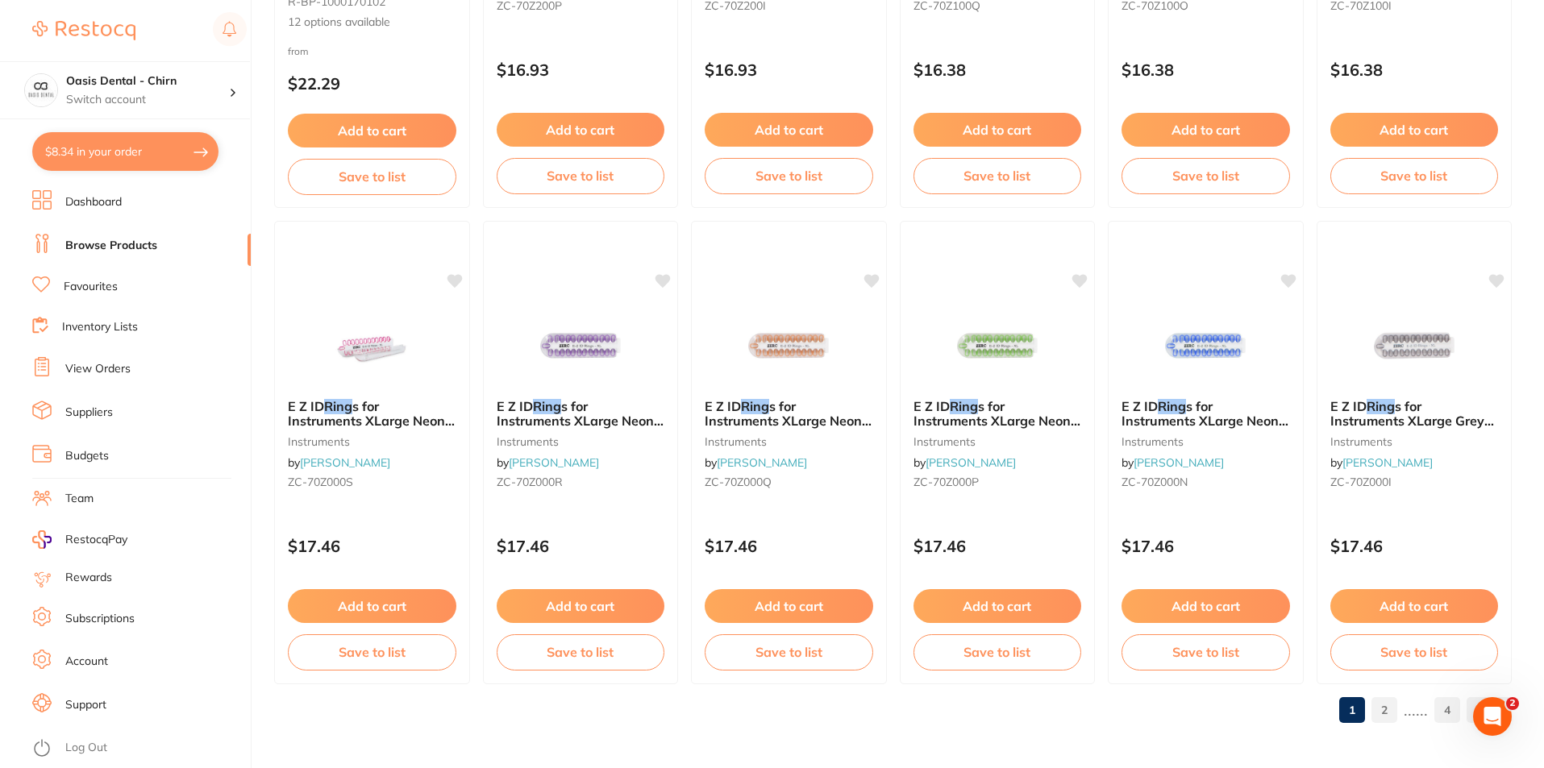
click at [1385, 725] on link "2" at bounding box center [1384, 710] width 26 height 32
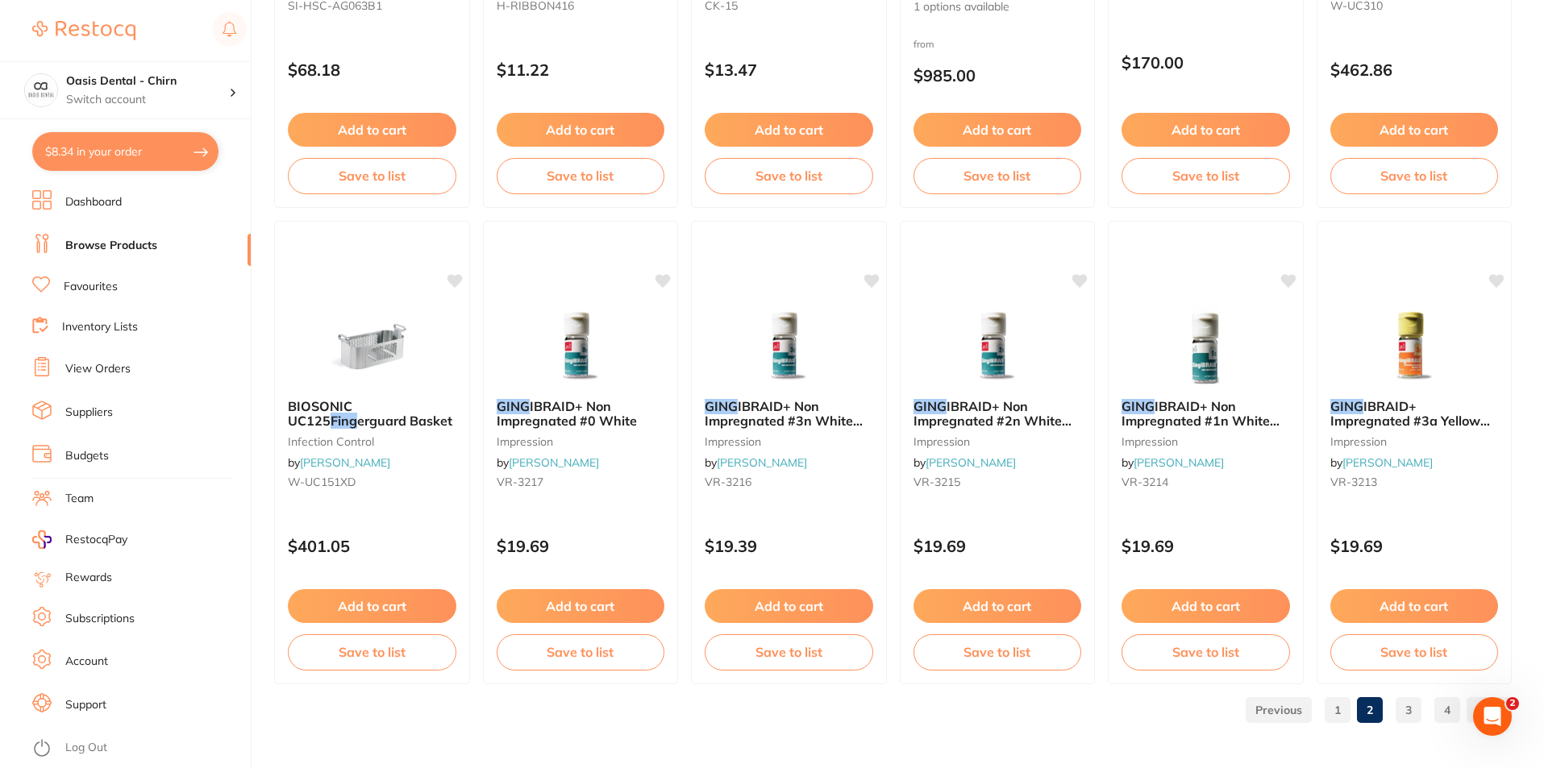
click at [1412, 713] on link "3" at bounding box center [1409, 710] width 26 height 32
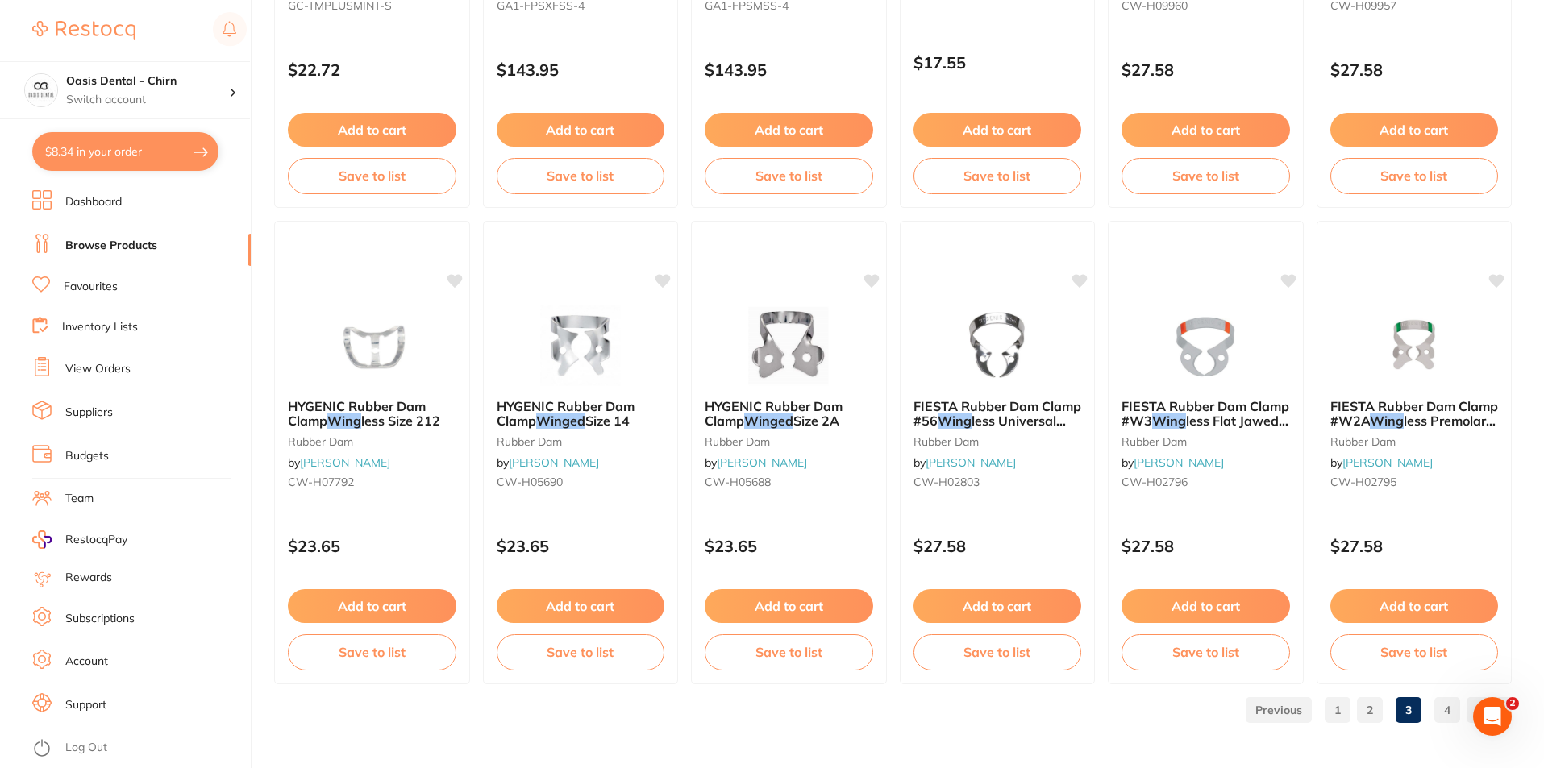
click at [1455, 703] on link "4" at bounding box center [1447, 710] width 26 height 32
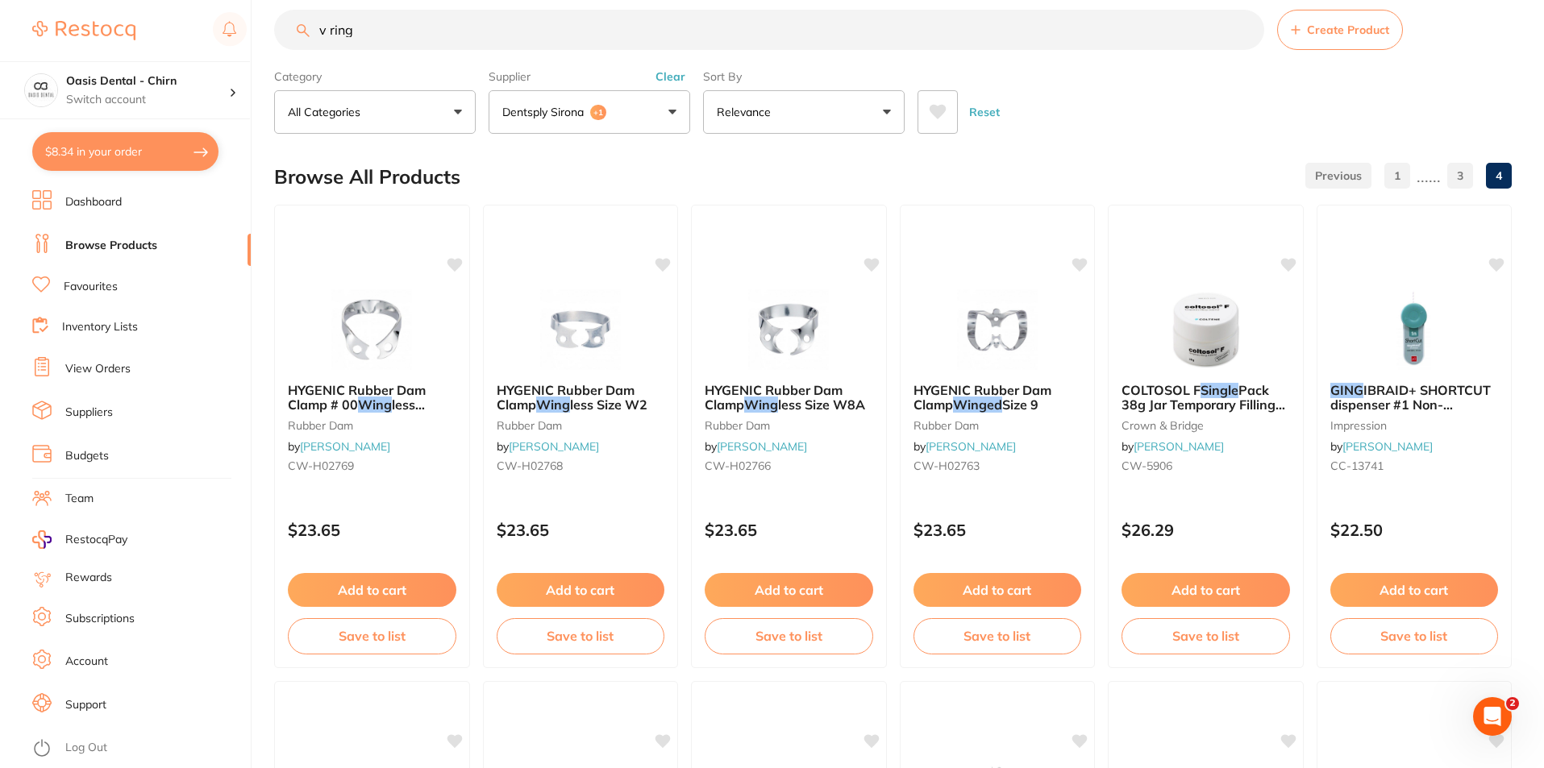
scroll to position [0, 0]
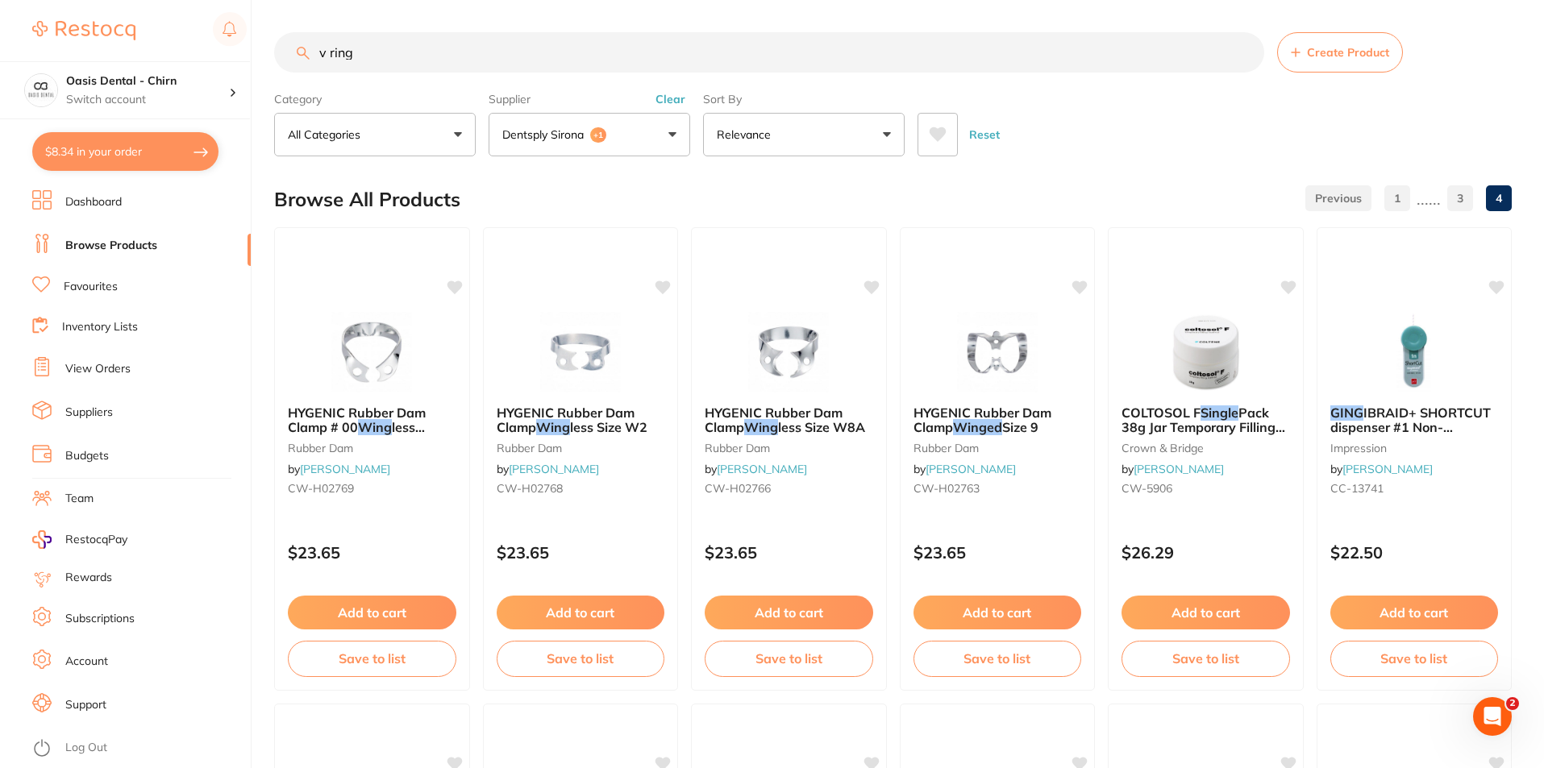
click at [331, 55] on input "v ring" at bounding box center [769, 52] width 990 height 40
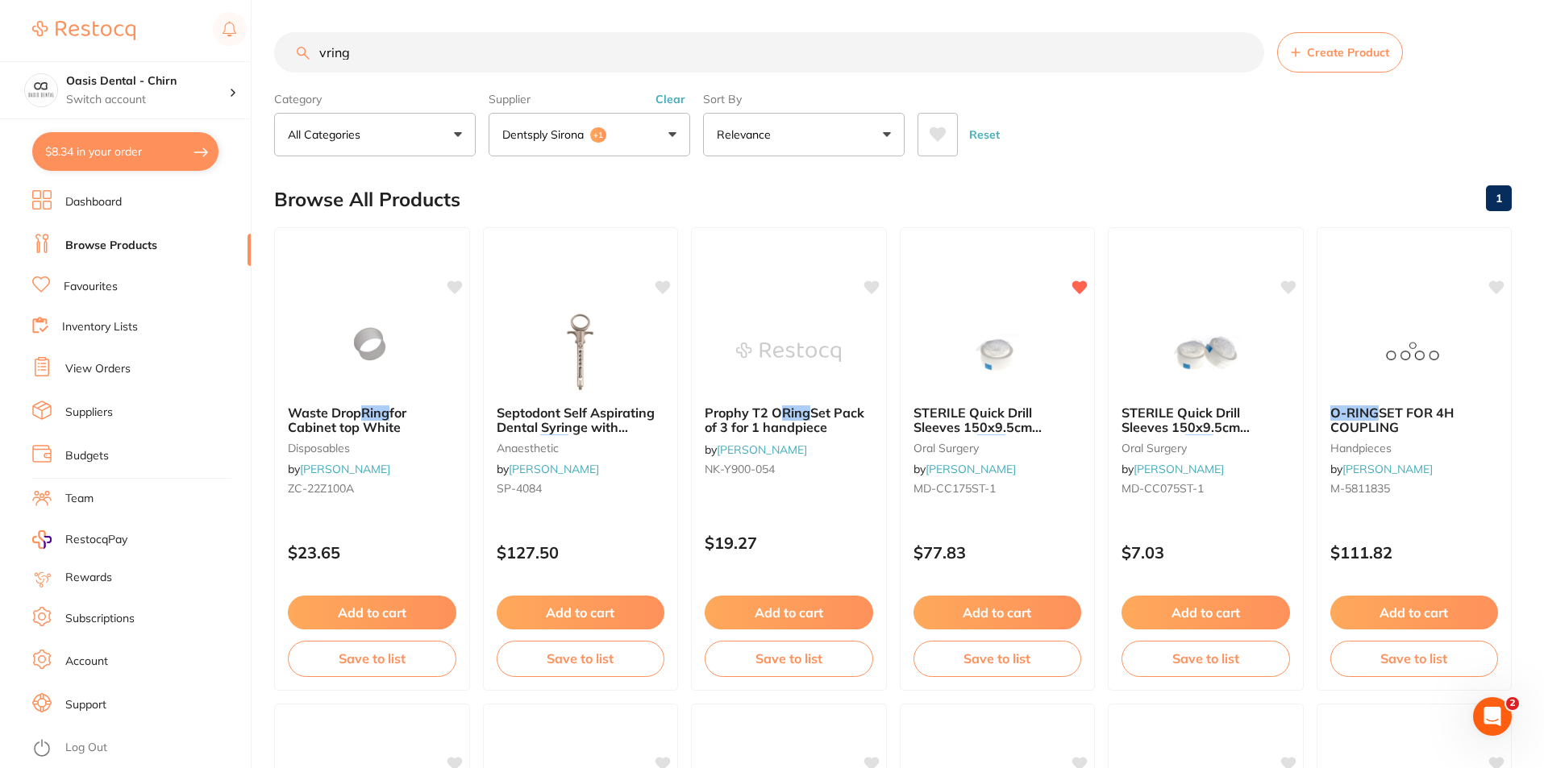
click at [602, 135] on span "+1" at bounding box center [598, 135] width 16 height 16
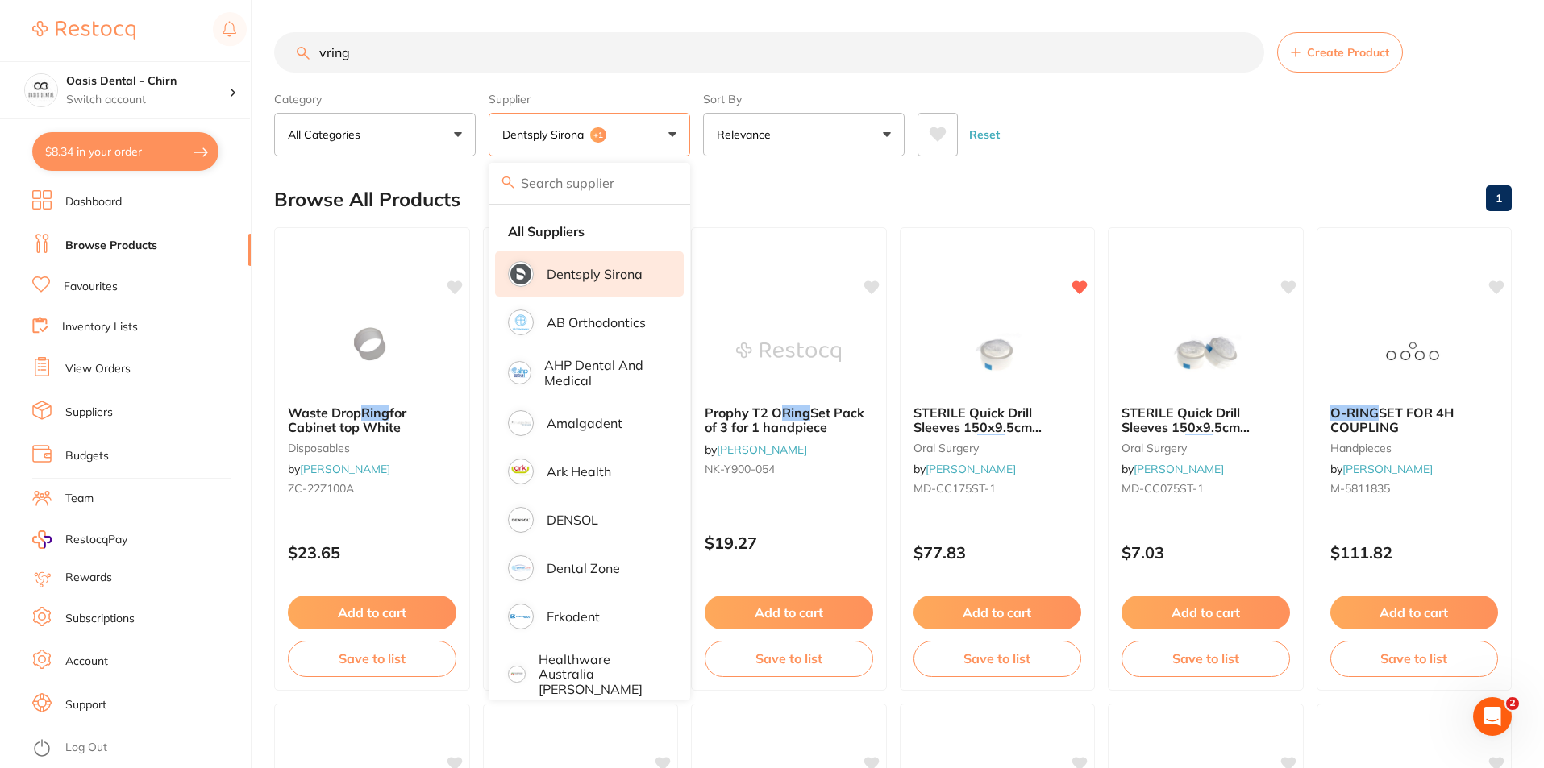
click at [609, 274] on p "Dentsply Sirona" at bounding box center [595, 274] width 96 height 15
click at [618, 269] on p "Dentsply Sirona" at bounding box center [595, 274] width 96 height 15
click at [638, 144] on button "Dentsply Sirona +1" at bounding box center [590, 135] width 202 height 44
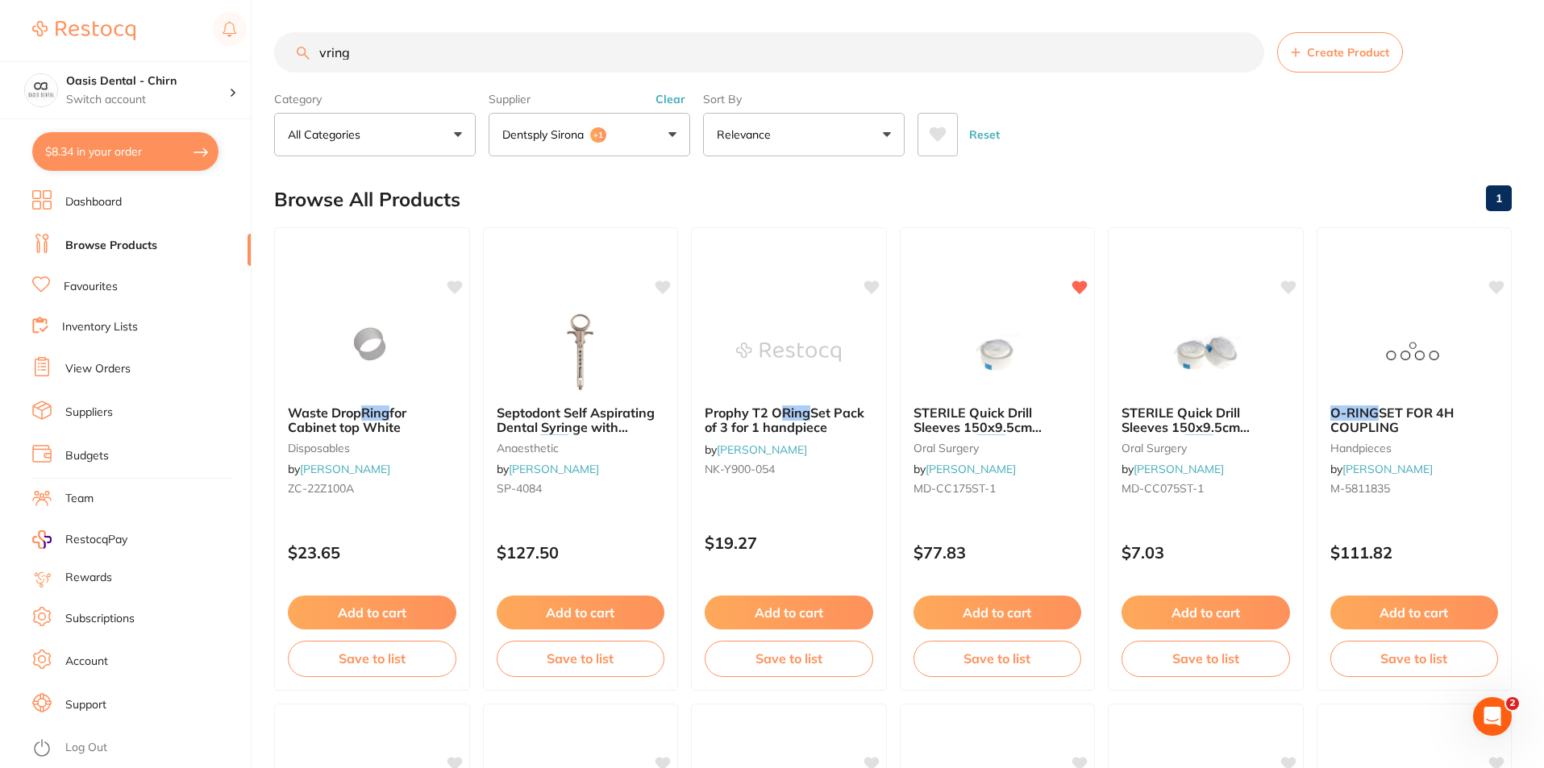
click at [618, 125] on button "Dentsply Sirona +1" at bounding box center [590, 135] width 202 height 44
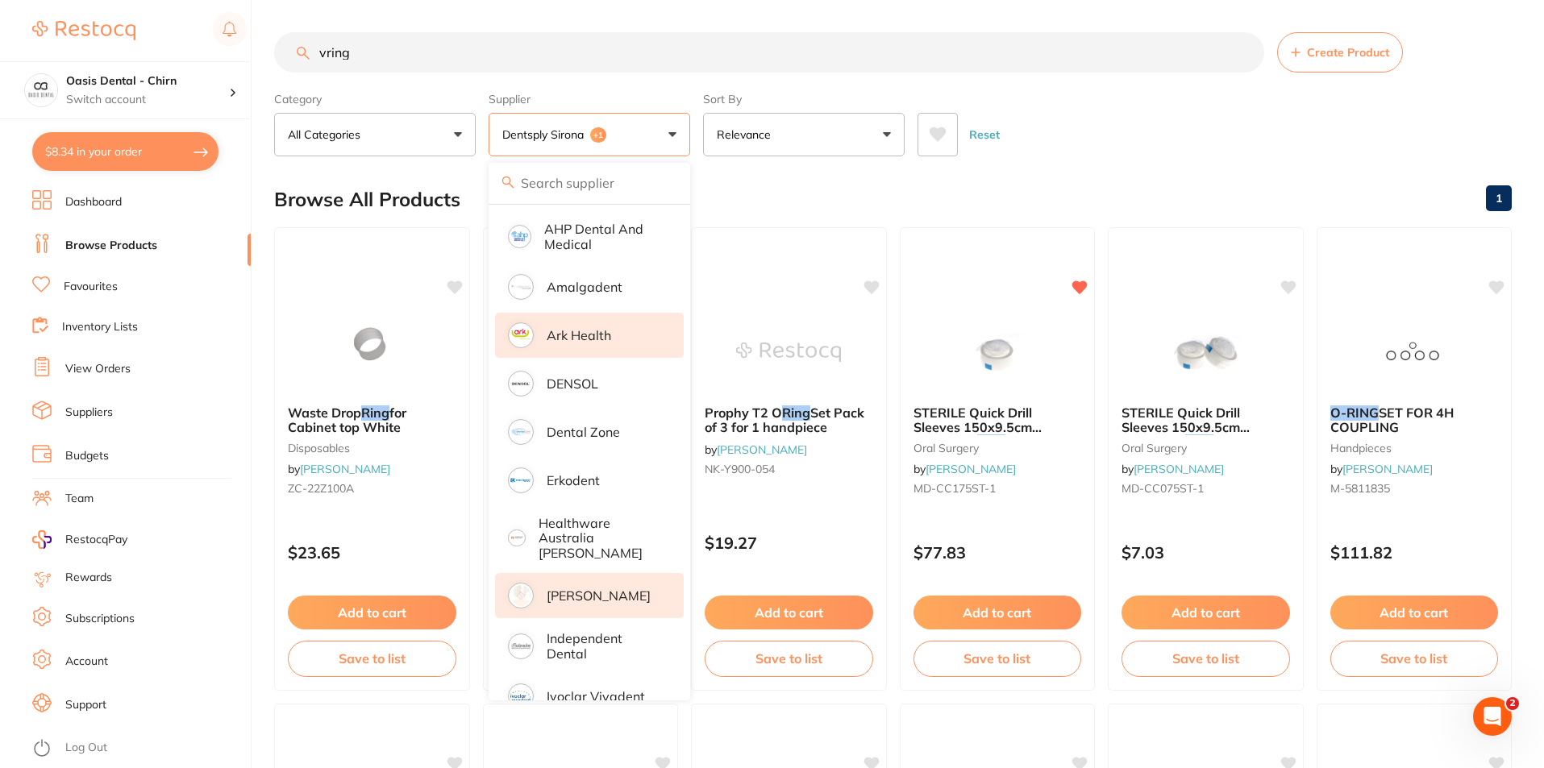
scroll to position [242, 0]
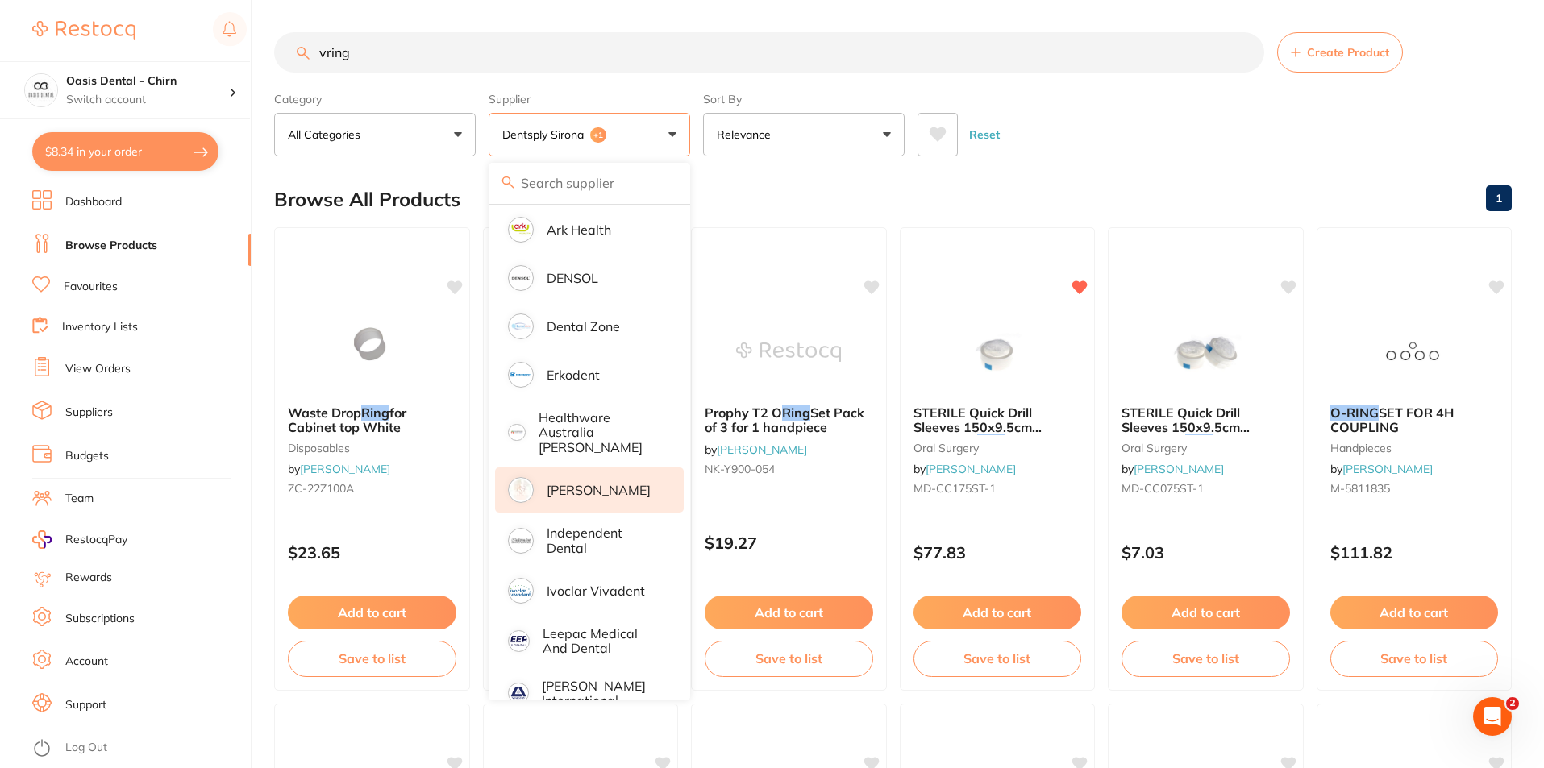
click at [580, 483] on p "[PERSON_NAME]" at bounding box center [599, 490] width 104 height 15
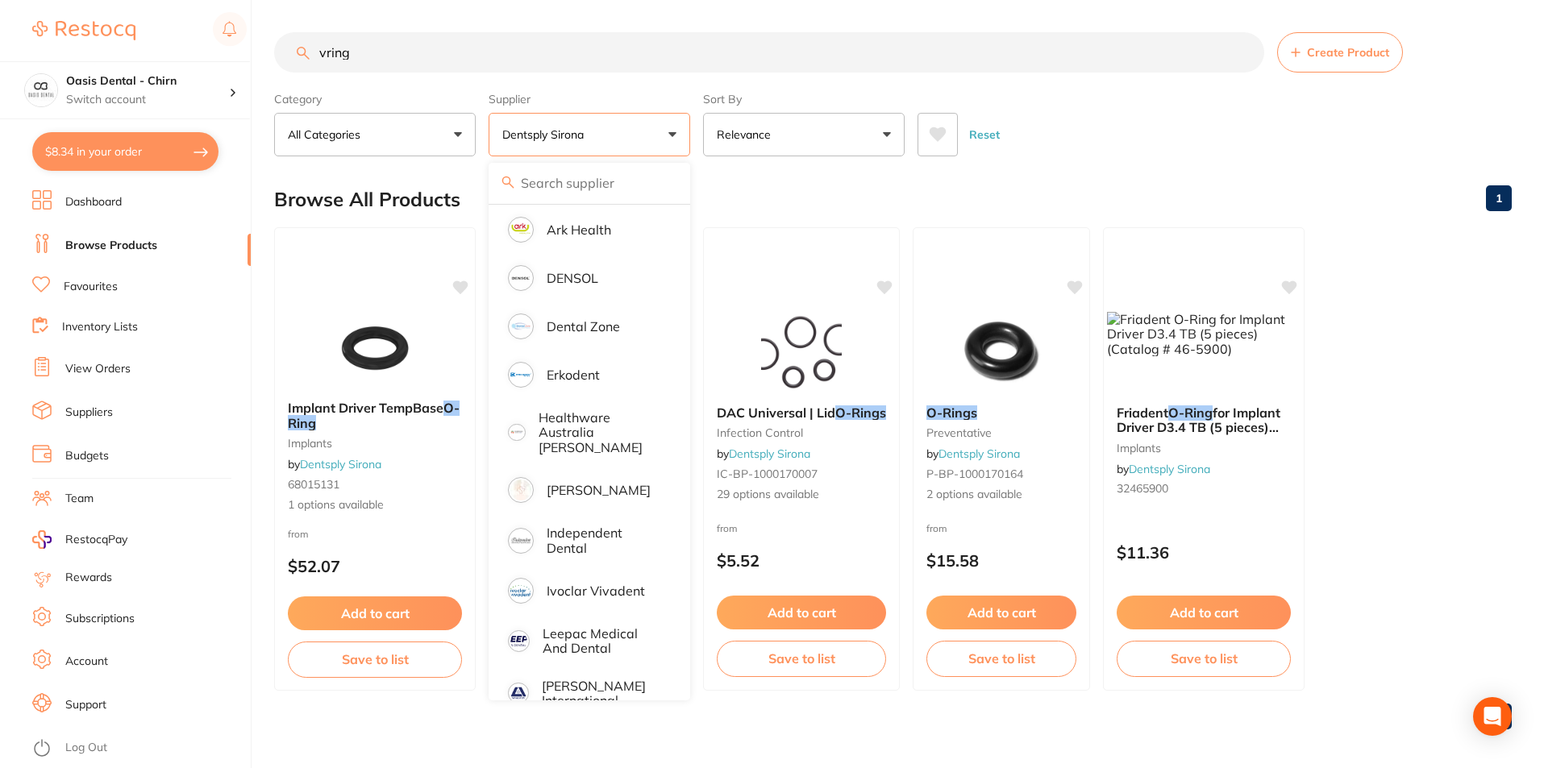
click at [1335, 414] on ul "Implant Driver TempBase O-Ring implants by Dentsply Sirona 68015131 1 options a…" at bounding box center [892, 459] width 1237 height 464
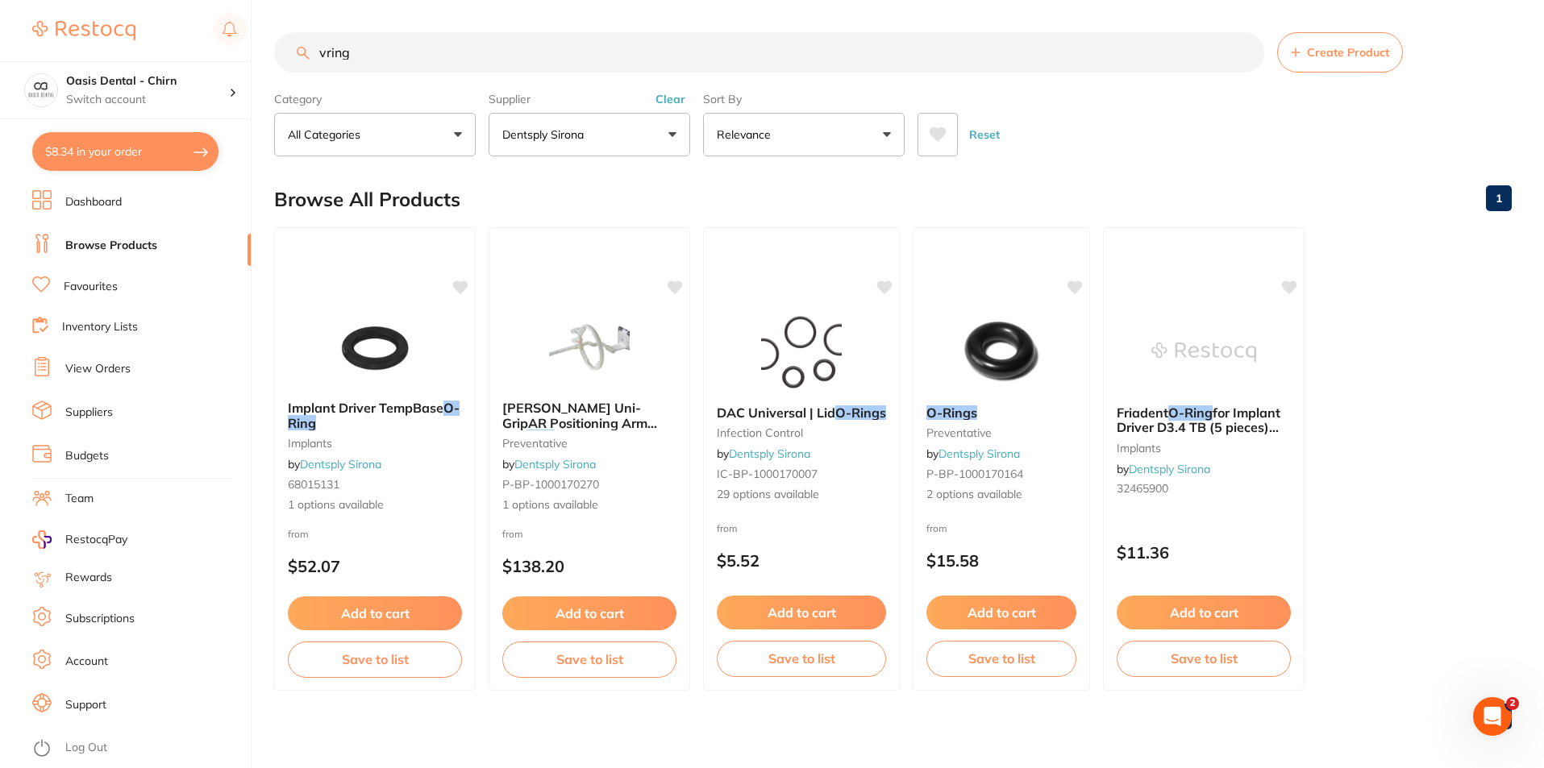
scroll to position [0, 0]
click at [326, 57] on input "vring" at bounding box center [769, 52] width 990 height 40
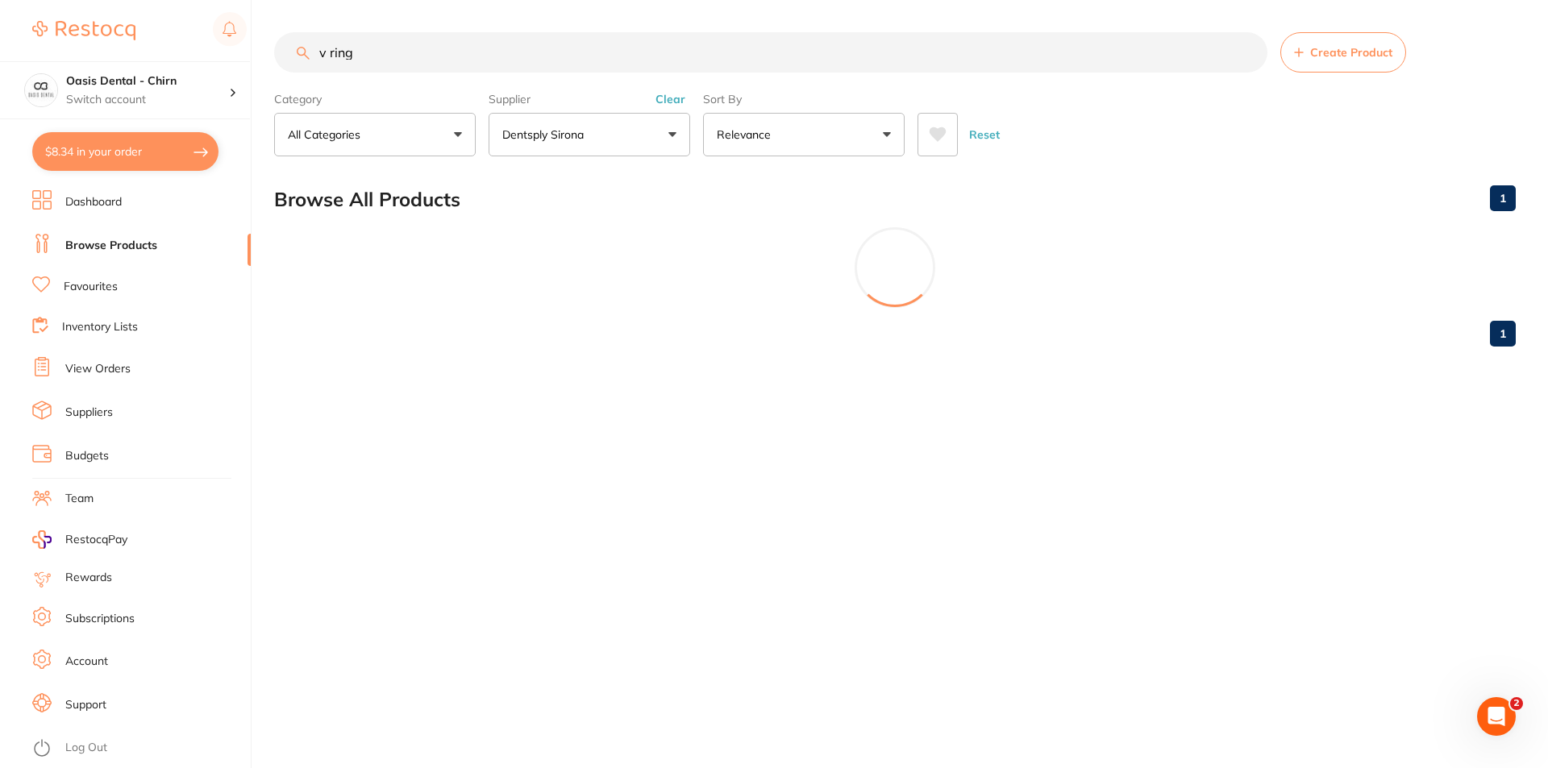
type input "v ring"
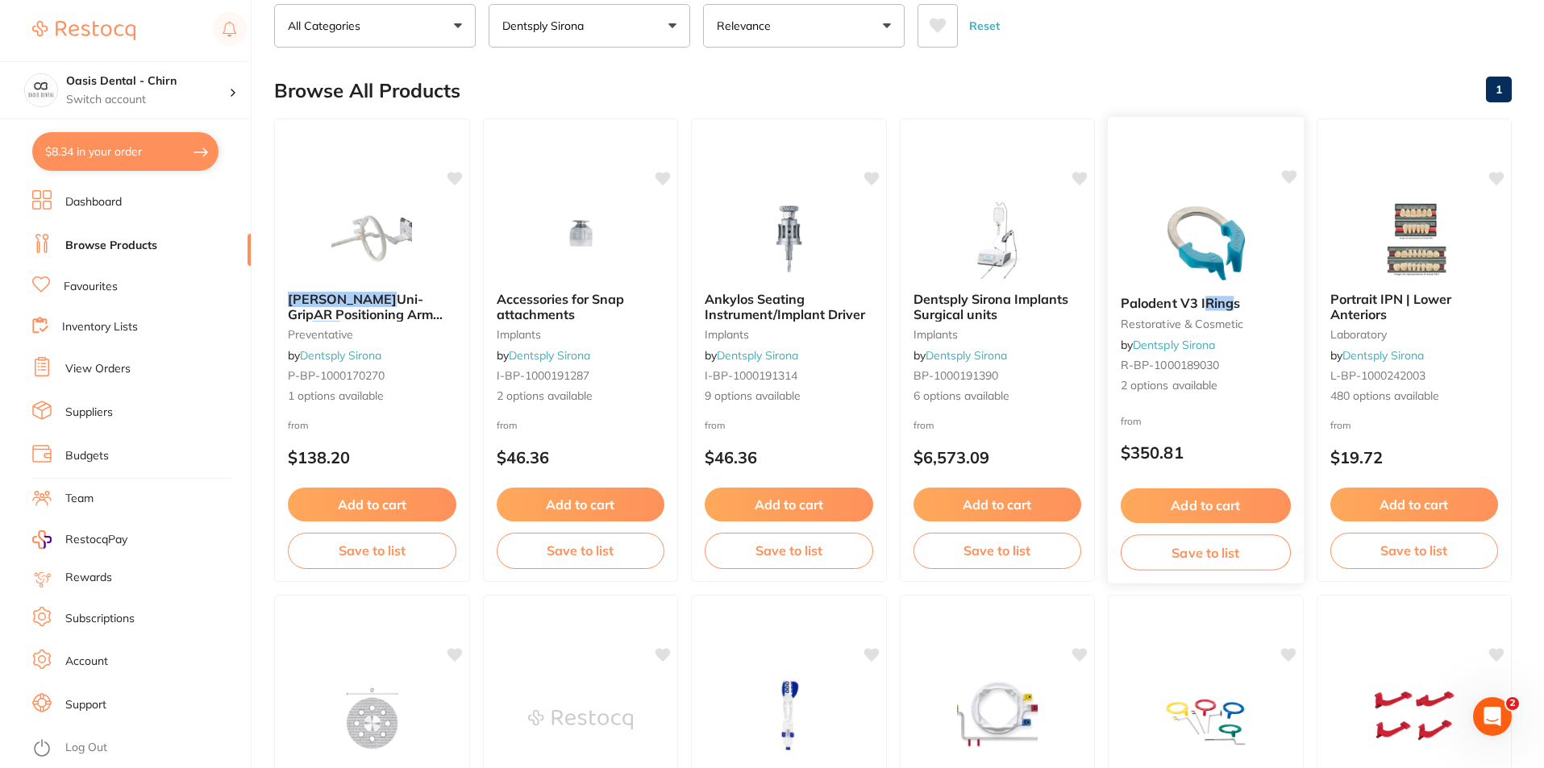
scroll to position [81, 0]
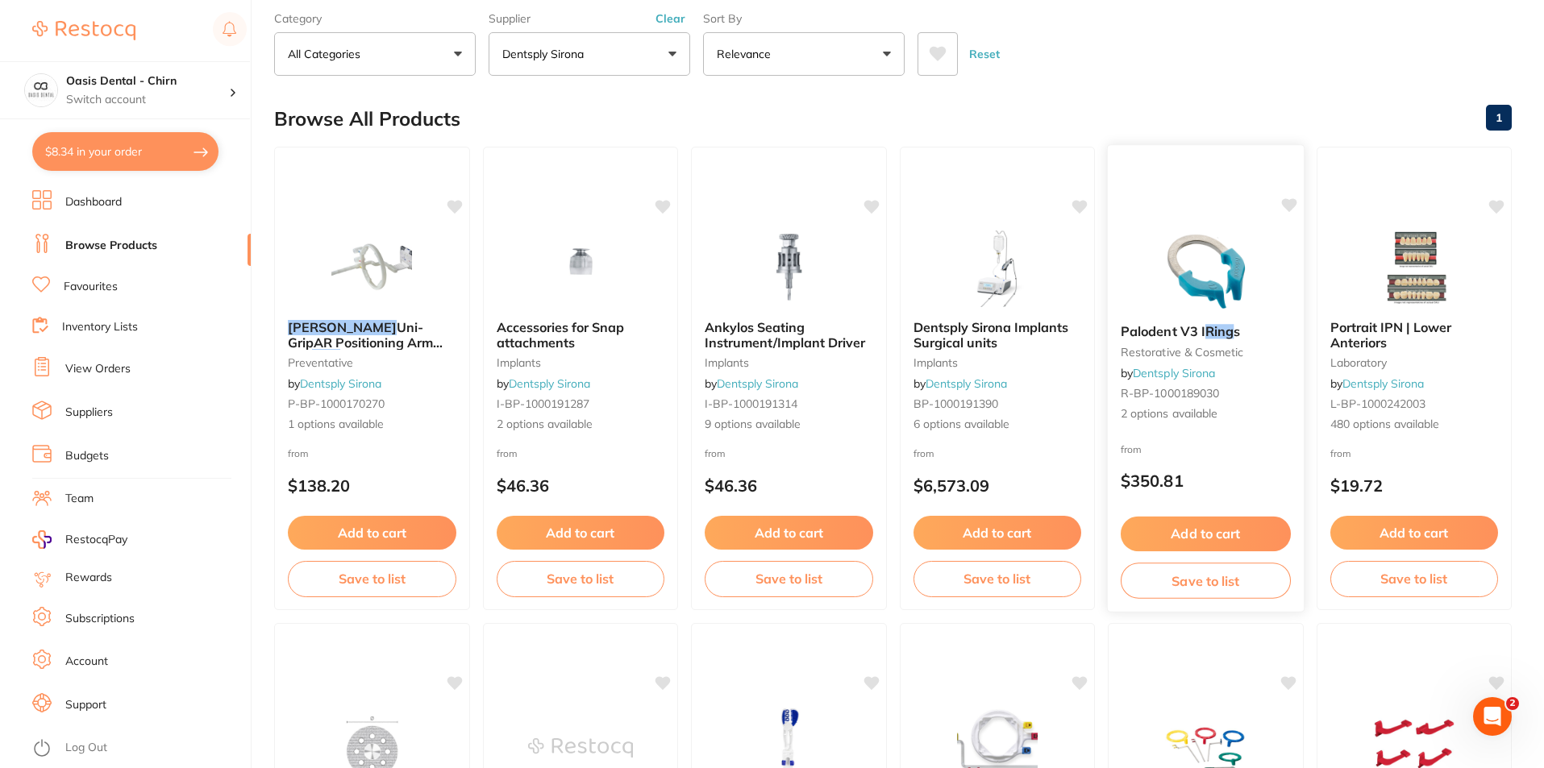
click at [1192, 293] on img at bounding box center [1206, 270] width 106 height 81
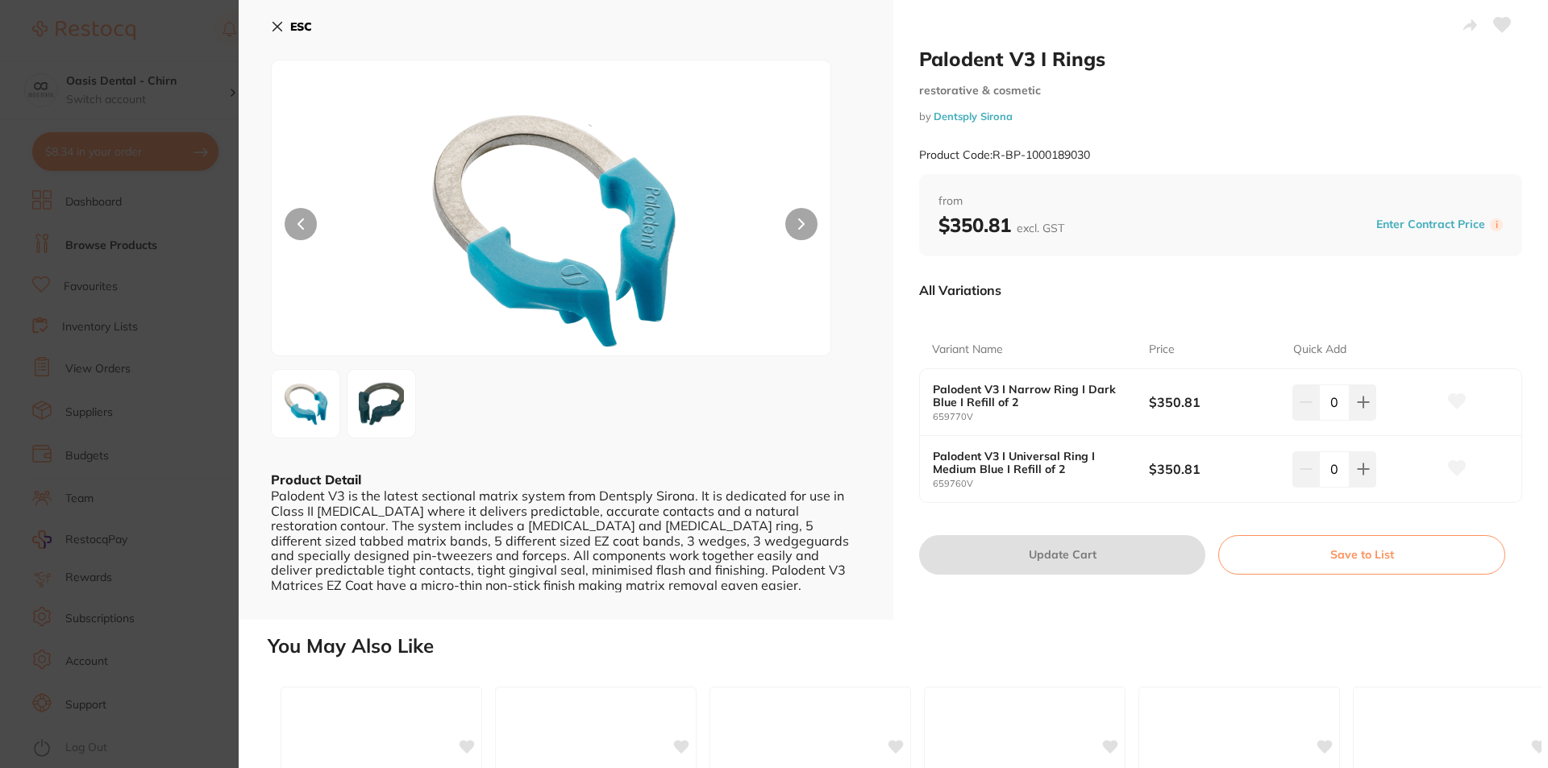
click at [395, 410] on img at bounding box center [381, 404] width 58 height 58
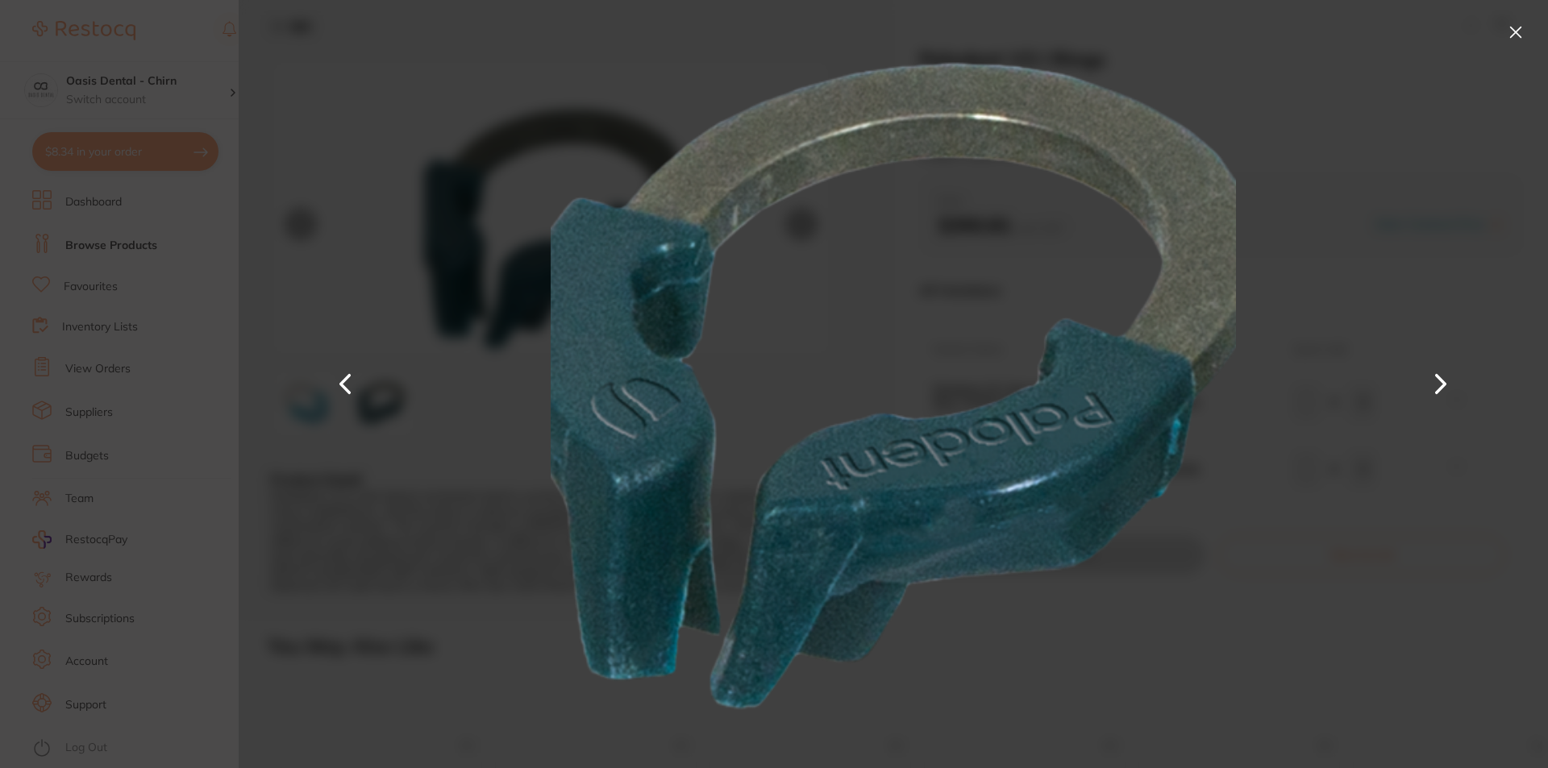
click at [1517, 31] on button at bounding box center [1516, 32] width 26 height 26
